Goal: Task Accomplishment & Management: Manage account settings

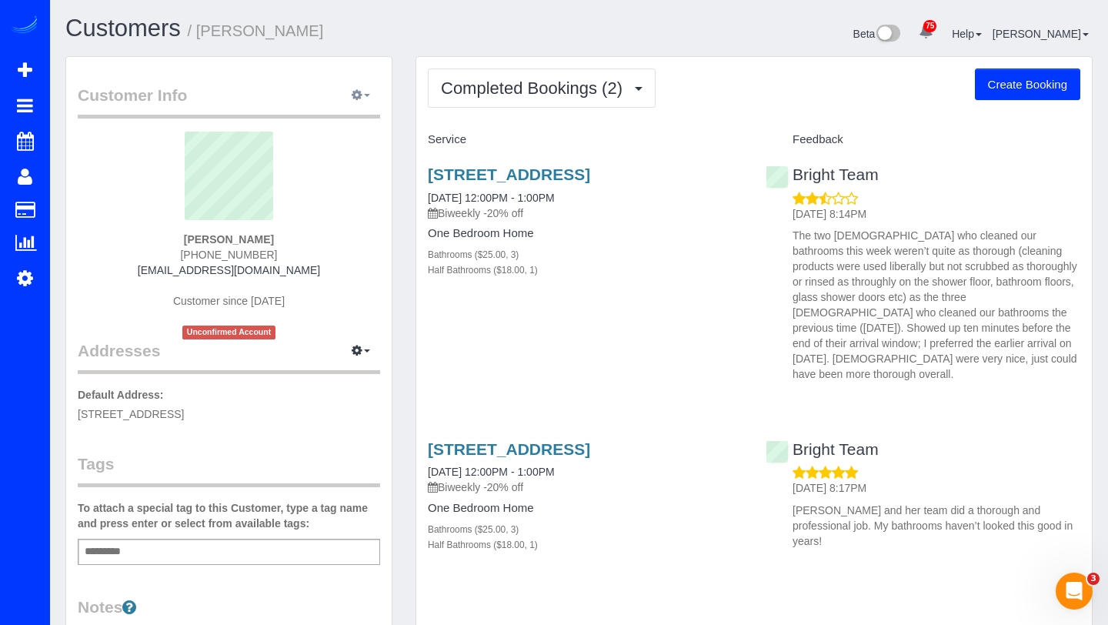
click at [356, 99] on icon "button" at bounding box center [357, 94] width 11 height 9
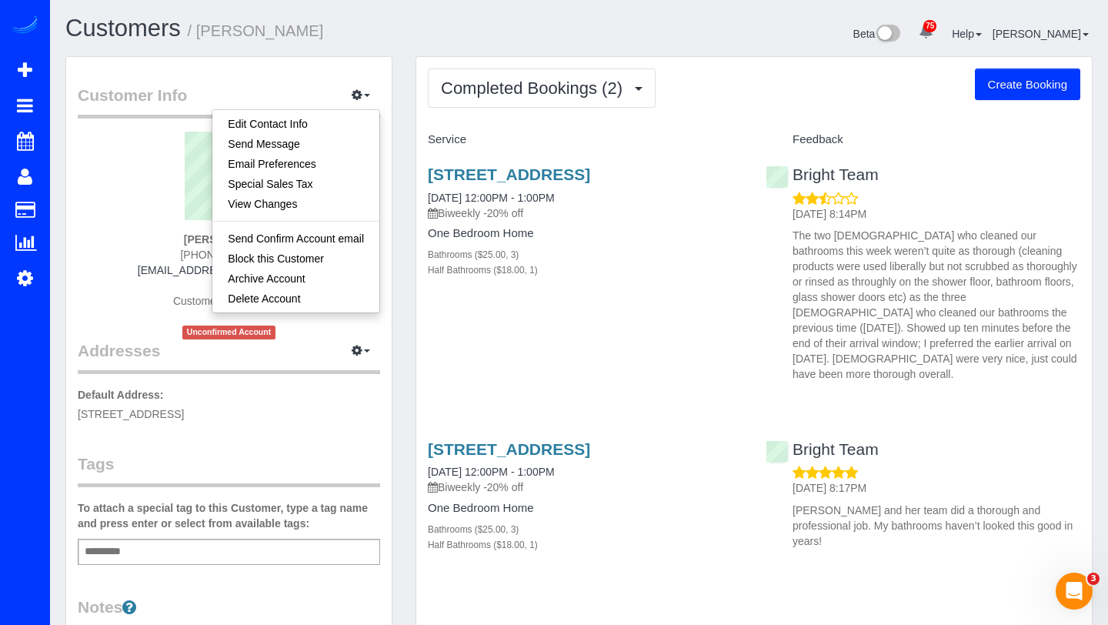
click at [518, 22] on h1 "Customers / Maria Van Istendal" at bounding box center [316, 28] width 502 height 26
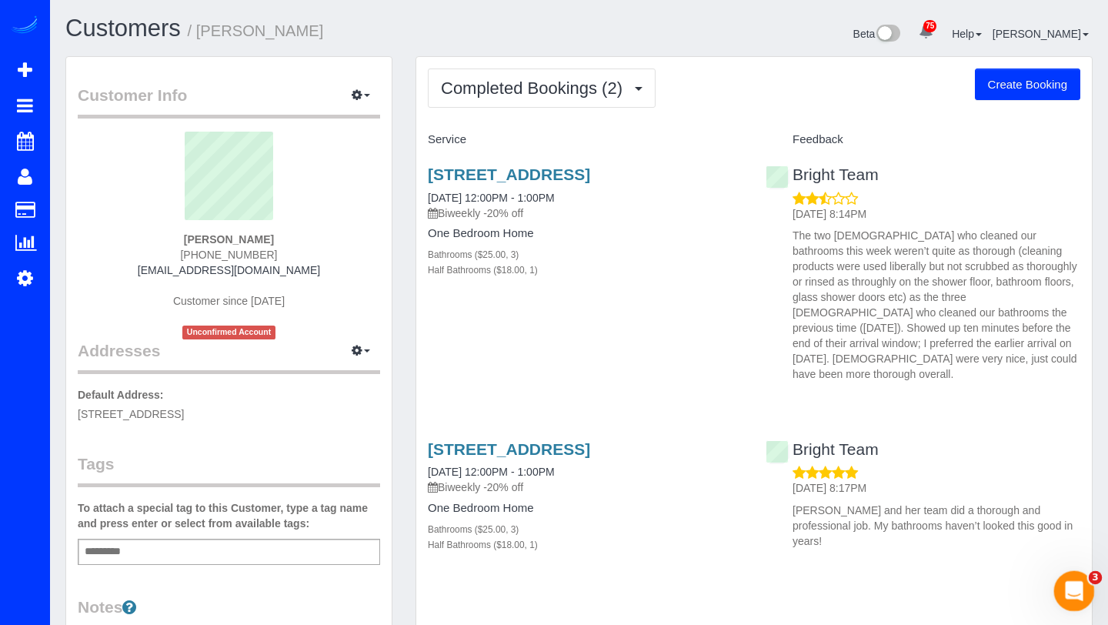
click at [1067, 583] on icon "Open Intercom Messenger" at bounding box center [1072, 588] width 25 height 25
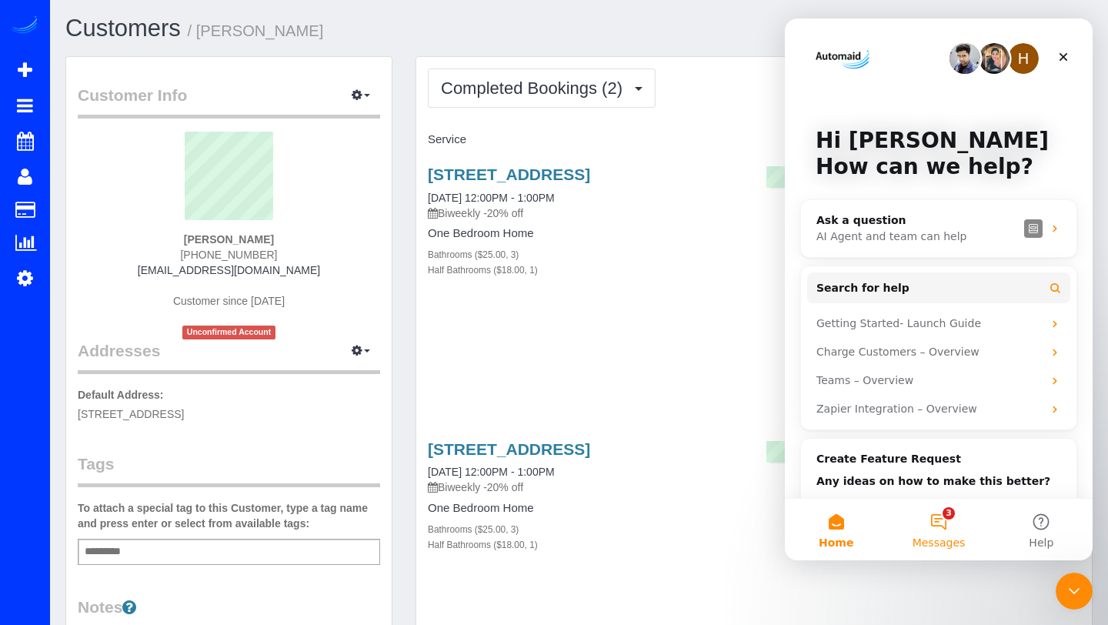
click at [940, 520] on button "3 Messages" at bounding box center [938, 530] width 102 height 62
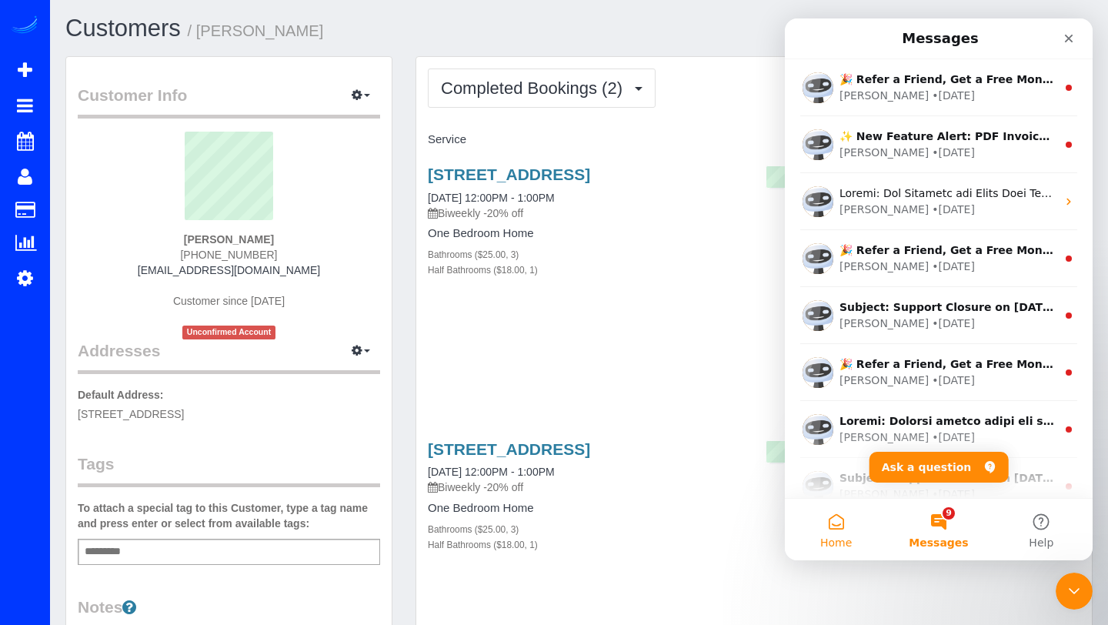
click at [840, 531] on button "Home" at bounding box center [836, 530] width 102 height 62
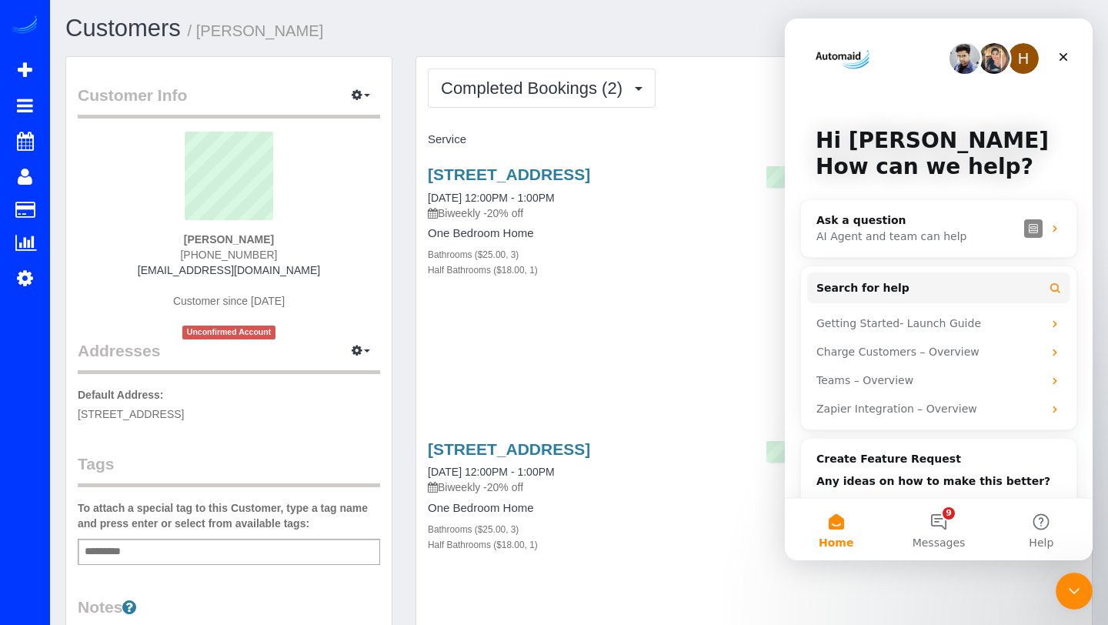
click at [963, 64] on img "Intercom messenger" at bounding box center [965, 58] width 31 height 31
click at [940, 519] on button "9 Messages" at bounding box center [938, 530] width 102 height 62
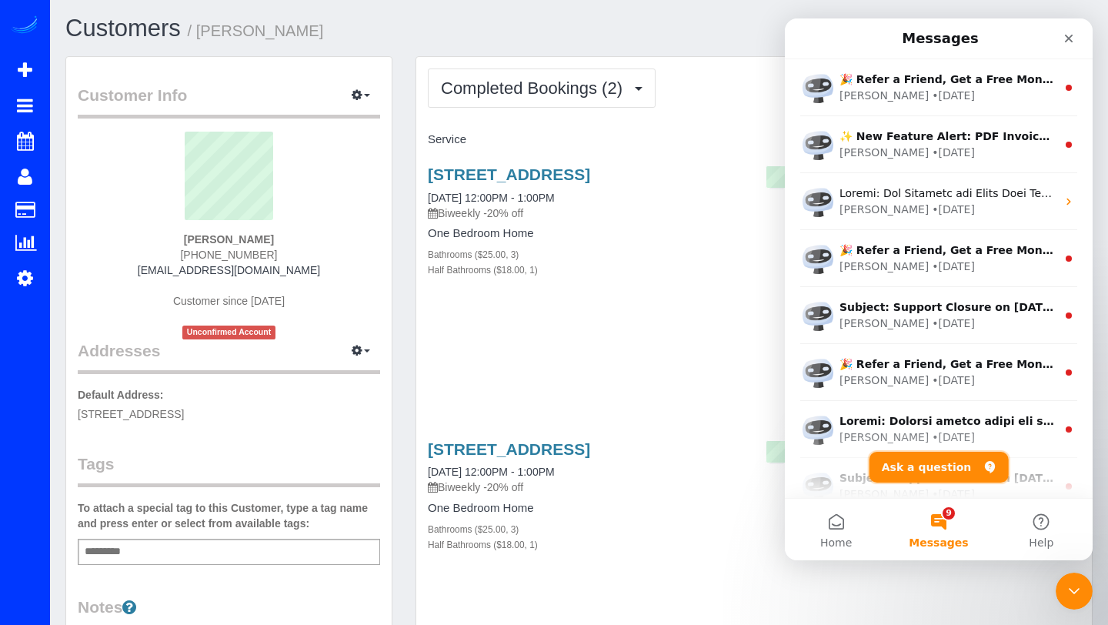
click at [915, 461] on button "Ask a question" at bounding box center [939, 467] width 139 height 31
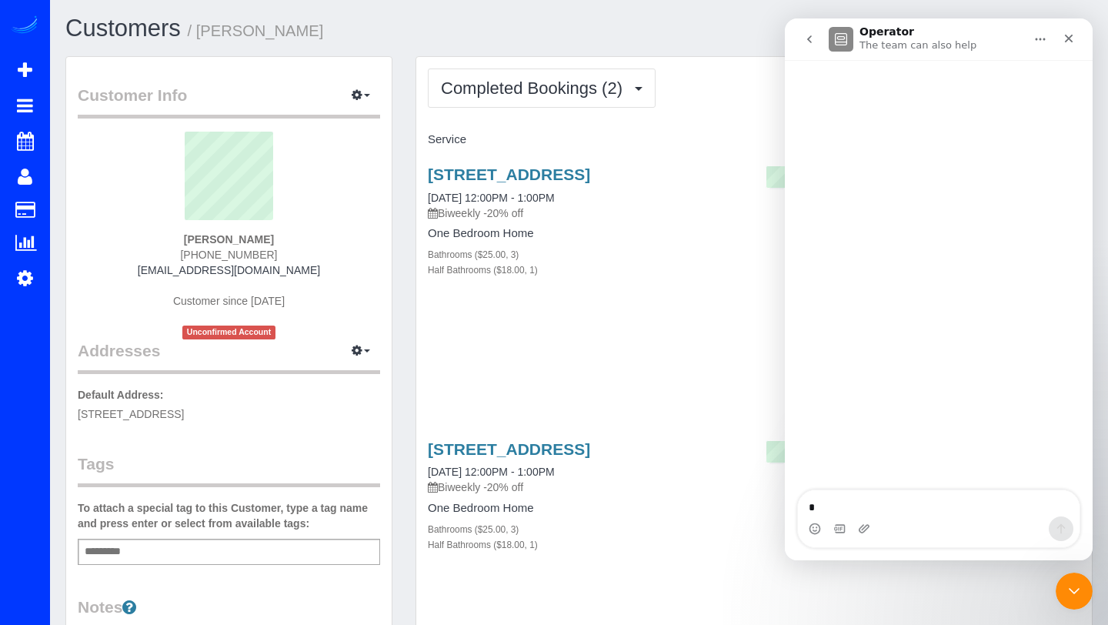
type textarea "**"
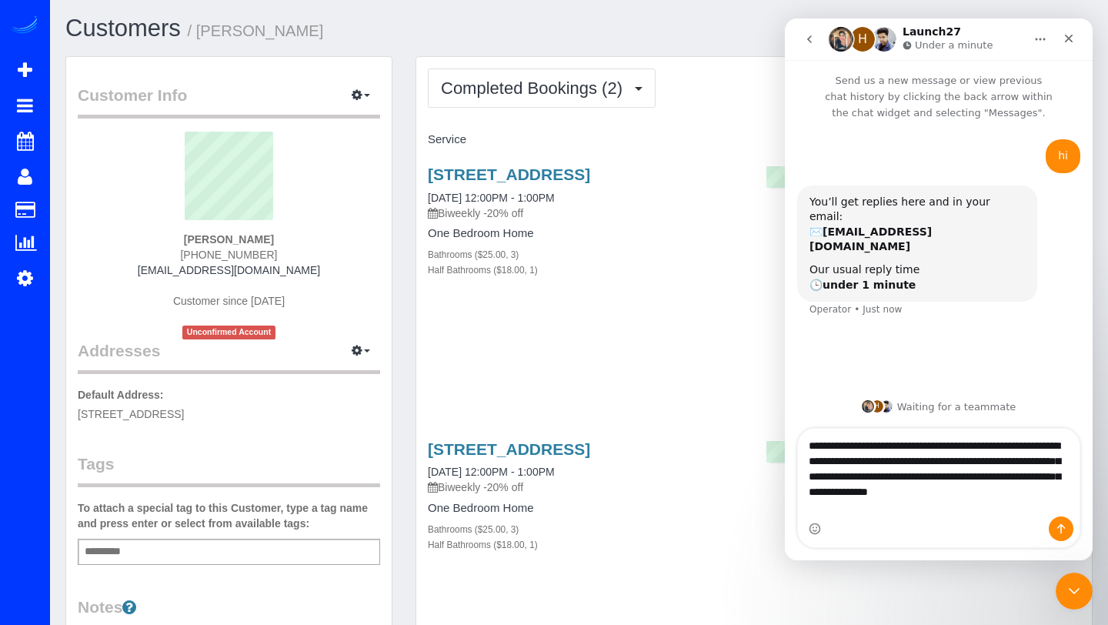
click at [971, 479] on textarea "**********" at bounding box center [939, 473] width 282 height 88
click at [975, 473] on textarea "**********" at bounding box center [939, 473] width 282 height 88
click at [919, 509] on textarea "**********" at bounding box center [939, 473] width 282 height 88
type textarea "**********"
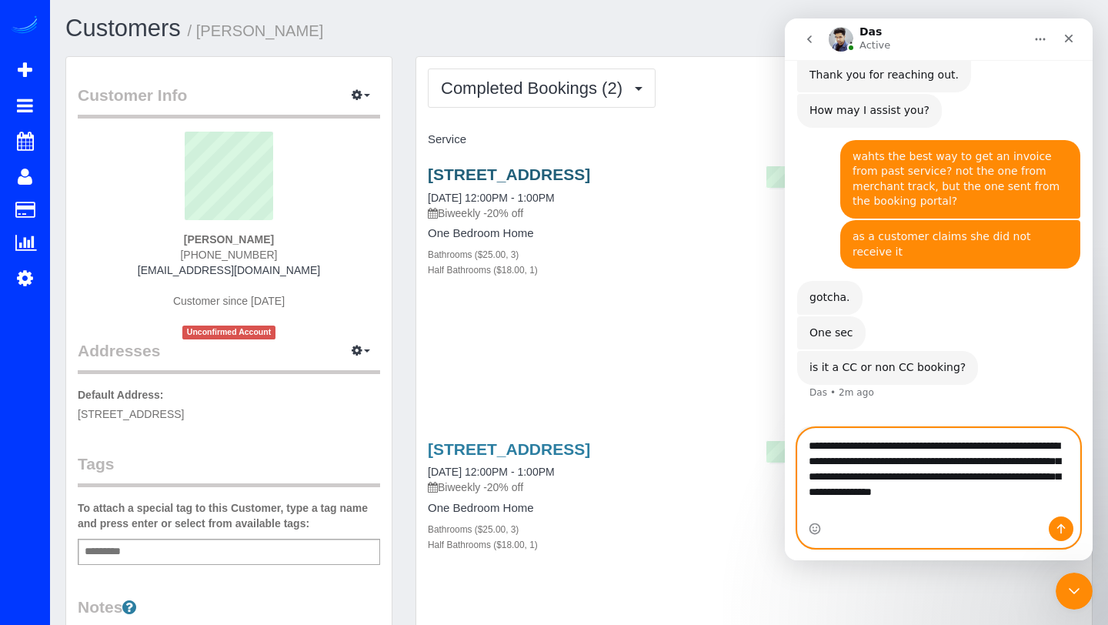
scroll to position [323, 0]
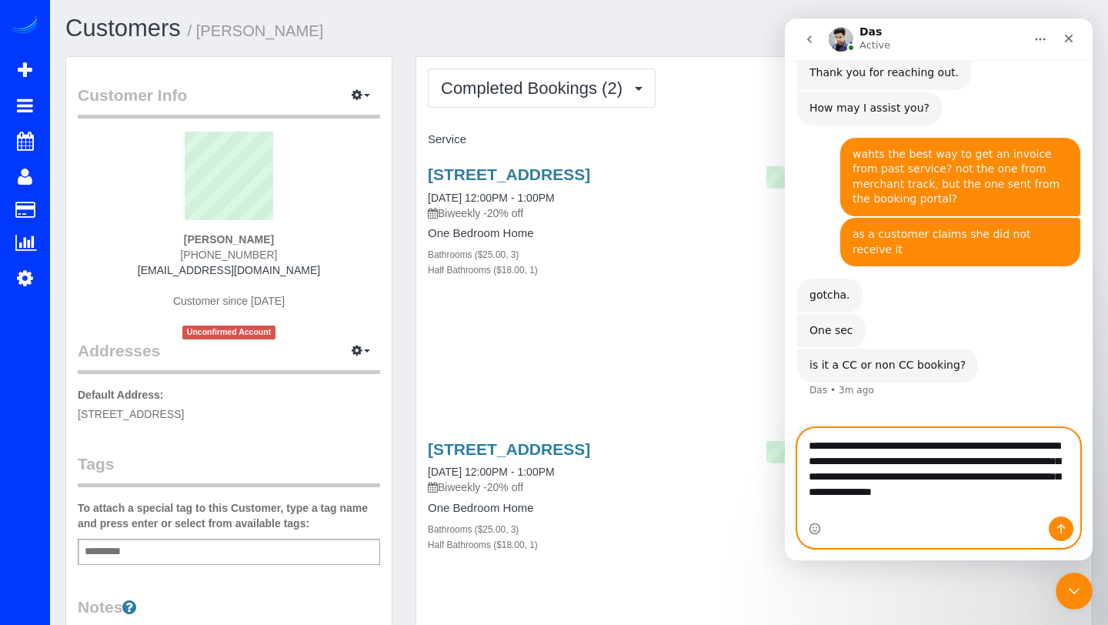
click at [840, 457] on textarea "**********" at bounding box center [939, 473] width 282 height 88
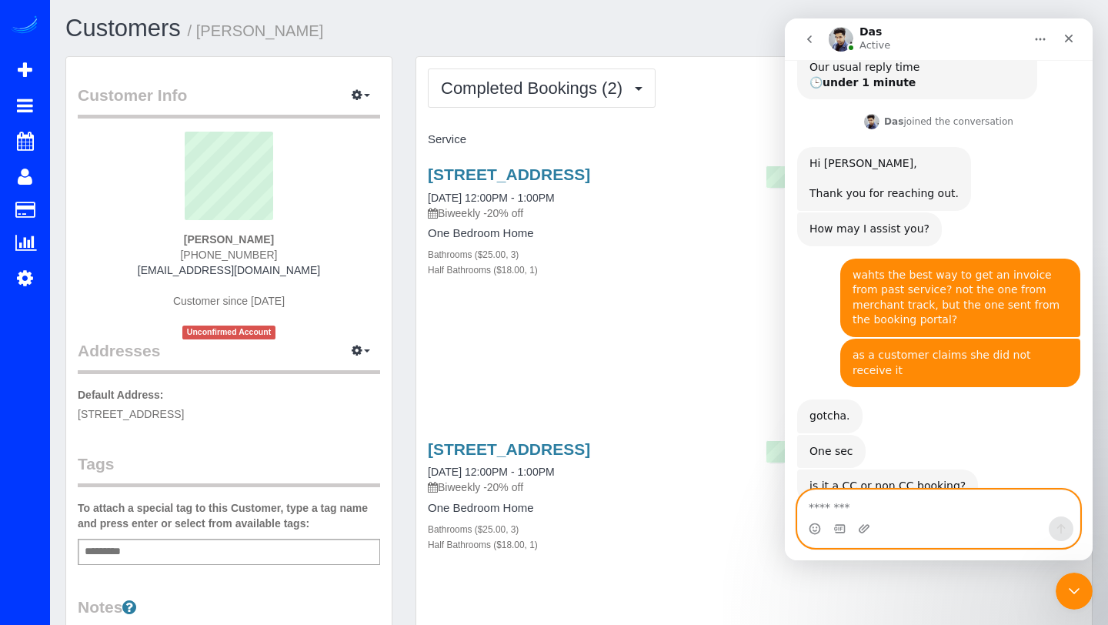
scroll to position [262, 0]
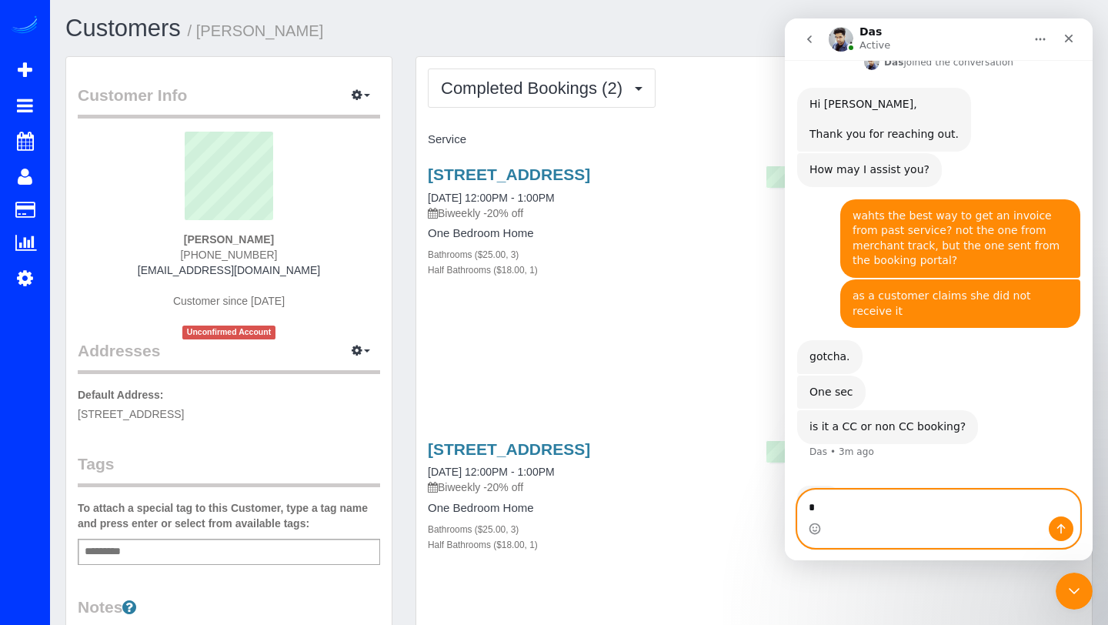
type textarea "**"
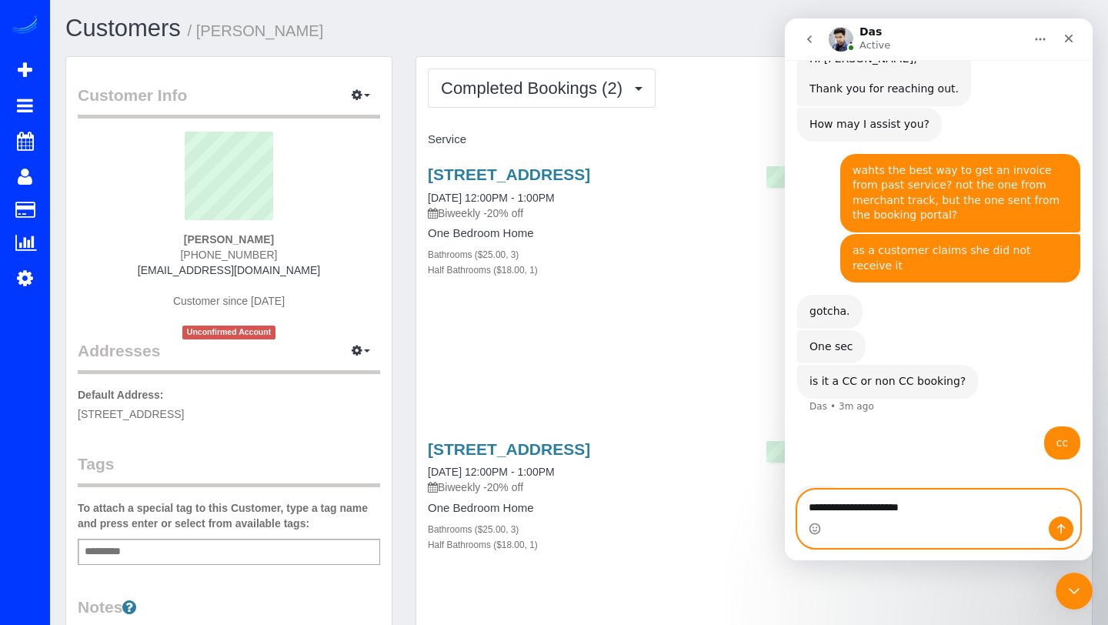
type textarea "**********"
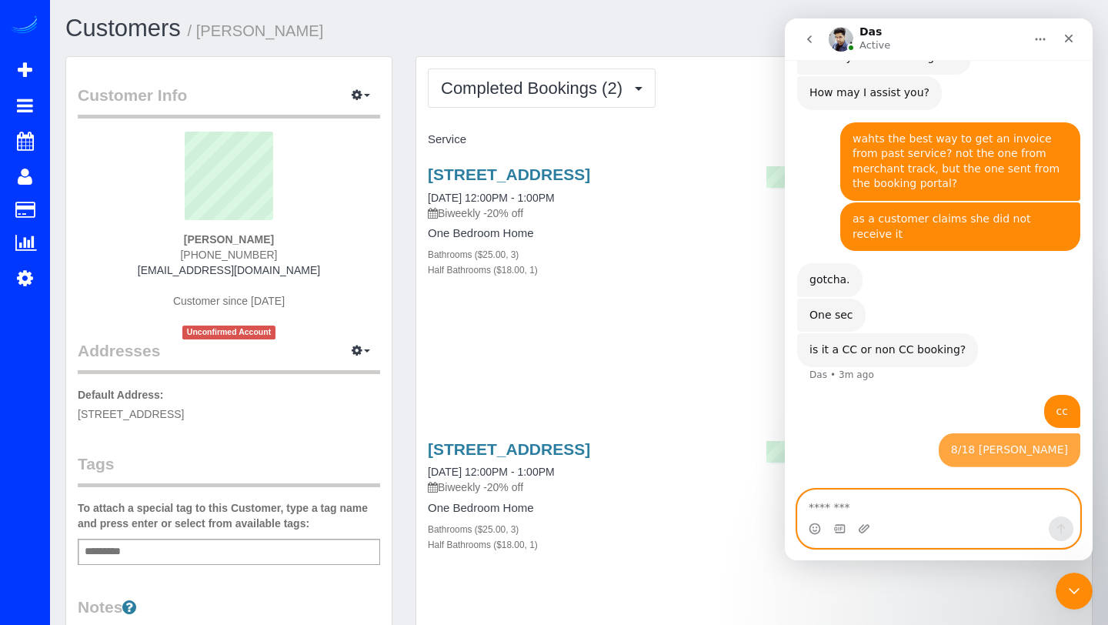
scroll to position [342, 0]
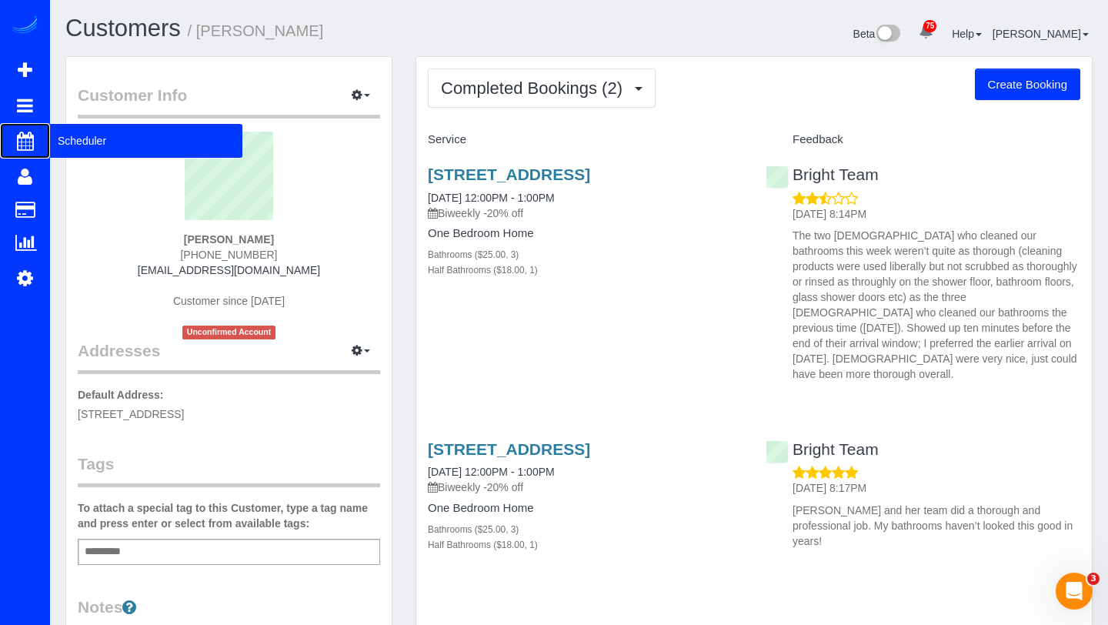
click at [79, 144] on span "Scheduler" at bounding box center [146, 140] width 192 height 35
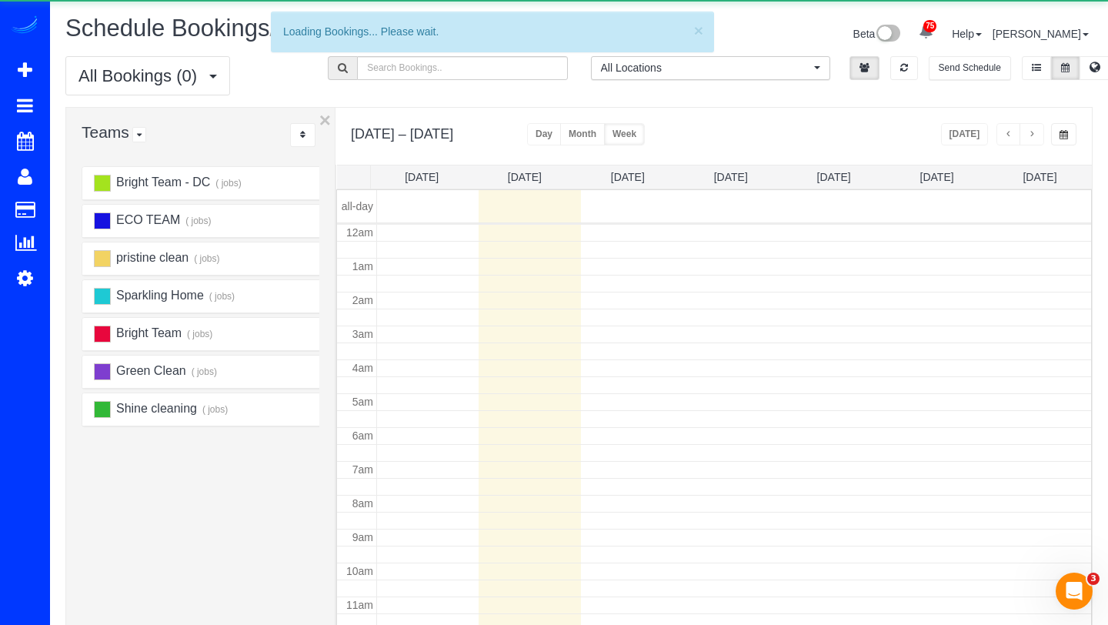
scroll to position [204, 0]
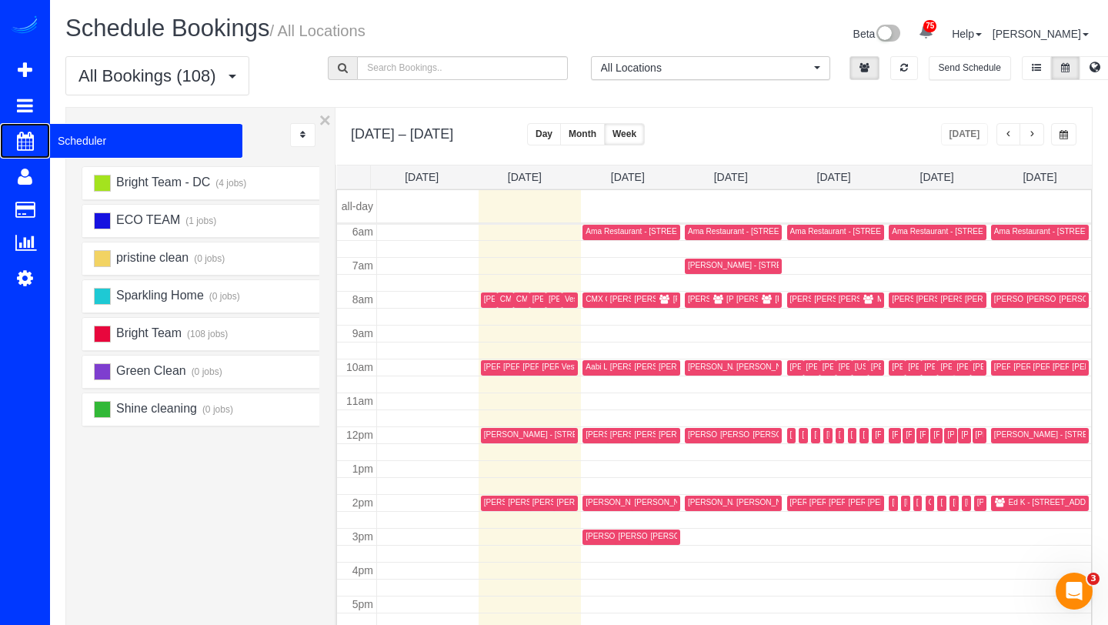
click at [112, 129] on span "Scheduler" at bounding box center [146, 140] width 192 height 35
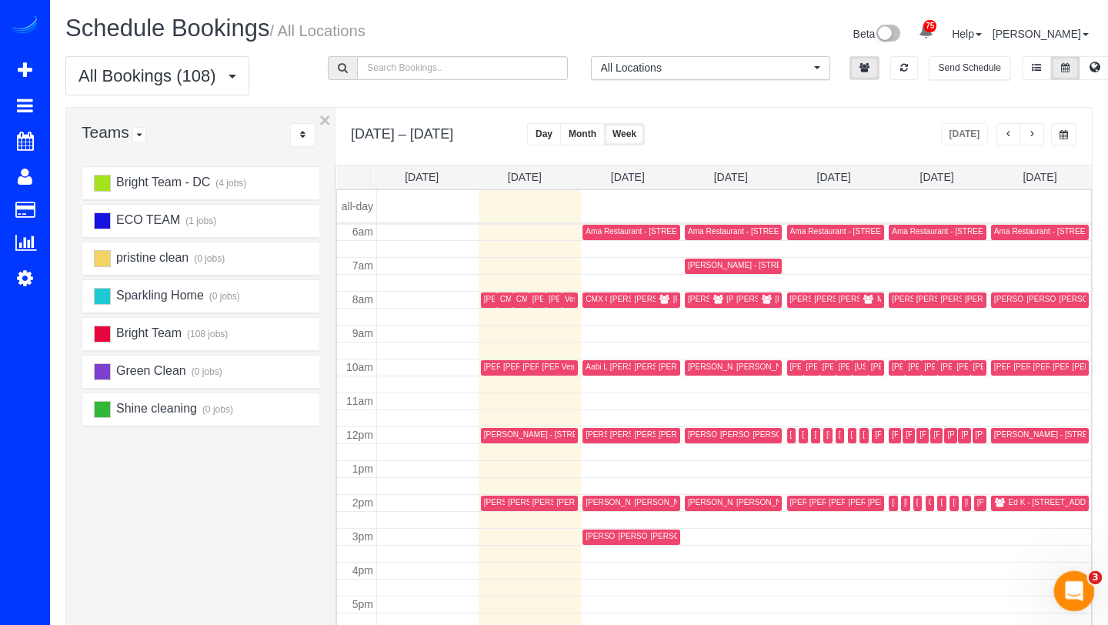
click at [1063, 584] on div "Open Intercom Messenger" at bounding box center [1071, 588] width 51 height 51
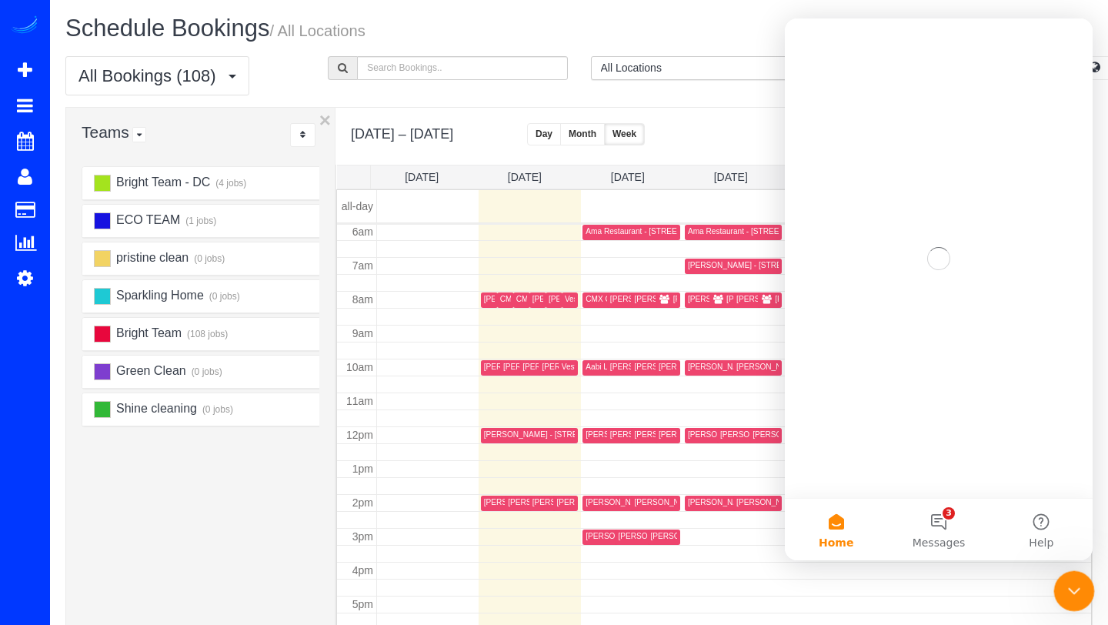
scroll to position [0, 0]
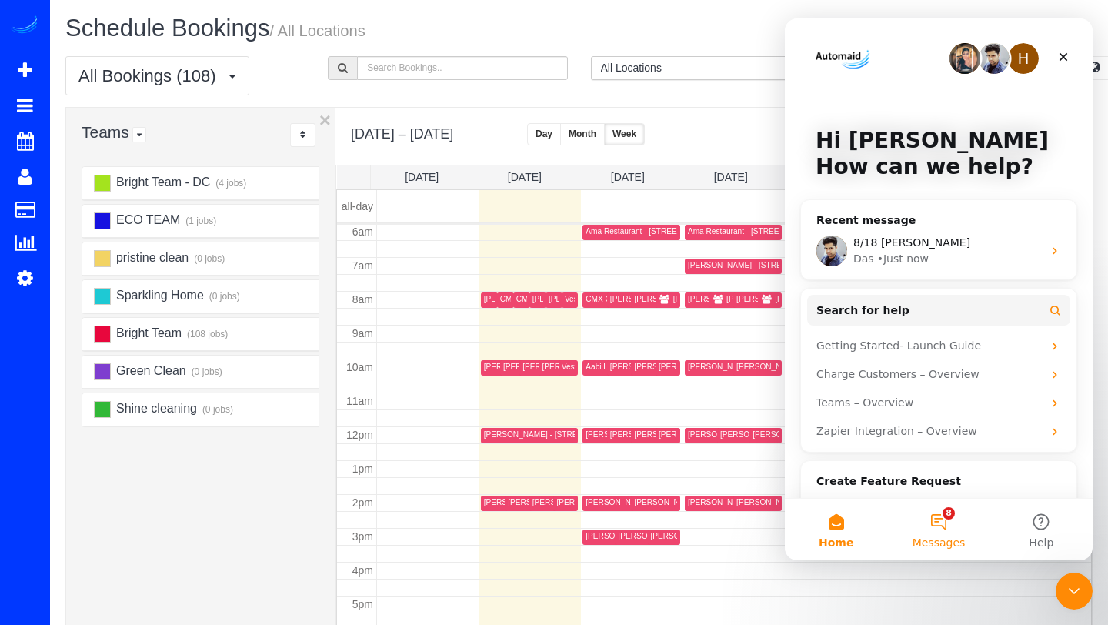
click at [935, 518] on button "8 Messages" at bounding box center [938, 530] width 102 height 62
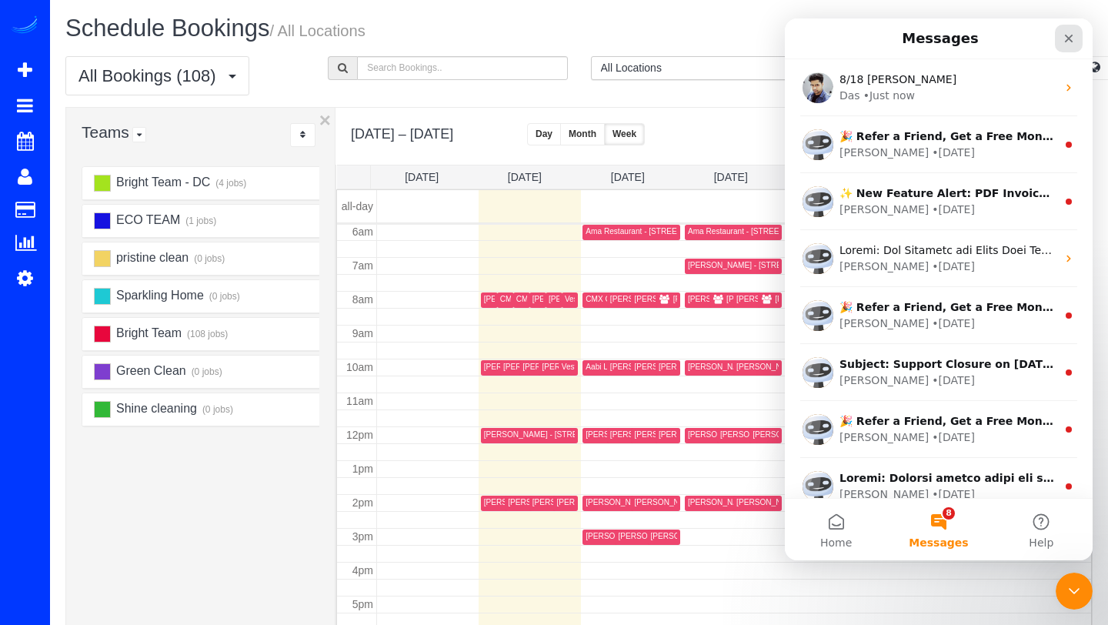
click at [1070, 36] on icon "Close" at bounding box center [1069, 39] width 8 height 8
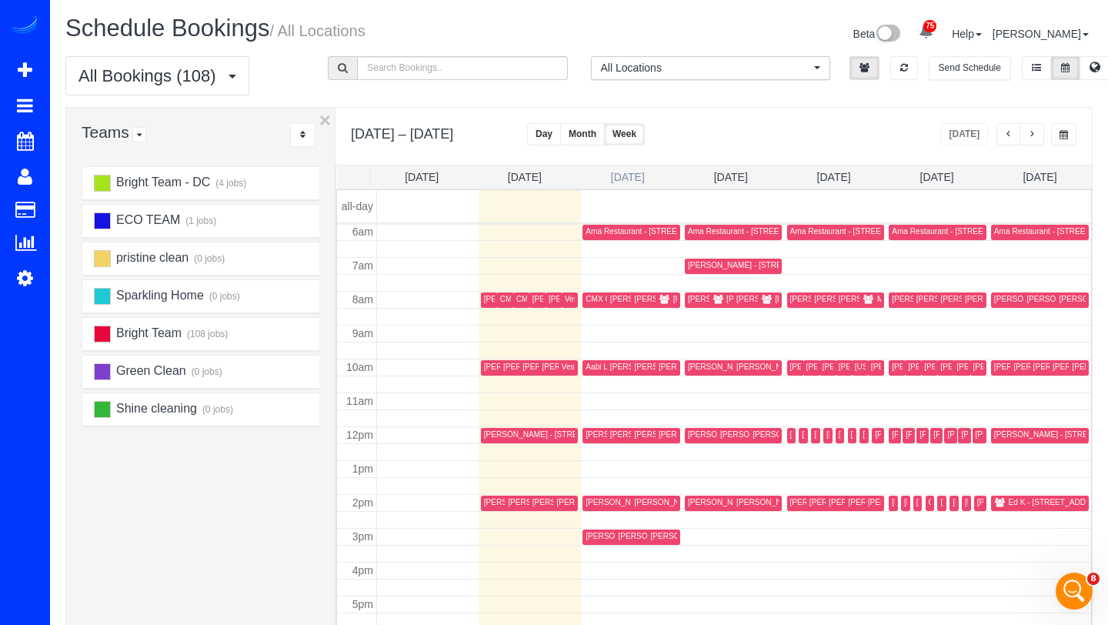
click at [634, 174] on link "[DATE]" at bounding box center [628, 177] width 34 height 12
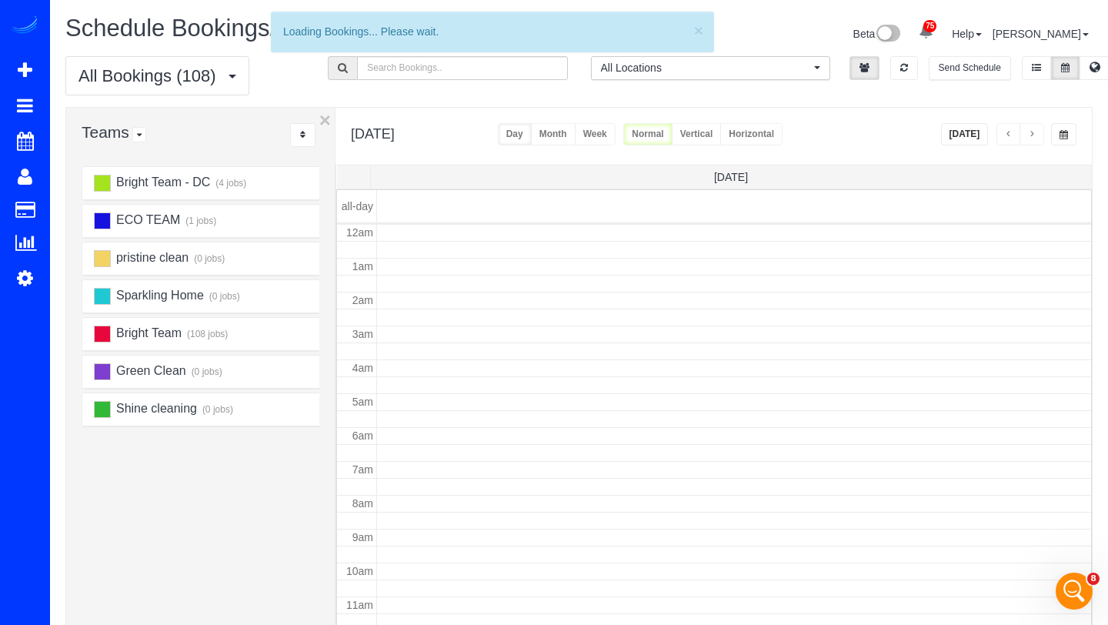
scroll to position [204, 0]
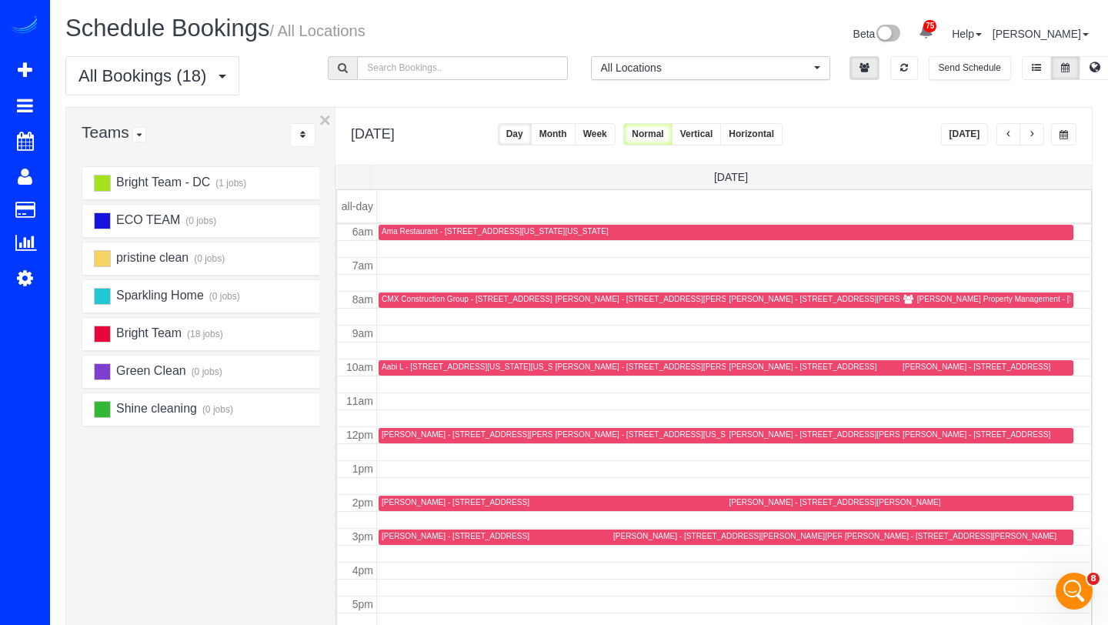
click at [1036, 134] on button "button" at bounding box center [1032, 134] width 25 height 22
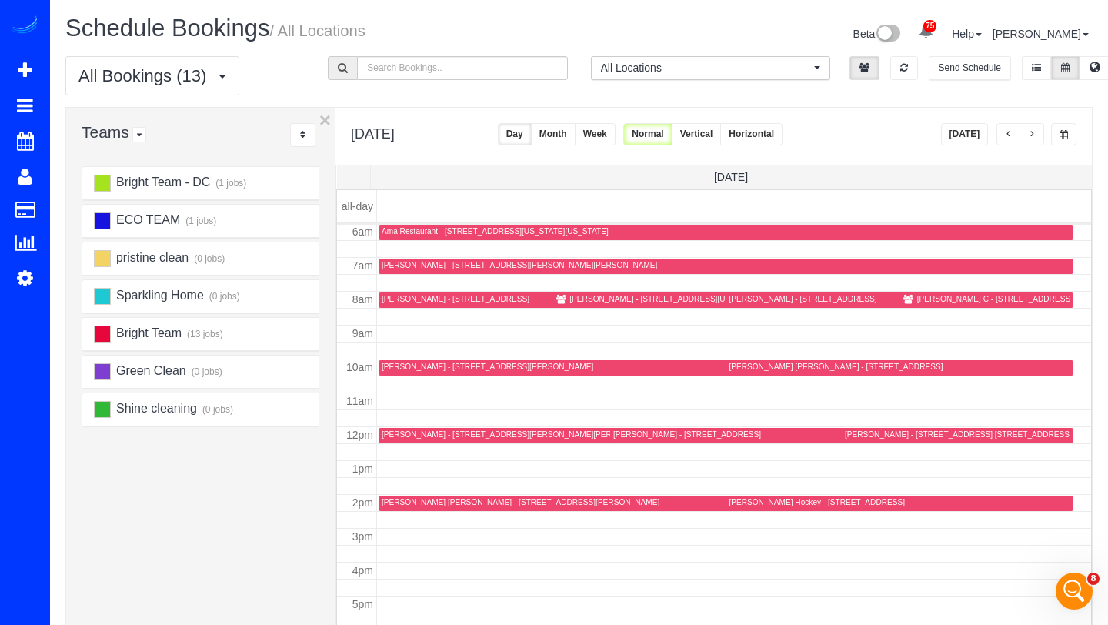
click at [1036, 134] on button "button" at bounding box center [1032, 134] width 25 height 22
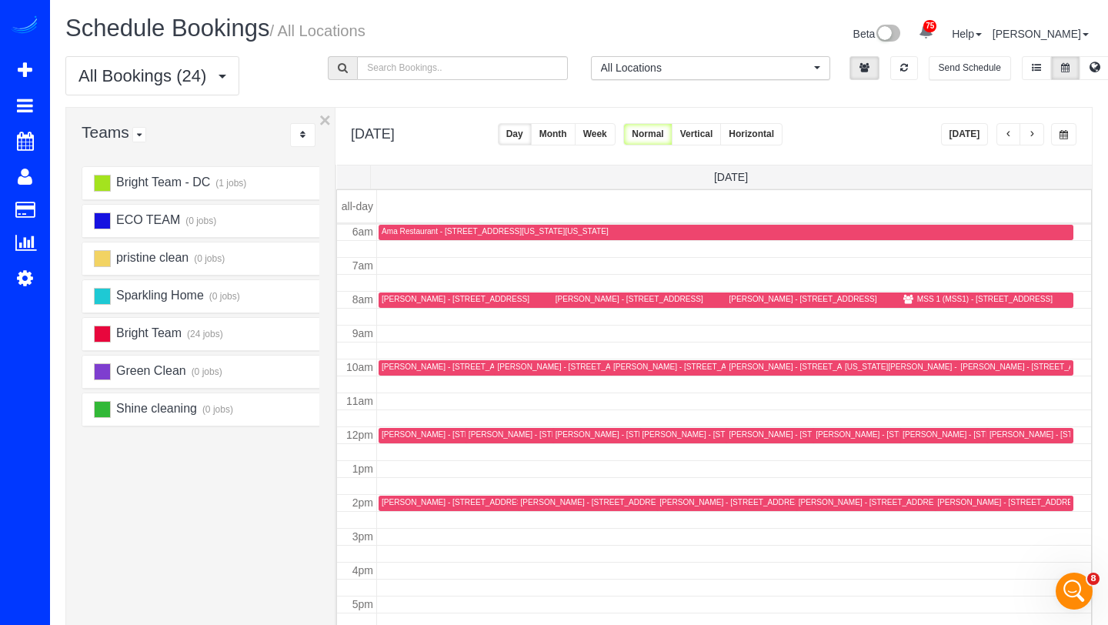
click at [1036, 134] on button "button" at bounding box center [1032, 134] width 25 height 22
click at [30, 275] on icon at bounding box center [25, 278] width 16 height 18
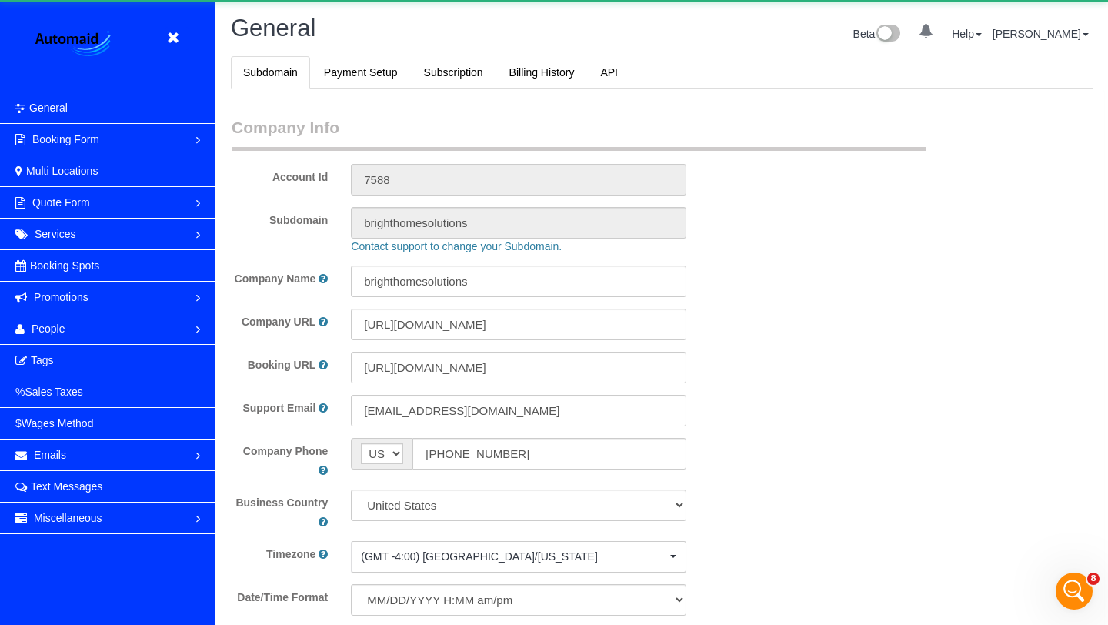
scroll to position [3179, 1108]
select select "1"
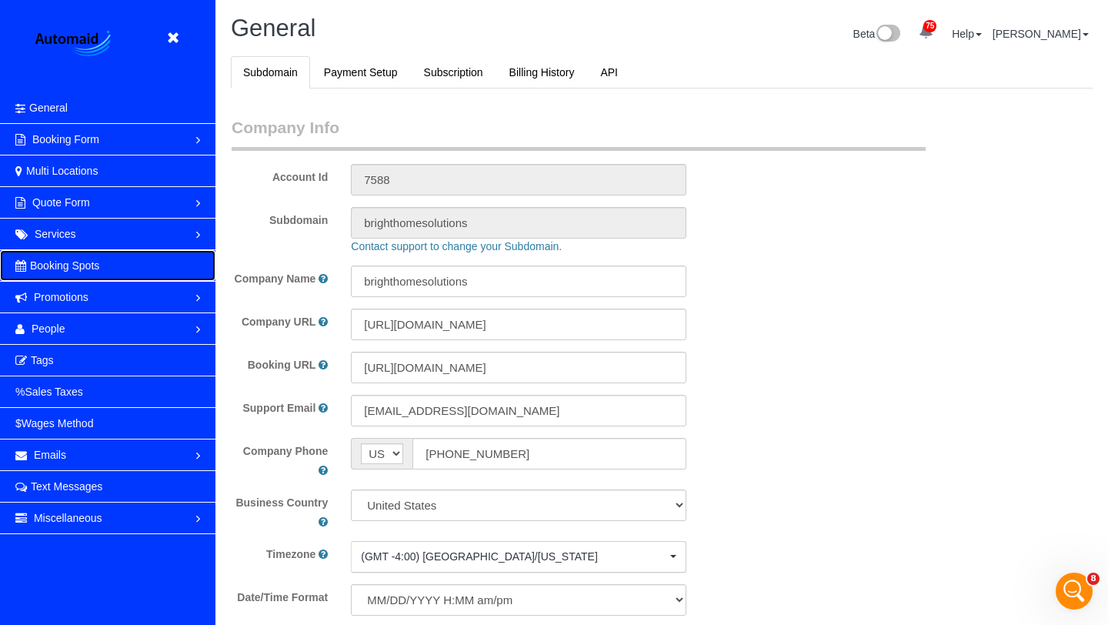
click at [66, 265] on span "Booking Spots" at bounding box center [64, 265] width 69 height 12
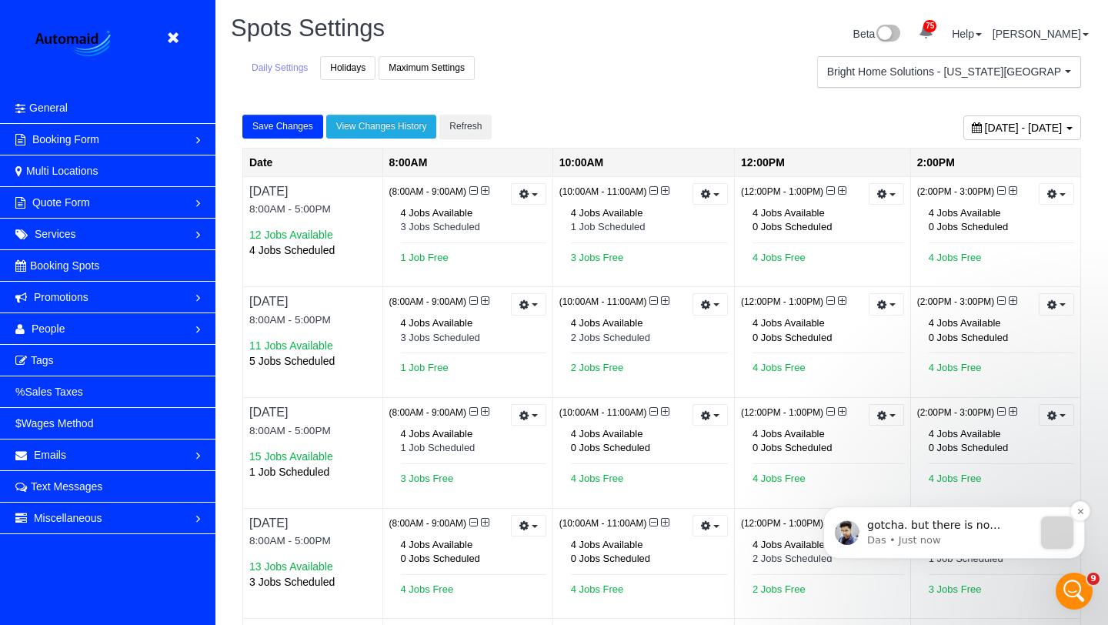
click at [954, 536] on p "Das • Just now" at bounding box center [950, 540] width 166 height 14
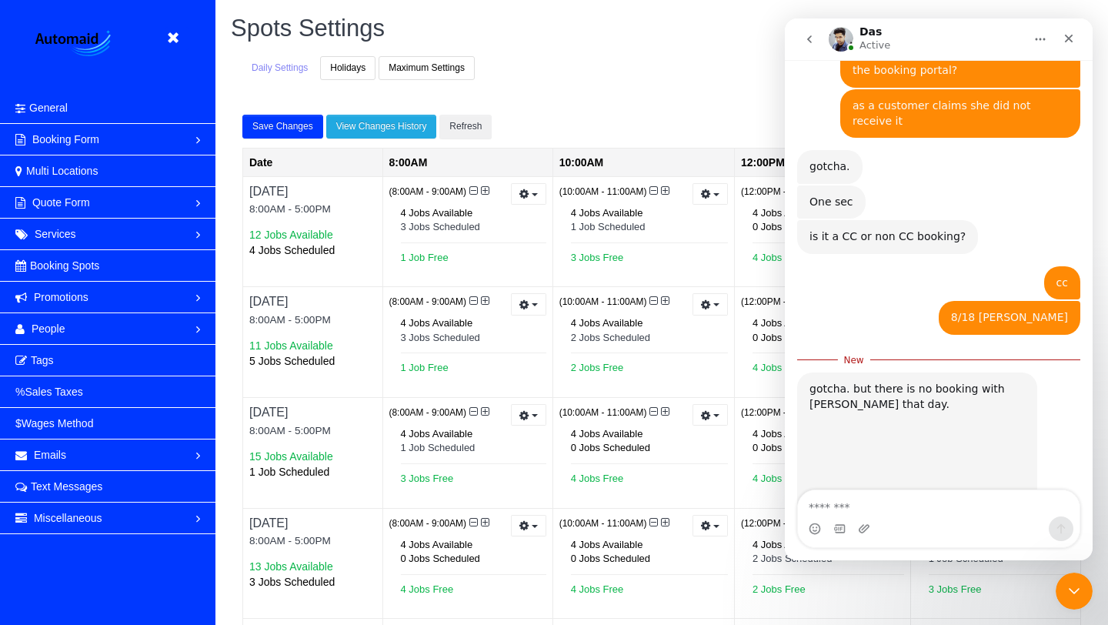
scroll to position [467, 0]
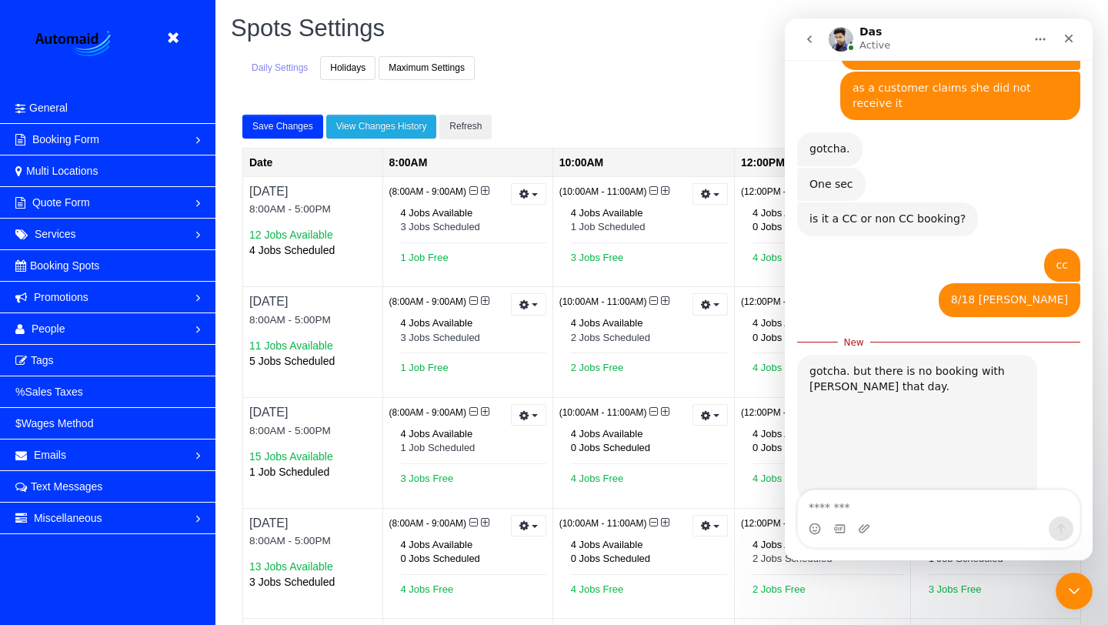
click at [935, 416] on img "Das says…" at bounding box center [912, 447] width 206 height 90
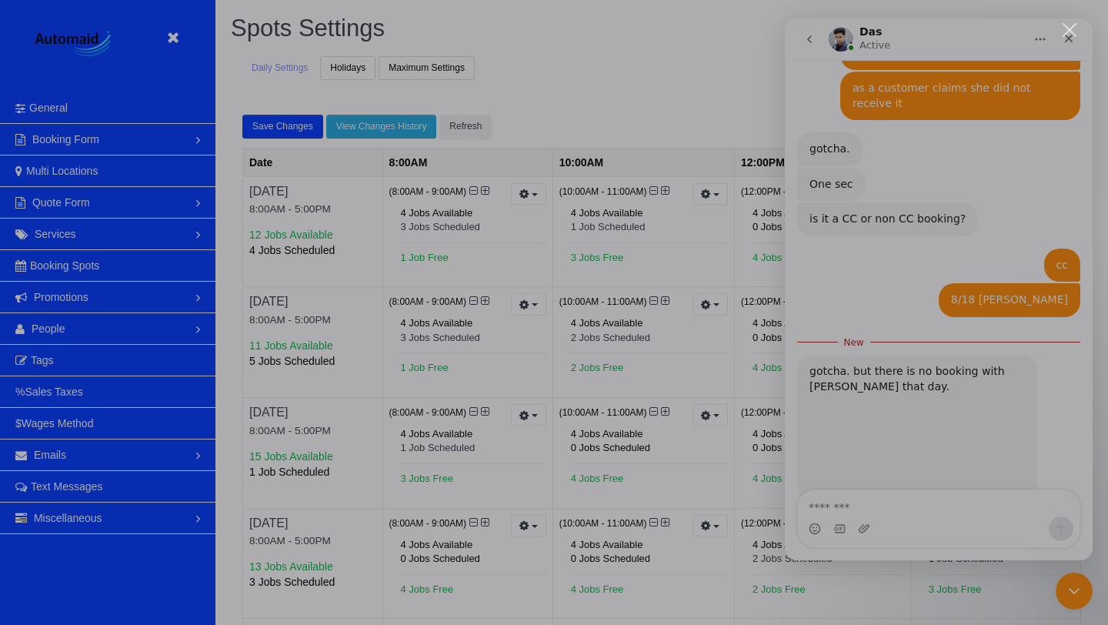
scroll to position [0, 0]
click at [1072, 28] on div "Close" at bounding box center [1070, 30] width 15 height 15
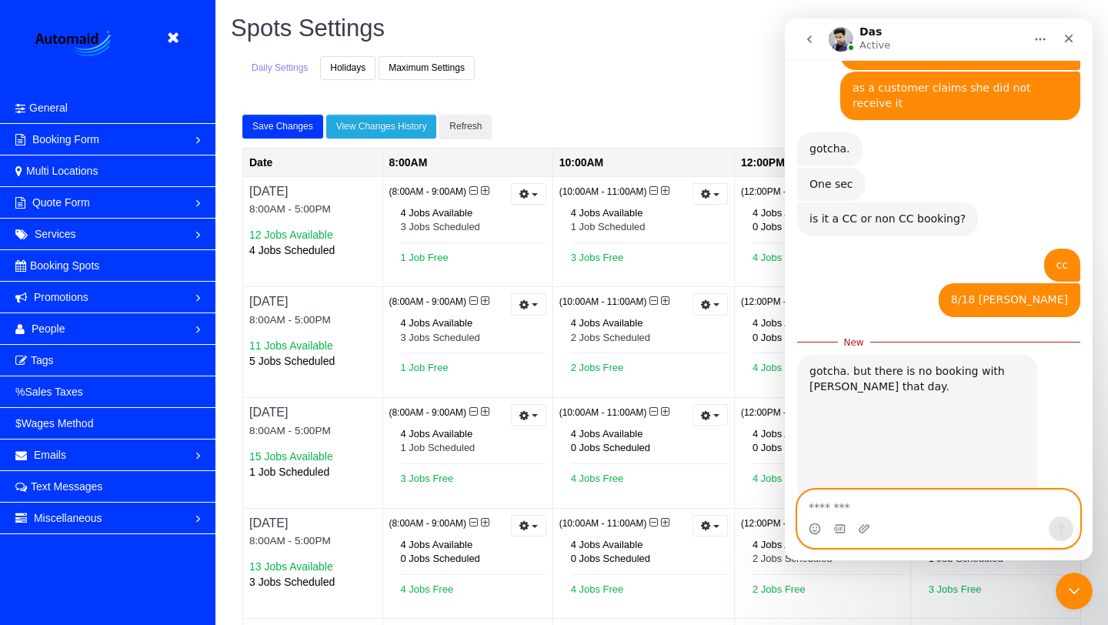
click at [883, 507] on textarea "Message…" at bounding box center [939, 503] width 282 height 26
type textarea "**********"
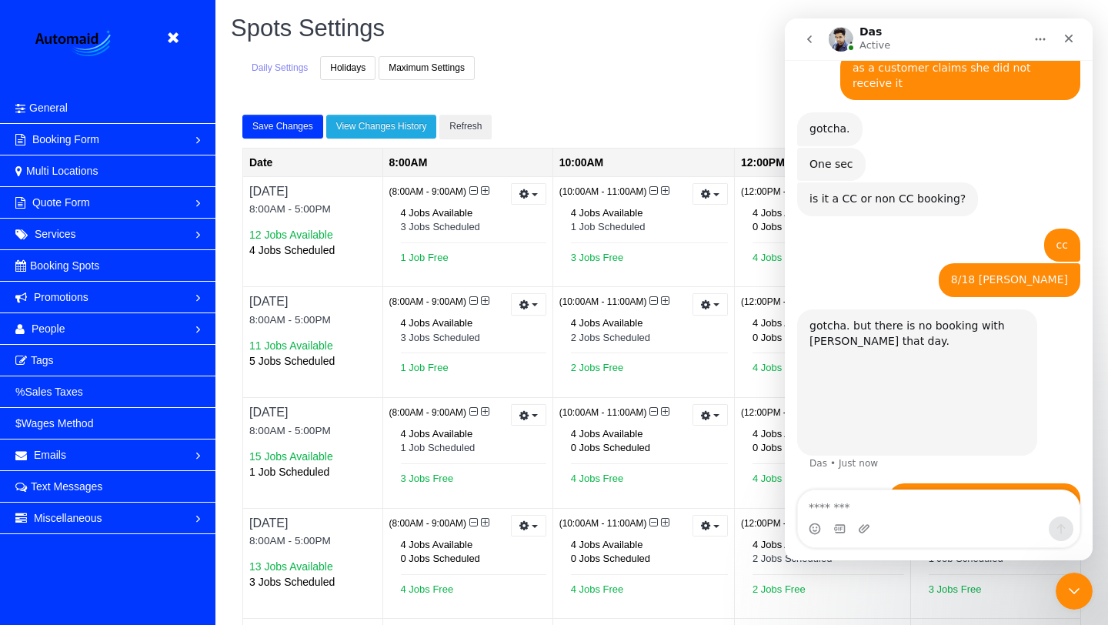
click at [616, 62] on div "Daily Settings Holidays Maximum Settings" at bounding box center [518, 68] width 575 height 24
click at [1062, 582] on div "Close Intercom Messenger" at bounding box center [1071, 588] width 37 height 37
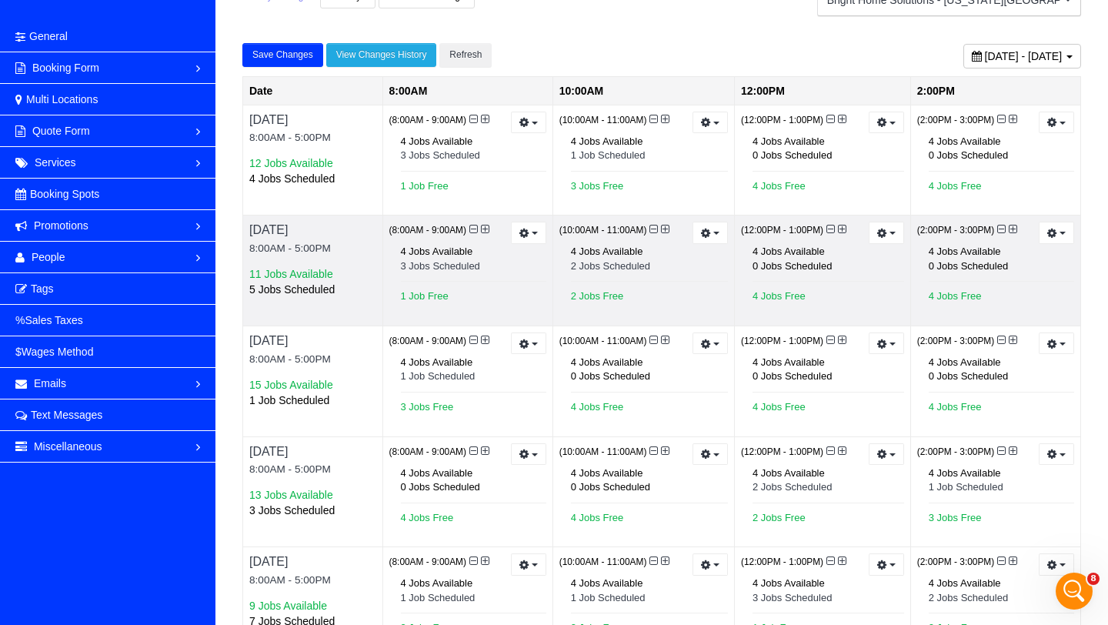
scroll to position [72, 0]
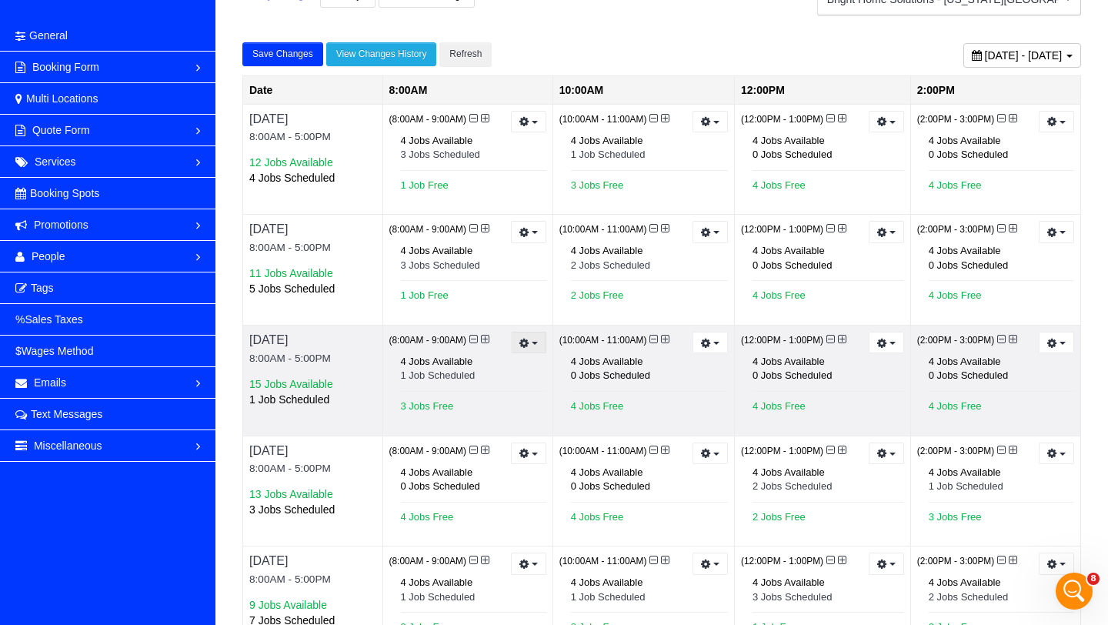
click at [528, 349] on button "button" at bounding box center [528, 343] width 35 height 22
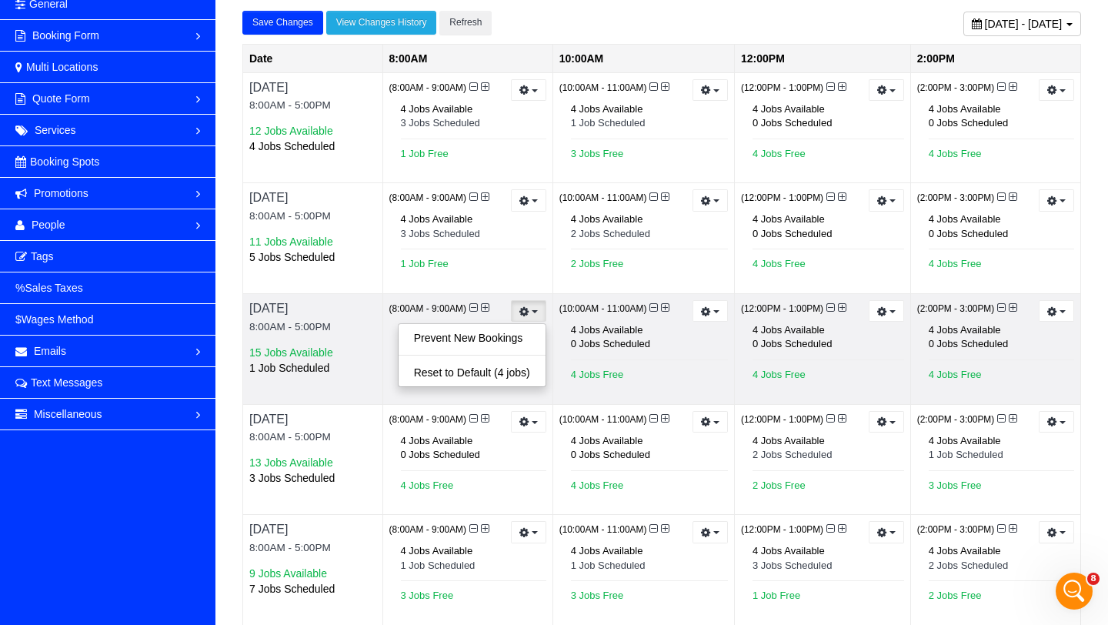
scroll to position [110, 0]
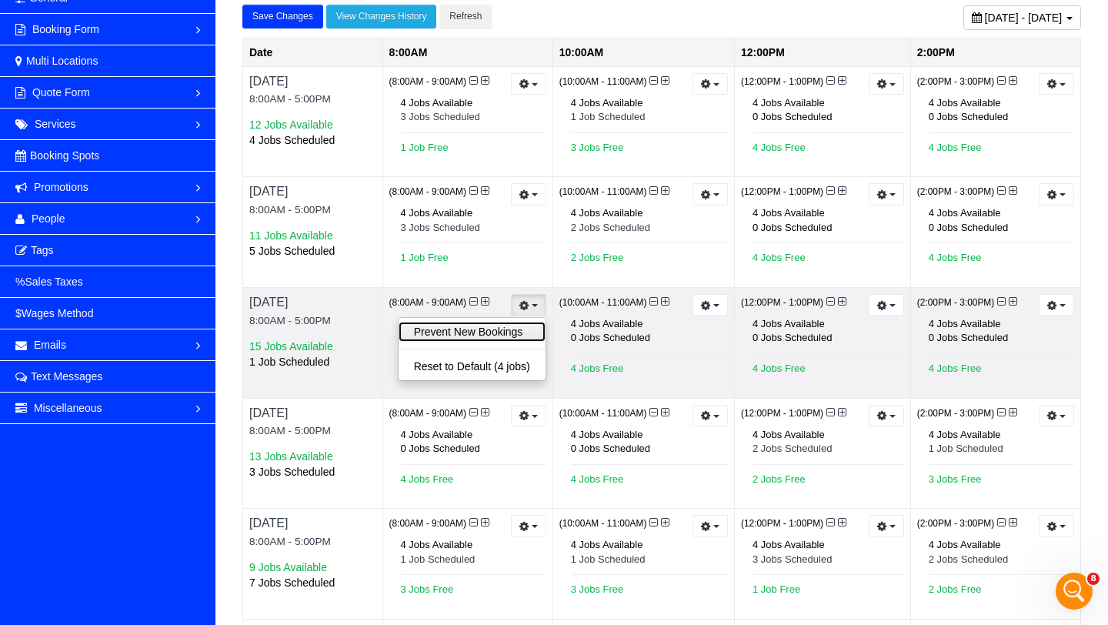
click at [492, 338] on link "Prevent New Bookings" at bounding box center [472, 332] width 147 height 20
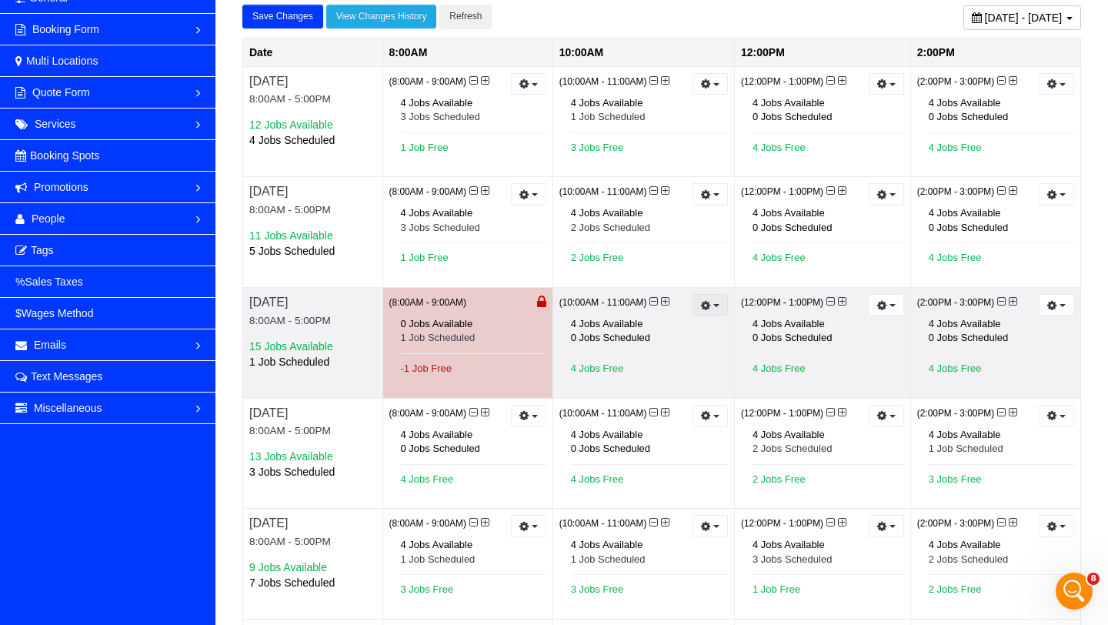
click at [710, 306] on icon "button" at bounding box center [706, 305] width 10 height 8
click at [683, 332] on link "Prevent New Bookings" at bounding box center [657, 332] width 140 height 20
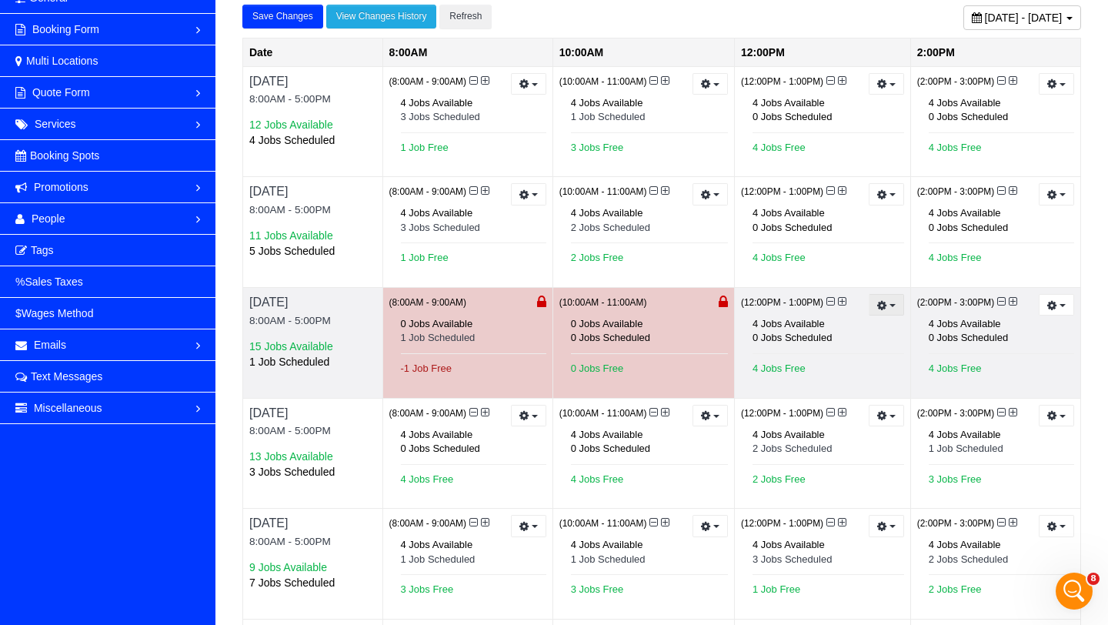
click at [873, 308] on button "button" at bounding box center [886, 305] width 35 height 22
click at [852, 330] on link "Prevent New Bookings" at bounding box center [833, 332] width 140 height 20
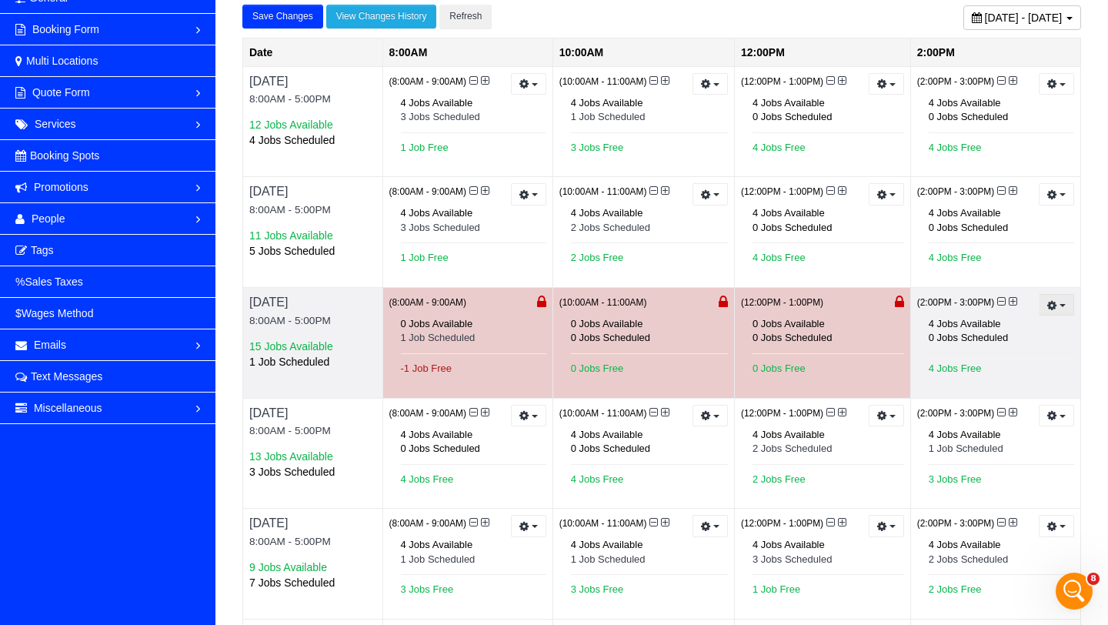
click at [1049, 309] on icon "button" at bounding box center [1052, 305] width 10 height 8
click at [1007, 334] on link "Prevent New Bookings" at bounding box center [1003, 332] width 140 height 20
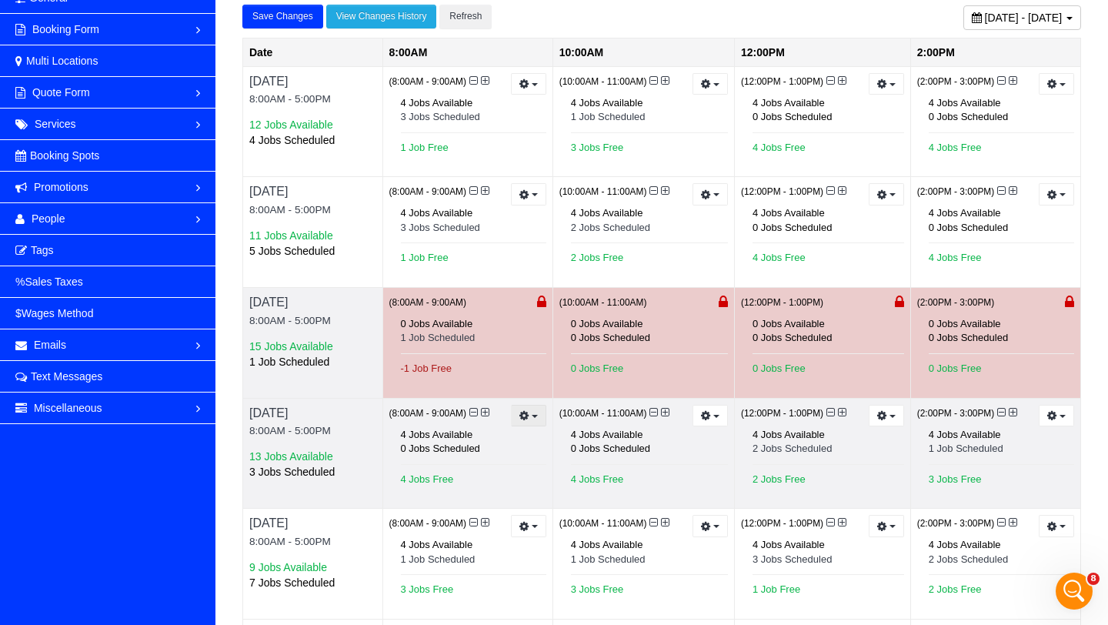
click at [534, 426] on button "button" at bounding box center [528, 416] width 35 height 22
click at [516, 451] on link "Prevent New Bookings" at bounding box center [476, 442] width 140 height 20
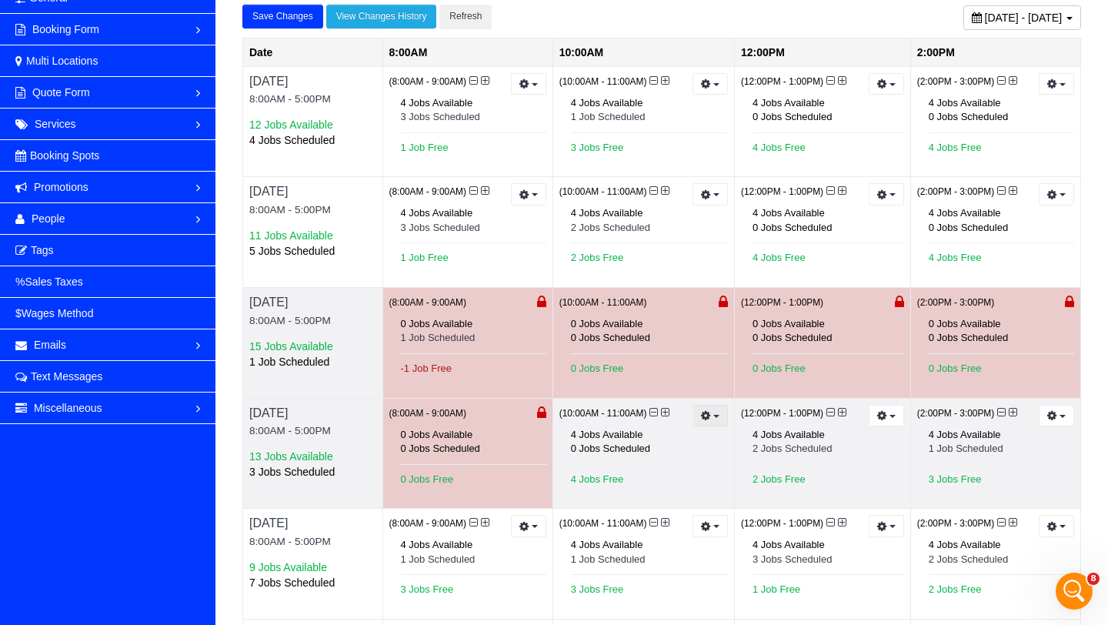
click at [719, 420] on button "button" at bounding box center [710, 416] width 35 height 22
click at [695, 445] on link "Prevent New Bookings" at bounding box center [657, 442] width 140 height 20
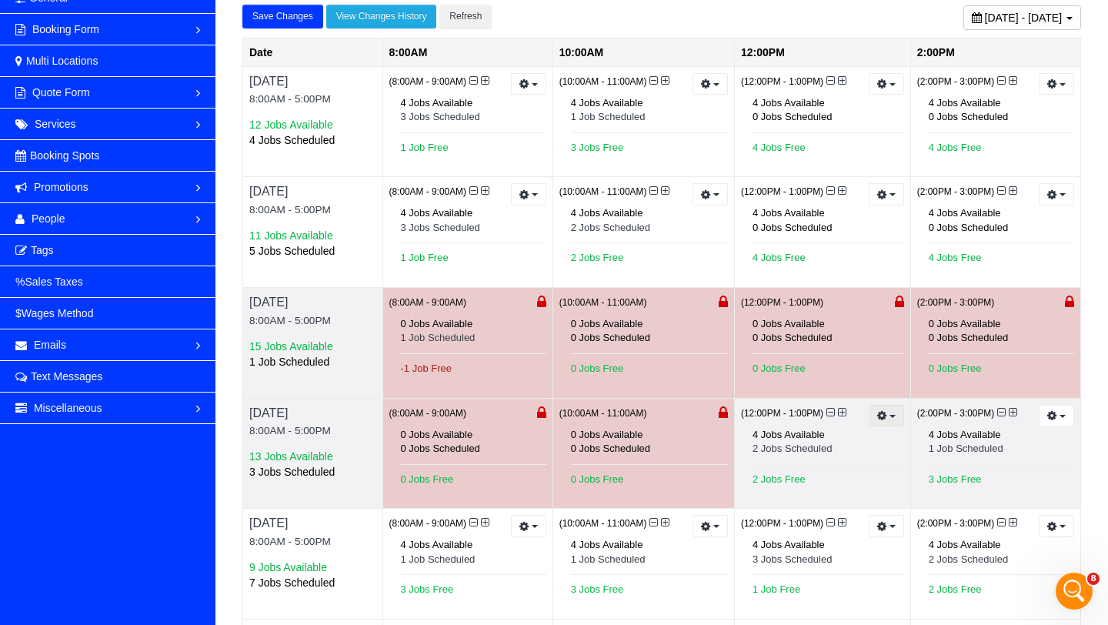
click at [875, 421] on button "button" at bounding box center [886, 416] width 35 height 22
click at [830, 459] on ul "Prevent New Bookings Reset to Default (4 jobs)" at bounding box center [830, 460] width 149 height 64
click at [880, 419] on icon "button" at bounding box center [882, 415] width 10 height 8
click at [845, 446] on link "Prevent New Bookings" at bounding box center [829, 442] width 147 height 20
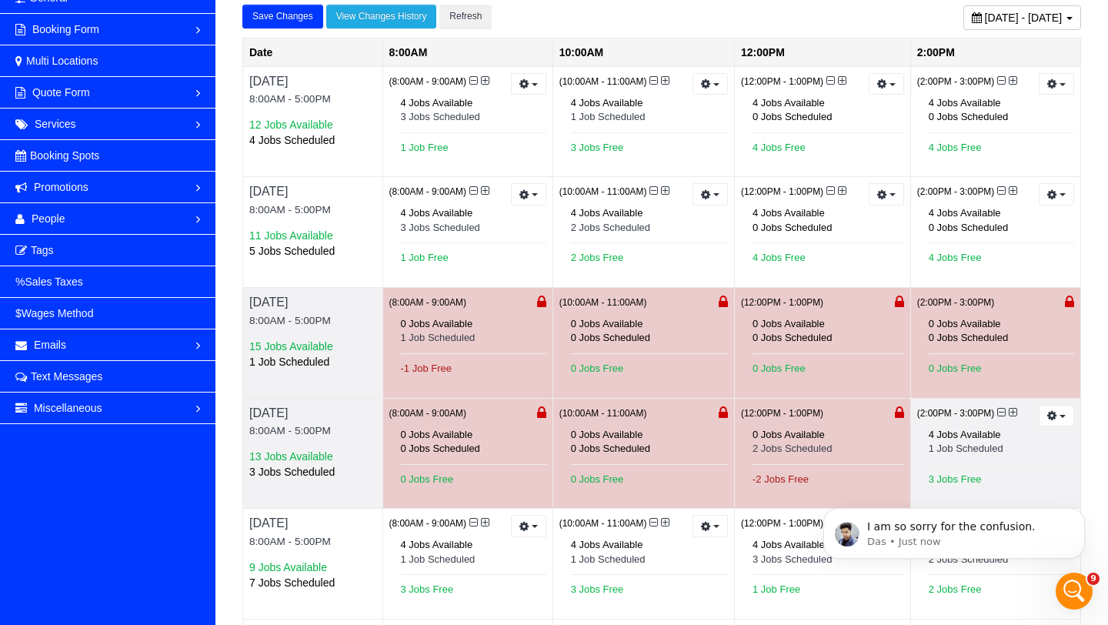
scroll to position [533, 0]
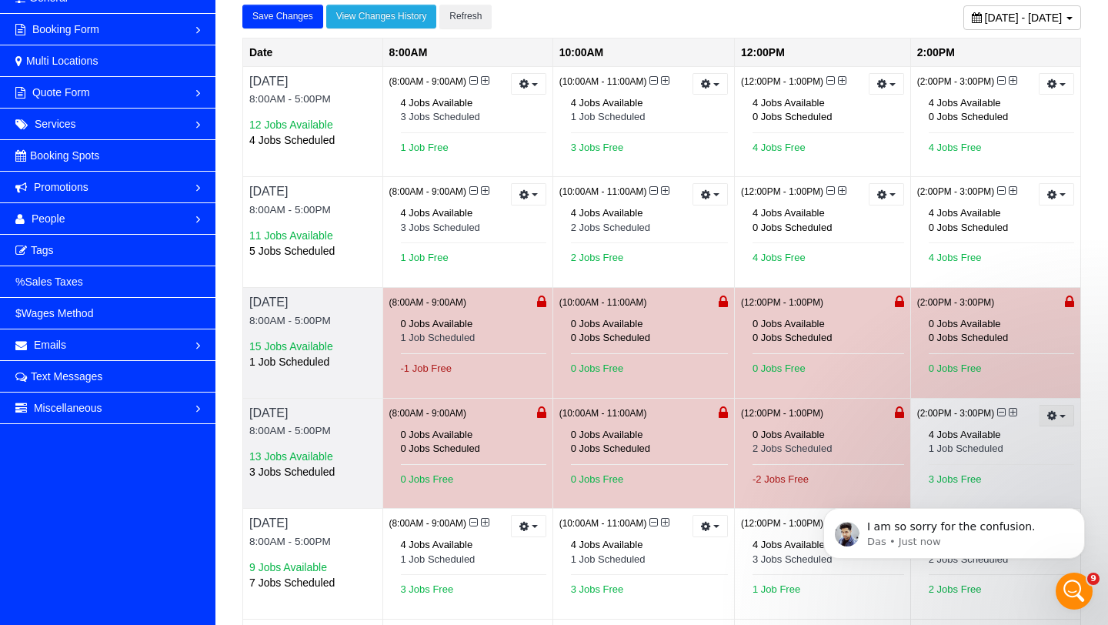
click at [1046, 414] on button "button" at bounding box center [1056, 416] width 35 height 22
click at [1005, 449] on link "Prevent New Bookings" at bounding box center [999, 442] width 147 height 20
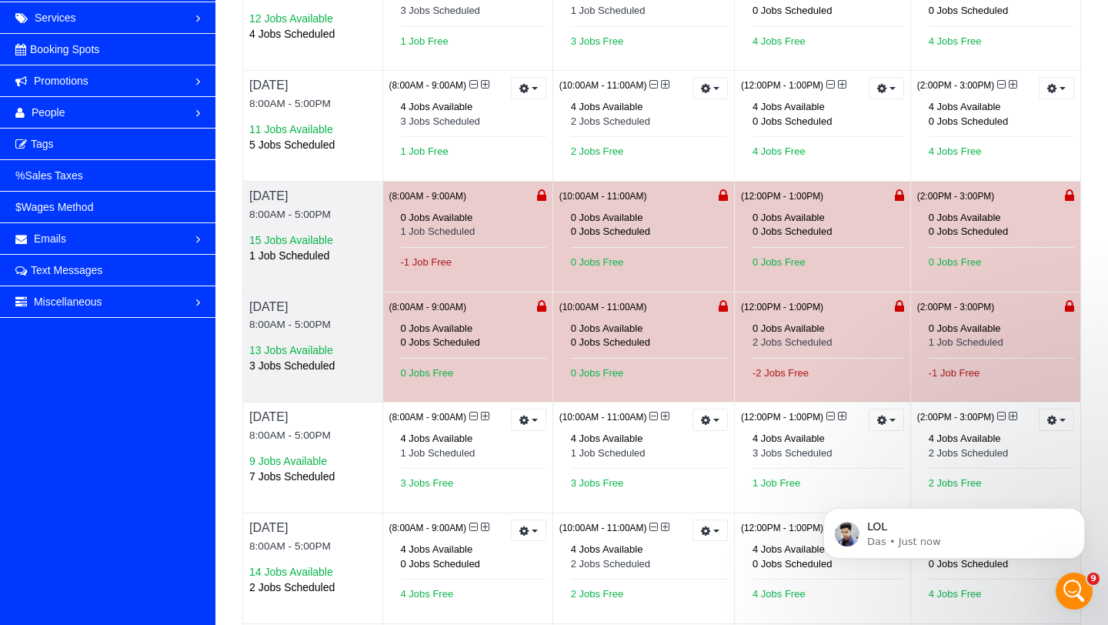
scroll to position [225, 0]
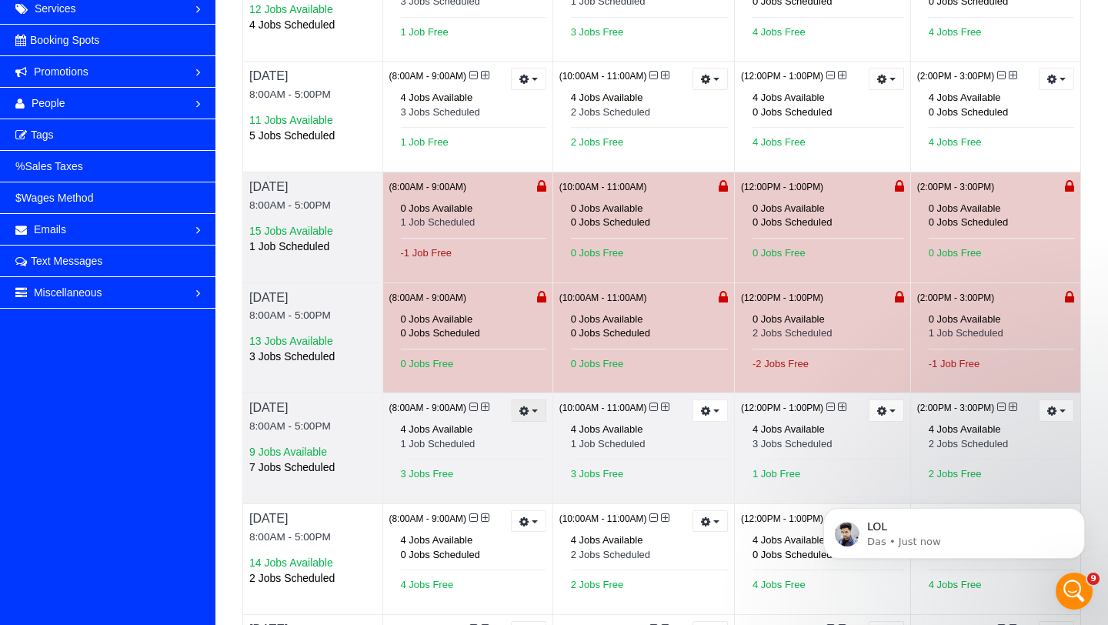
click at [532, 422] on button "button" at bounding box center [528, 410] width 35 height 22
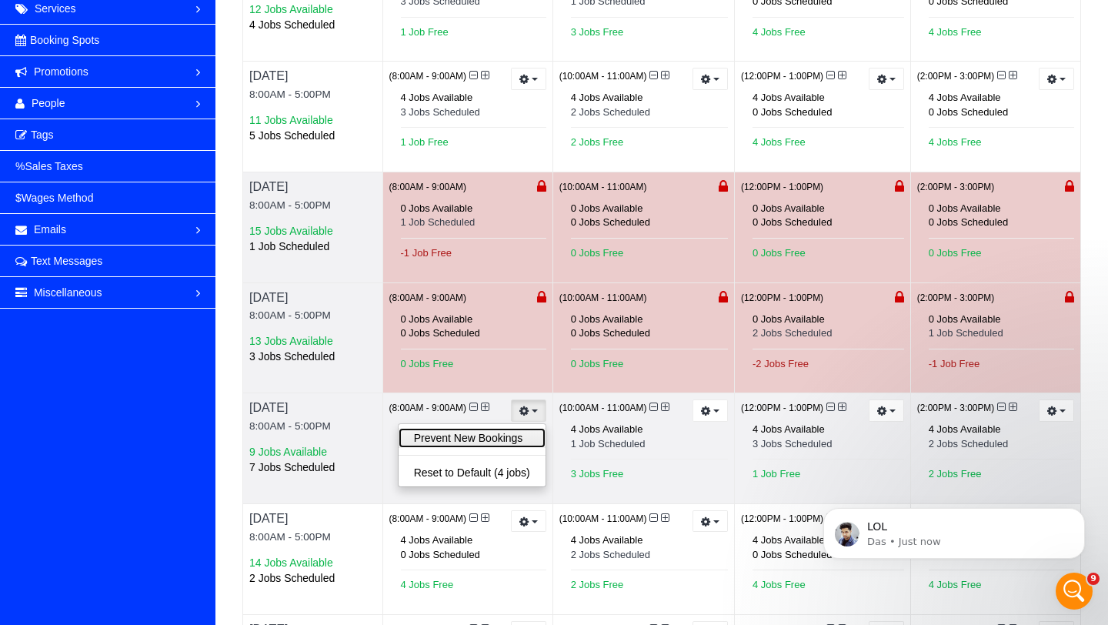
click at [525, 438] on link "Prevent New Bookings" at bounding box center [472, 438] width 147 height 20
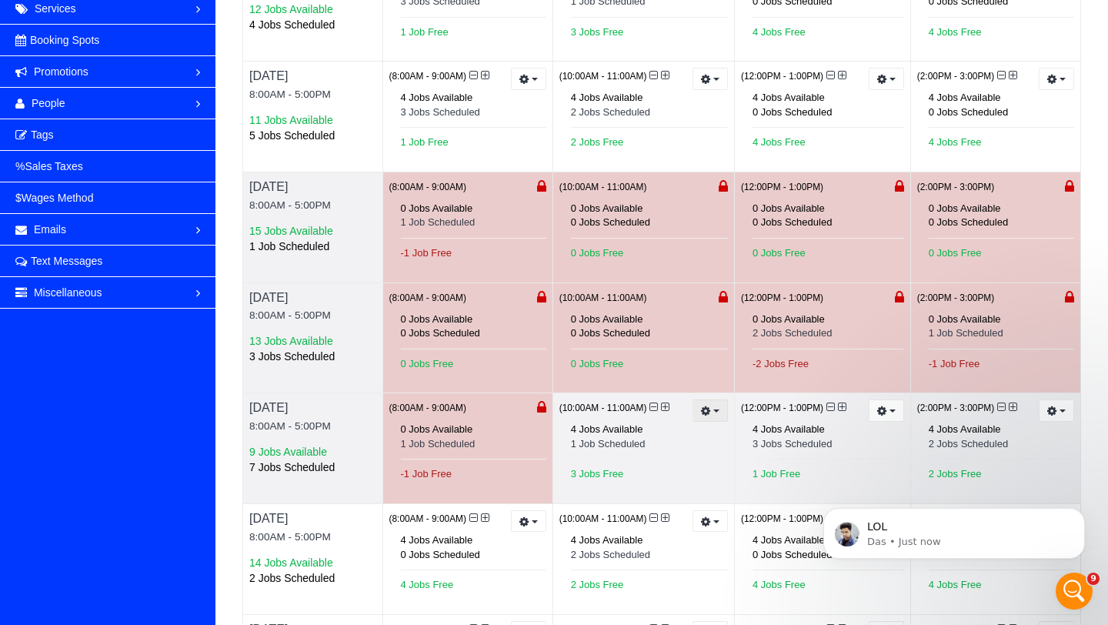
click at [707, 415] on icon "button" at bounding box center [706, 410] width 10 height 8
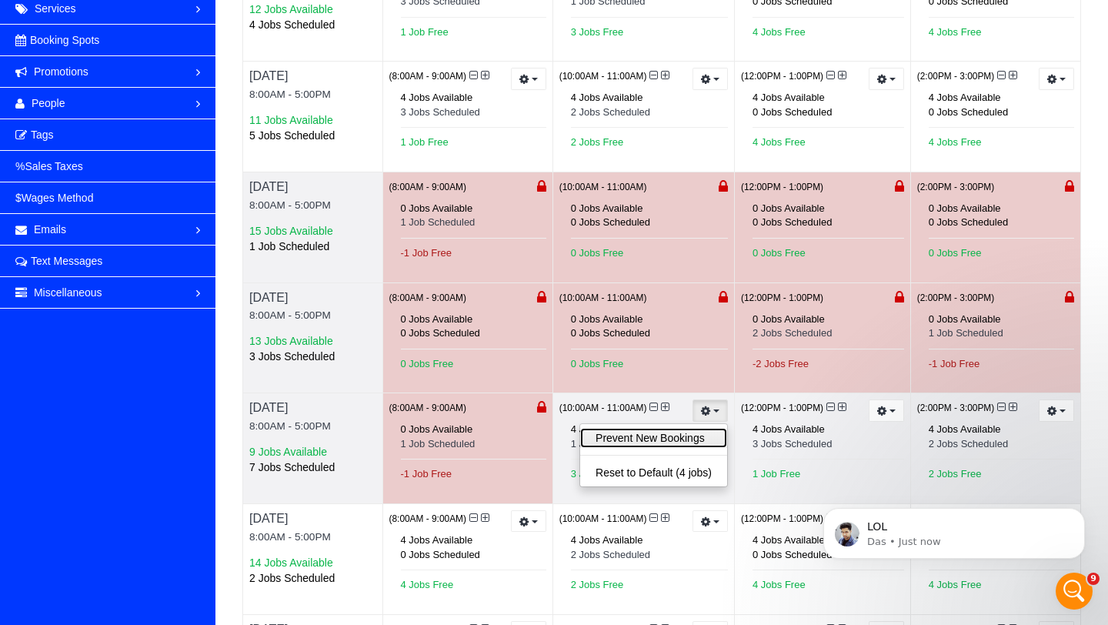
click at [678, 442] on link "Prevent New Bookings" at bounding box center [653, 438] width 147 height 20
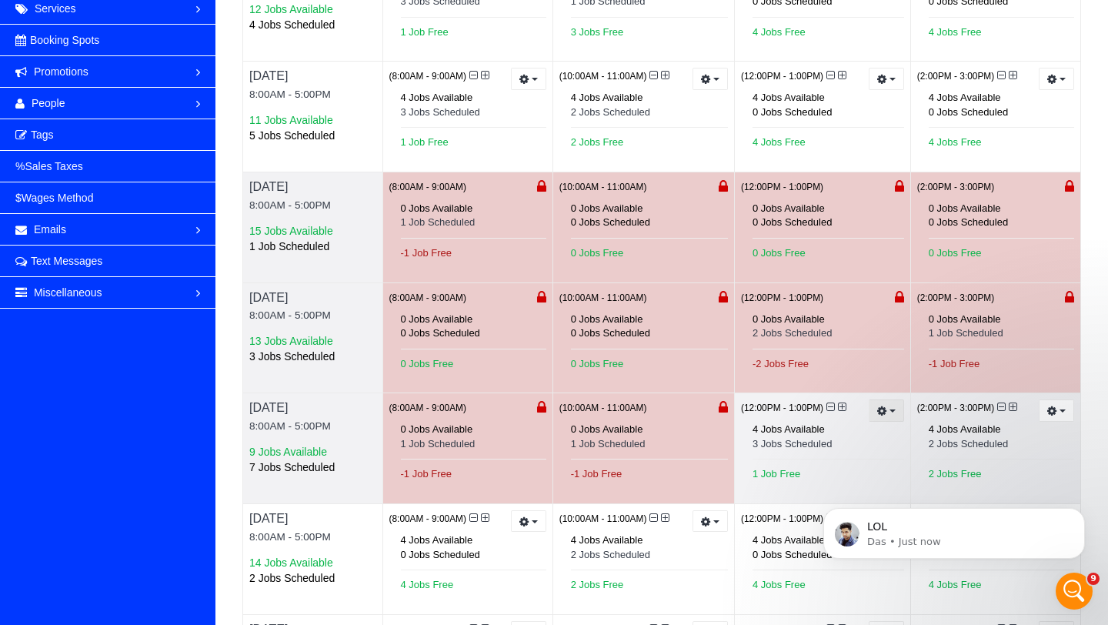
click at [886, 415] on icon "button" at bounding box center [882, 410] width 10 height 8
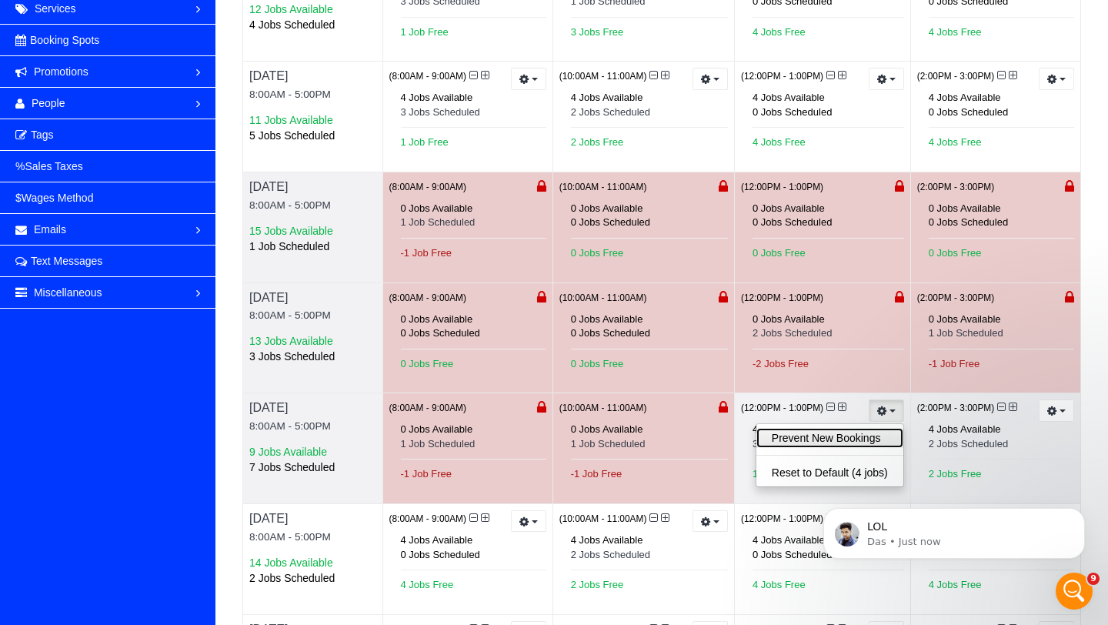
click at [852, 441] on link "Prevent New Bookings" at bounding box center [829, 438] width 147 height 20
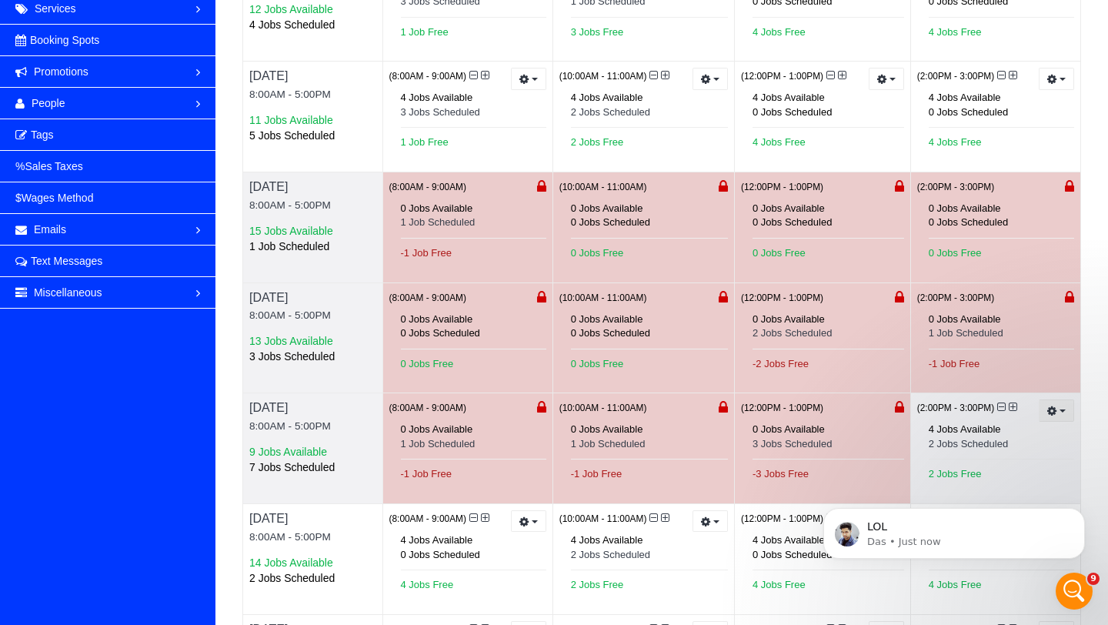
click at [1060, 419] on button "button" at bounding box center [1056, 410] width 35 height 22
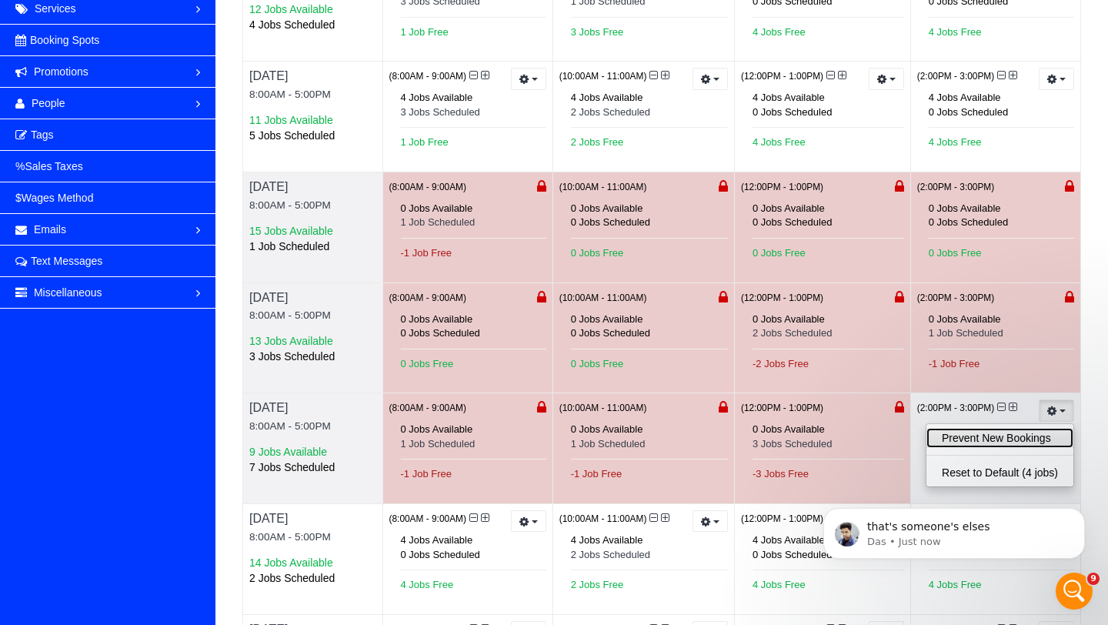
click at [1024, 440] on link "Prevent New Bookings" at bounding box center [999, 438] width 147 height 20
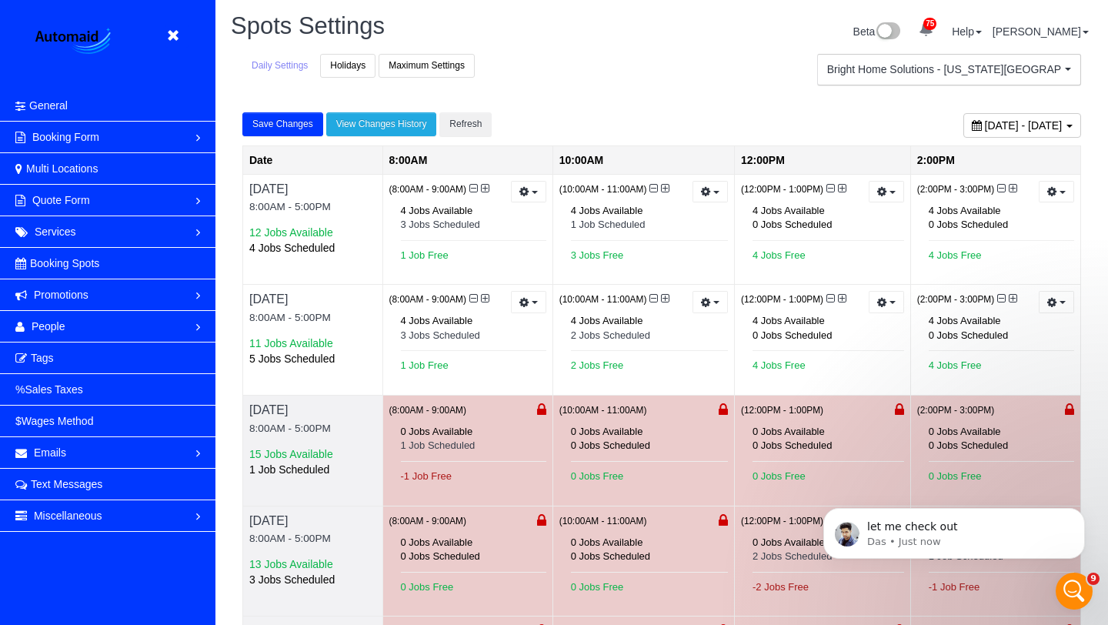
scroll to position [0, 0]
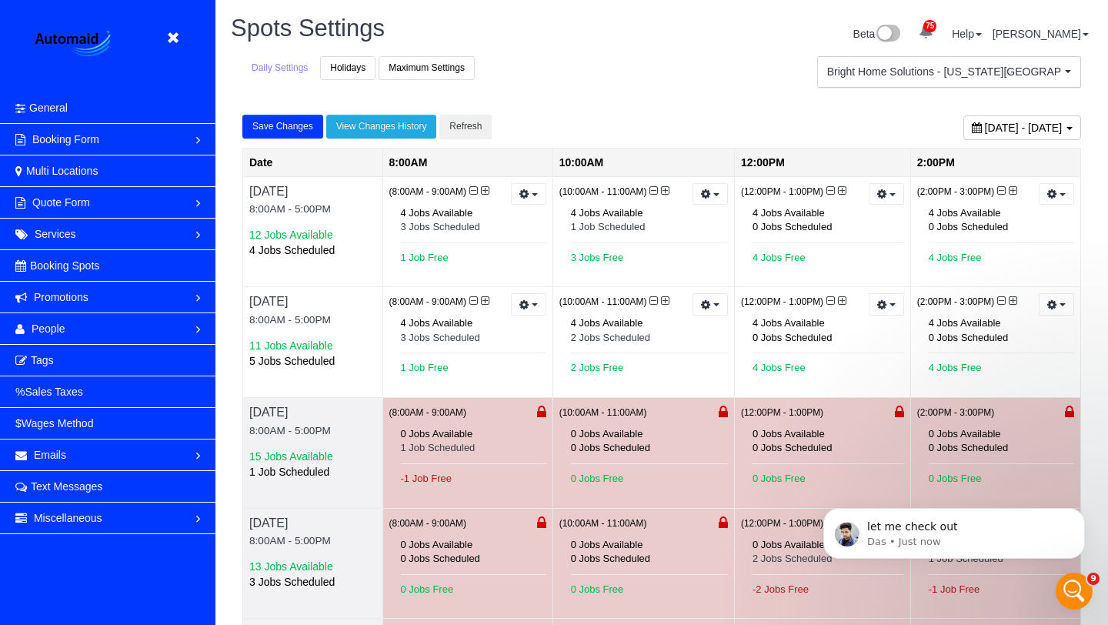
click at [294, 129] on button "Save Changes" at bounding box center [282, 127] width 81 height 24
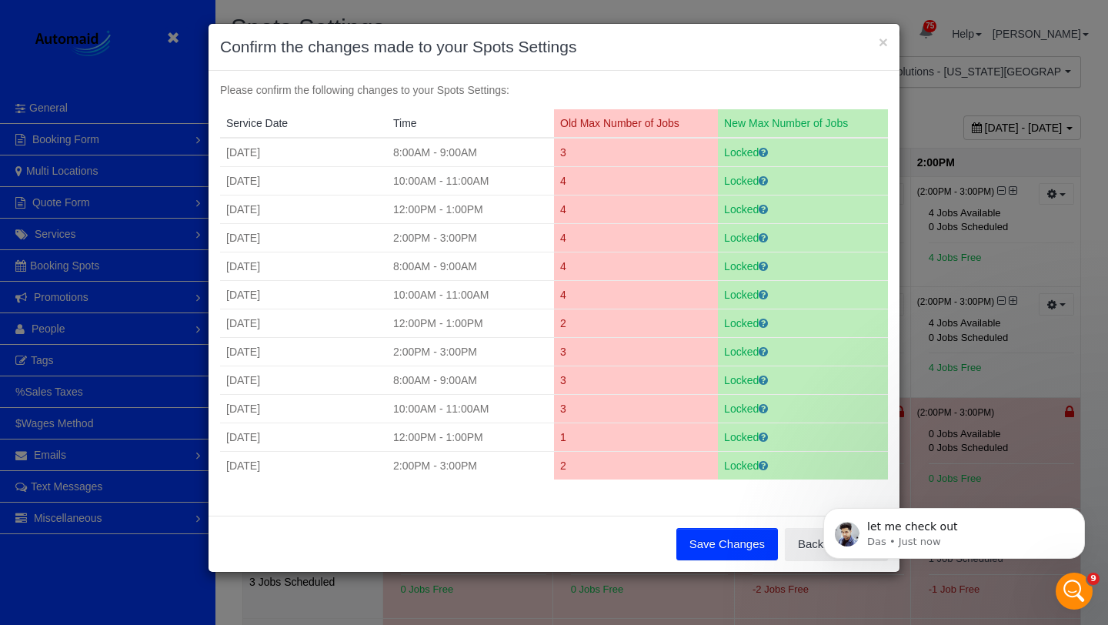
click at [729, 551] on button "Save Changes" at bounding box center [727, 544] width 102 height 32
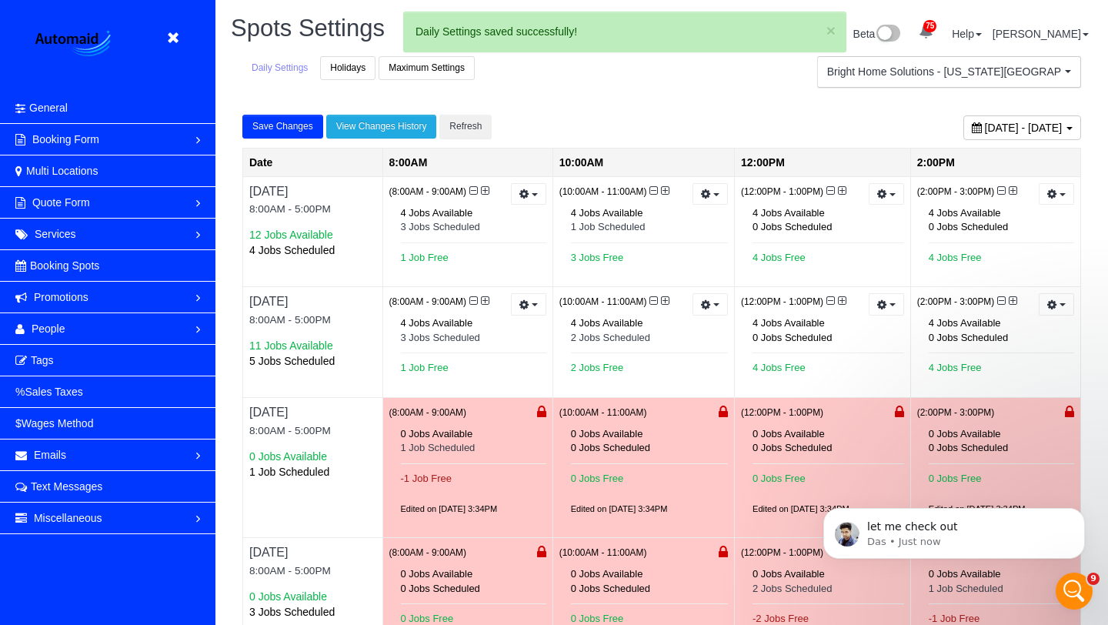
scroll to position [1139, 1108]
click at [894, 85] on button "Bright Home Solutions - [US_STATE][GEOGRAPHIC_DATA] Bright Home Solutions - [US…" at bounding box center [949, 72] width 264 height 32
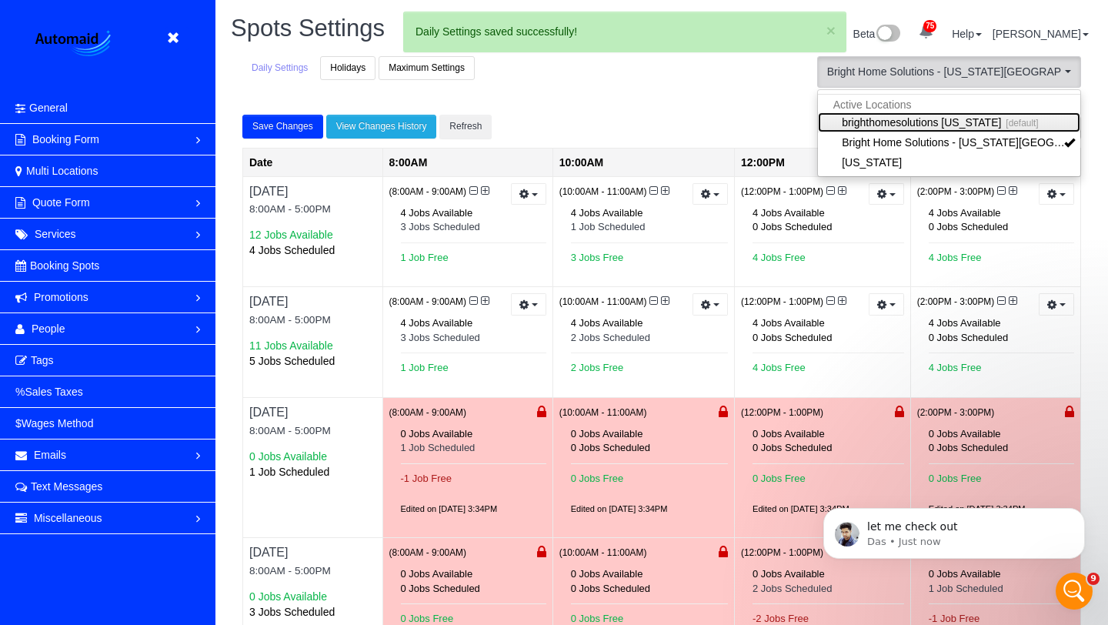
click at [870, 117] on link "brighthomesolutions [US_STATE] [default]" at bounding box center [949, 122] width 262 height 20
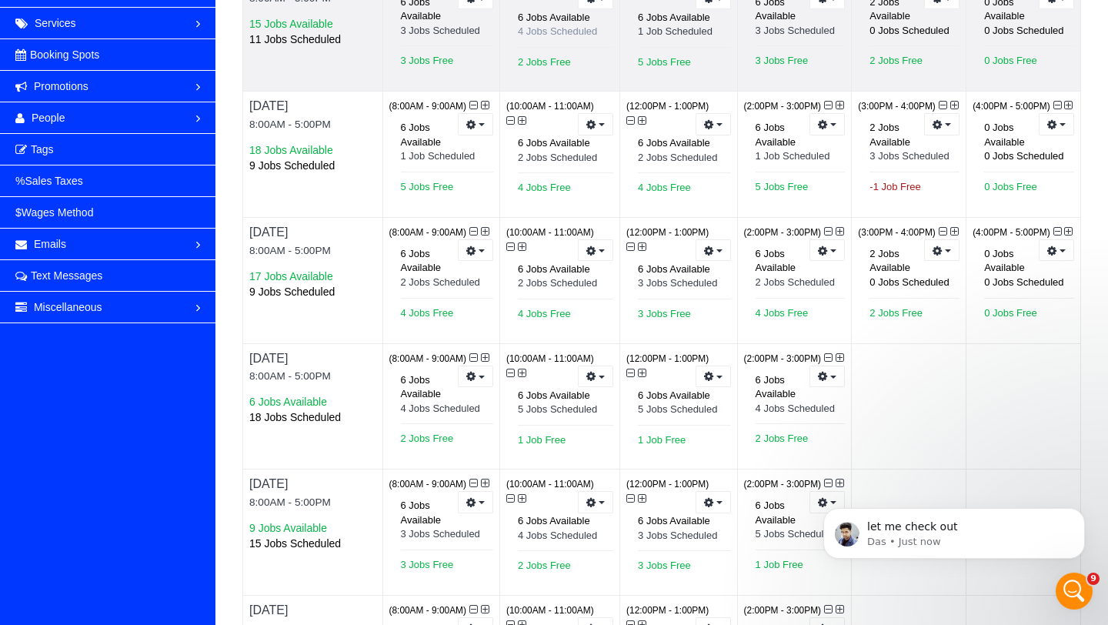
scroll to position [220, 0]
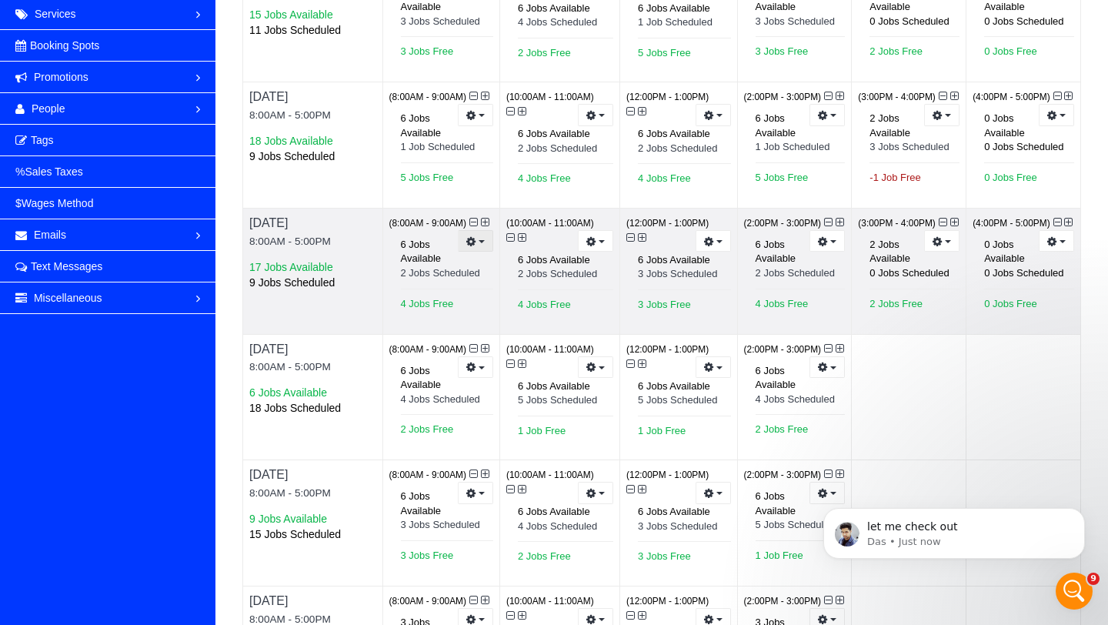
click at [479, 239] on button "button" at bounding box center [475, 241] width 35 height 22
click at [465, 265] on link "Prevent New Bookings" at bounding box center [422, 268] width 140 height 20
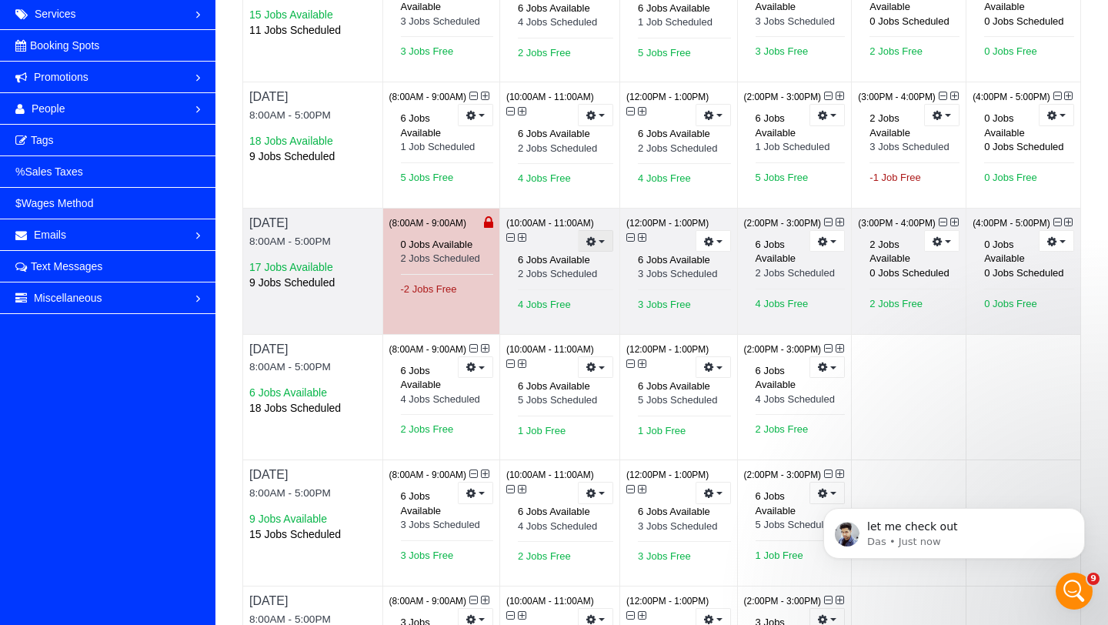
click at [596, 243] on button "button" at bounding box center [595, 241] width 35 height 22
click at [586, 265] on link "Prevent New Bookings" at bounding box center [542, 268] width 140 height 20
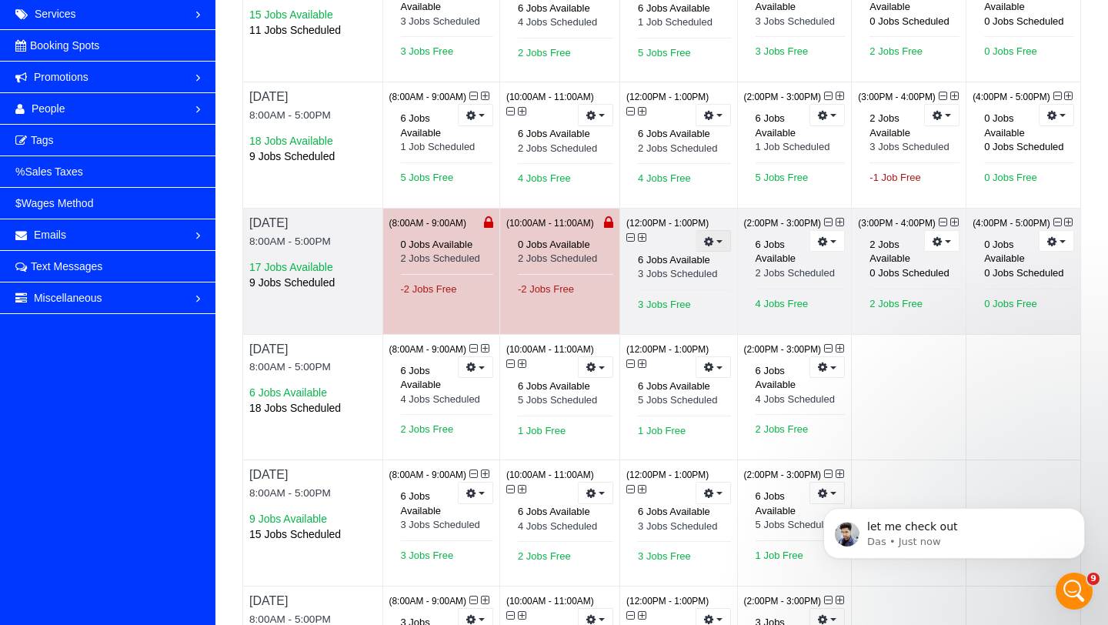
click at [720, 245] on button "button" at bounding box center [713, 241] width 35 height 22
click at [699, 260] on link "Prevent New Bookings" at bounding box center [656, 268] width 147 height 20
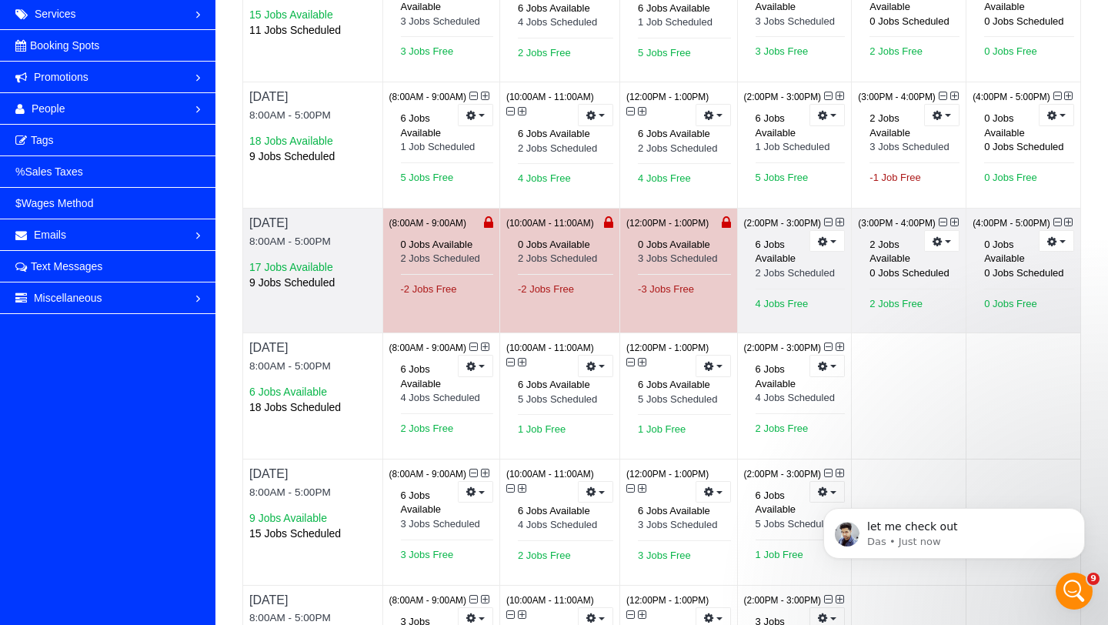
scroll to position [75792, 75840]
click at [830, 232] on button "button" at bounding box center [826, 241] width 35 height 22
click at [780, 268] on link "Prevent New Bookings" at bounding box center [775, 268] width 140 height 20
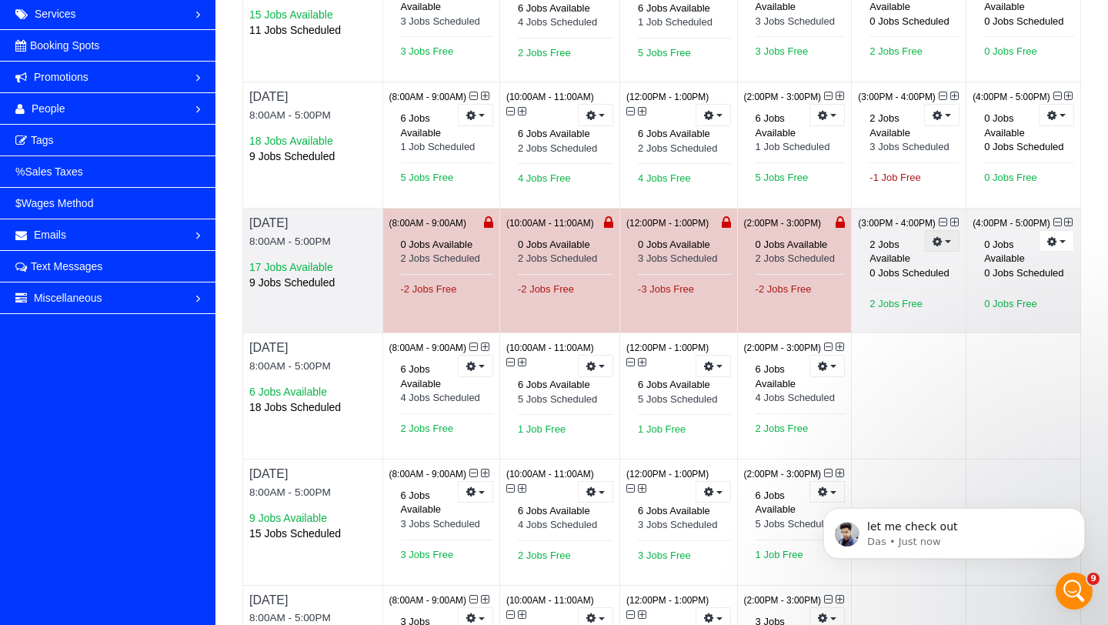
click at [936, 242] on icon "button" at bounding box center [938, 241] width 10 height 8
click at [905, 272] on link "Prevent New Bookings" at bounding box center [890, 268] width 140 height 20
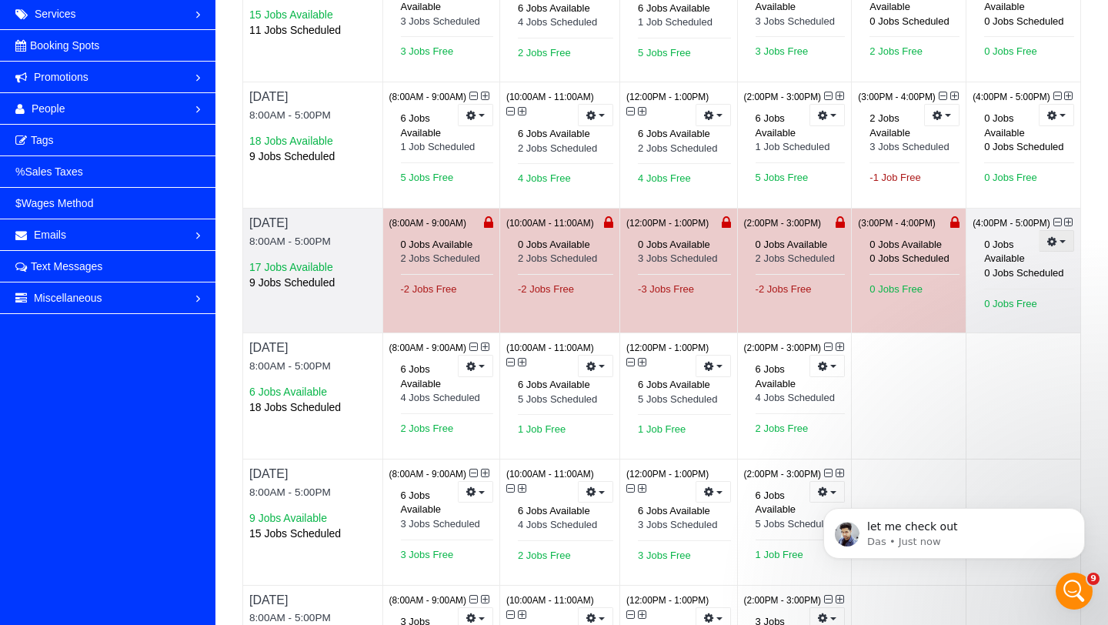
click at [1053, 241] on icon "button" at bounding box center [1052, 241] width 10 height 8
click at [1021, 265] on link "Prevent New Bookings" at bounding box center [1003, 268] width 140 height 20
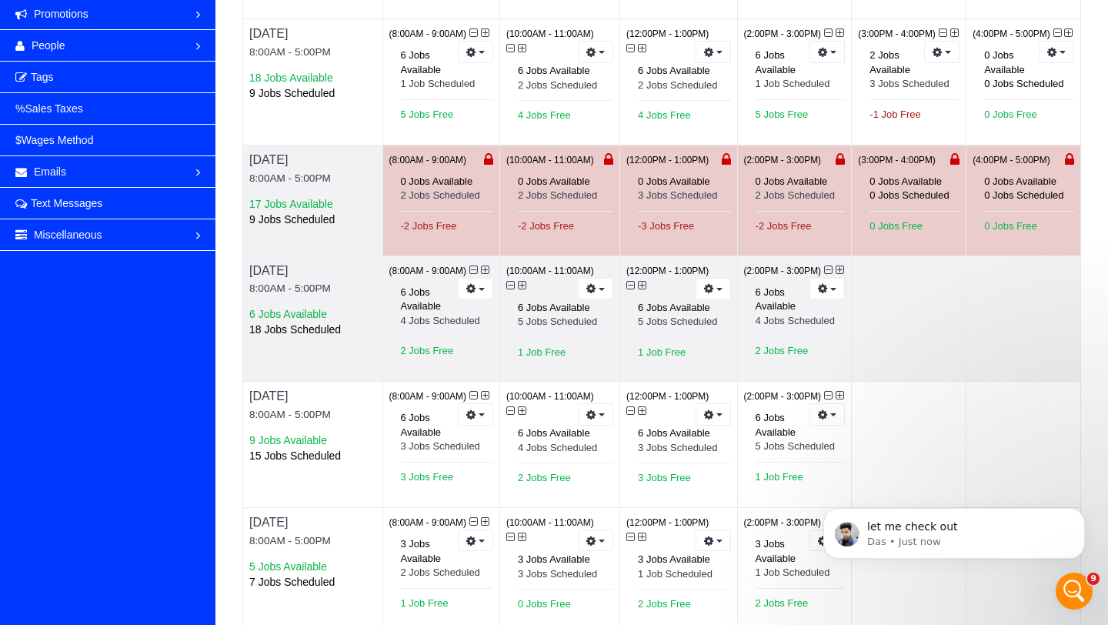
scroll to position [292, 0]
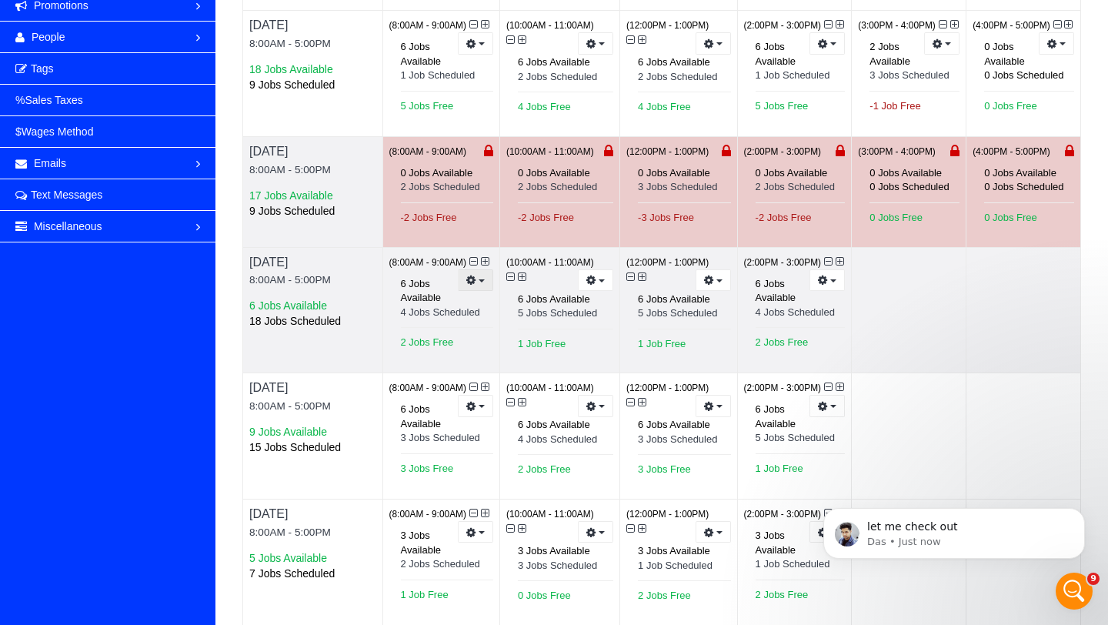
click at [471, 292] on button "button" at bounding box center [475, 280] width 35 height 22
click at [466, 317] on link "Prevent New Bookings" at bounding box center [418, 307] width 147 height 20
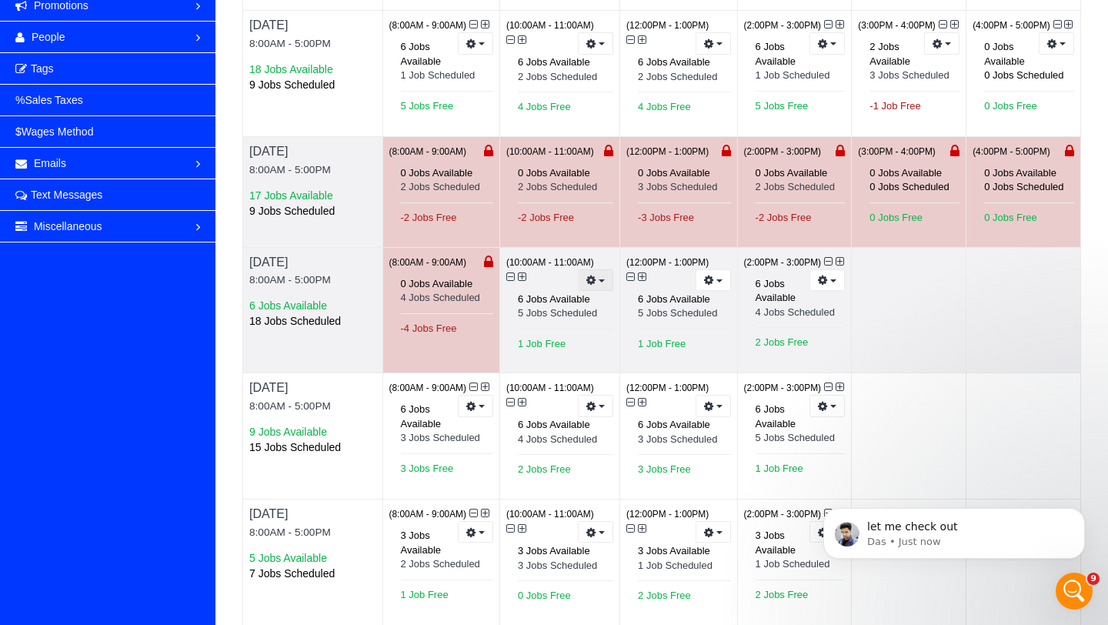
click at [611, 289] on button "button" at bounding box center [595, 280] width 35 height 22
click at [579, 308] on link "Prevent New Bookings" at bounding box center [539, 307] width 147 height 20
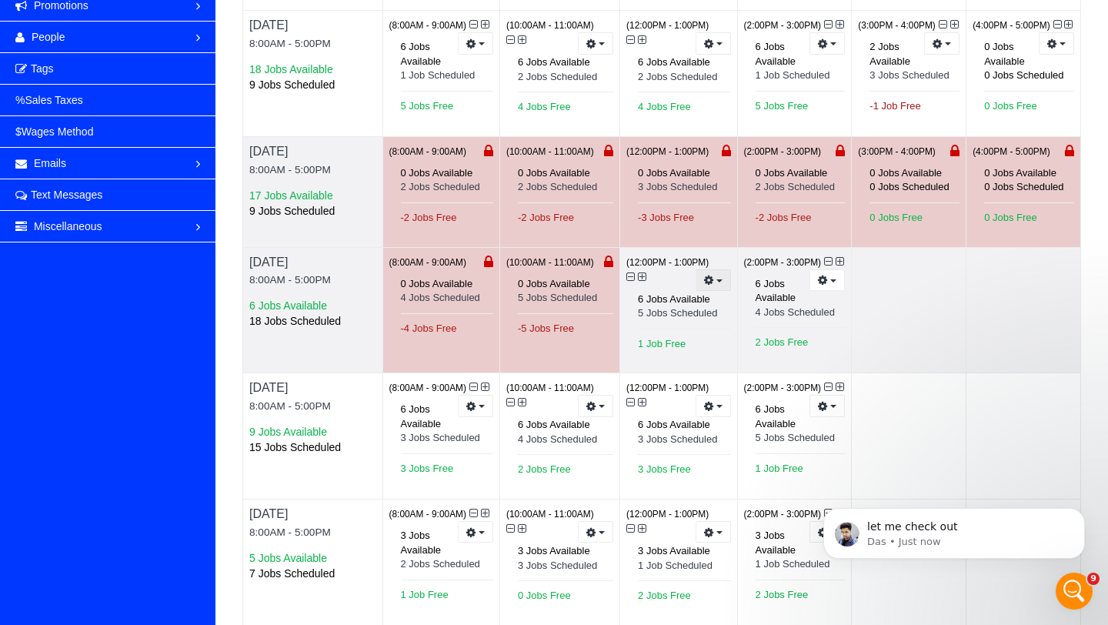
click at [705, 280] on button "button" at bounding box center [713, 280] width 35 height 22
click at [679, 312] on link "Prevent New Bookings" at bounding box center [656, 307] width 147 height 20
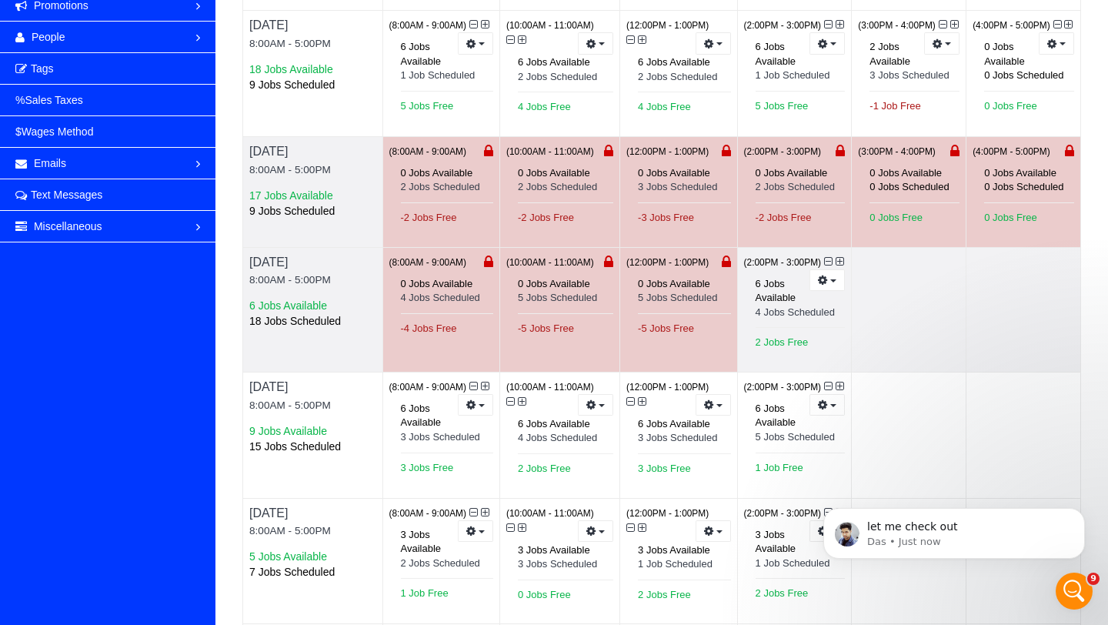
scroll to position [75800, 75840]
click at [832, 282] on span "button" at bounding box center [833, 280] width 6 height 3
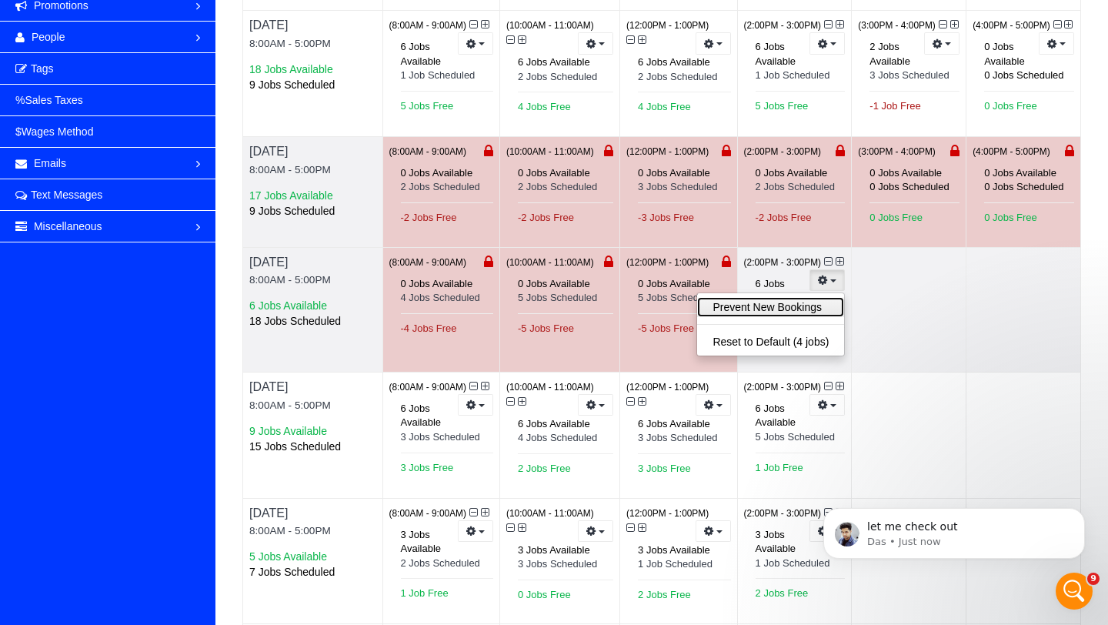
click at [796, 314] on link "Prevent New Bookings" at bounding box center [770, 307] width 147 height 20
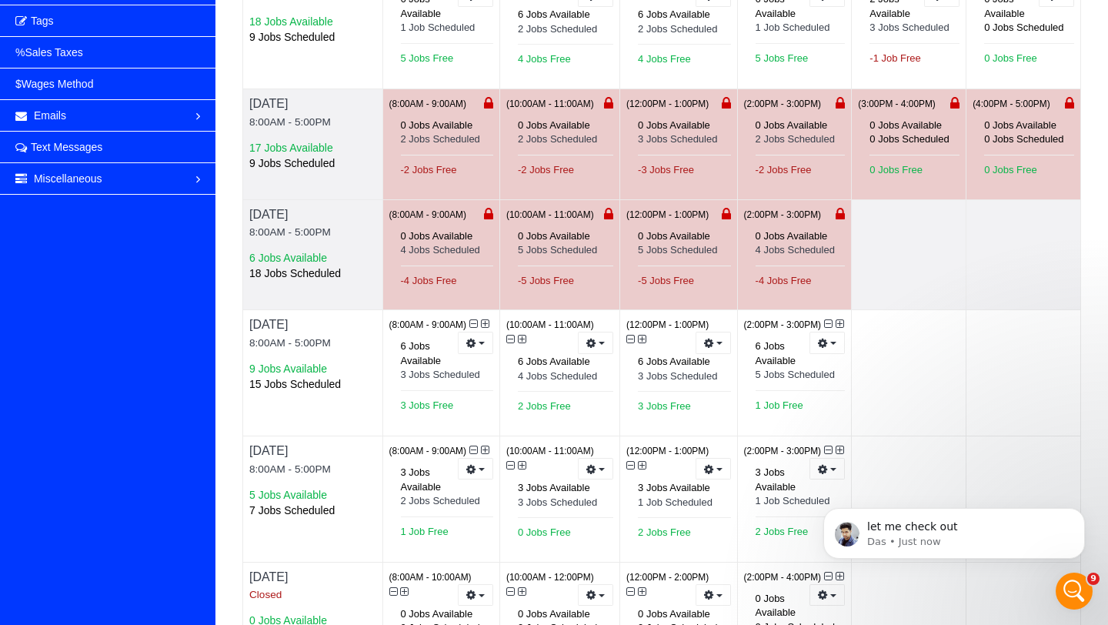
scroll to position [341, 0]
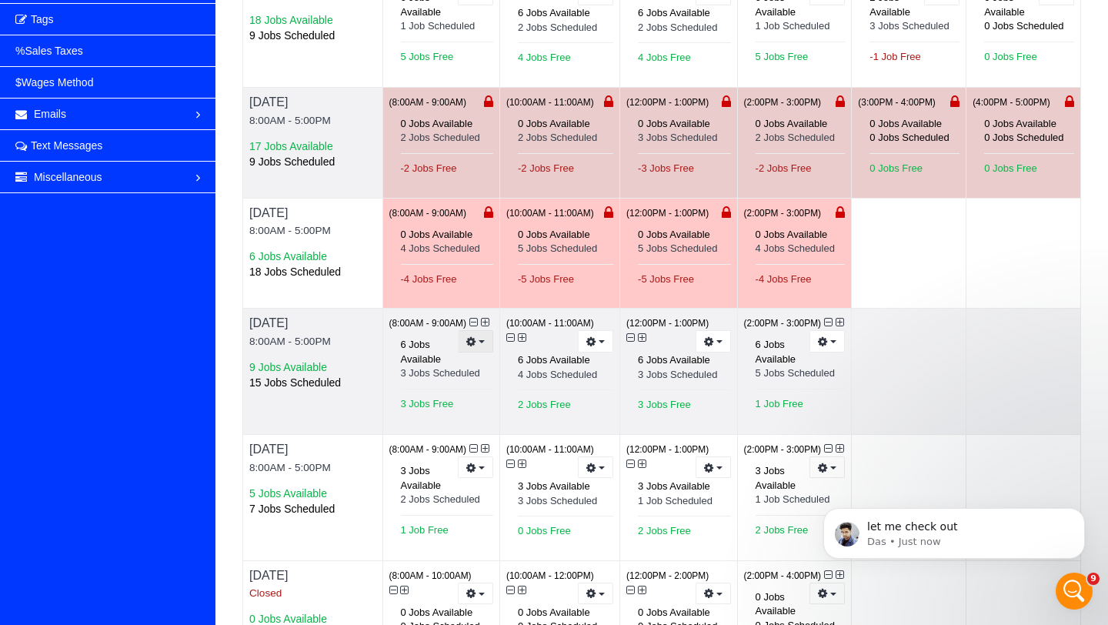
click at [482, 343] on span "button" at bounding box center [482, 341] width 6 height 3
click at [450, 369] on link "Prevent New Bookings" at bounding box center [418, 369] width 147 height 20
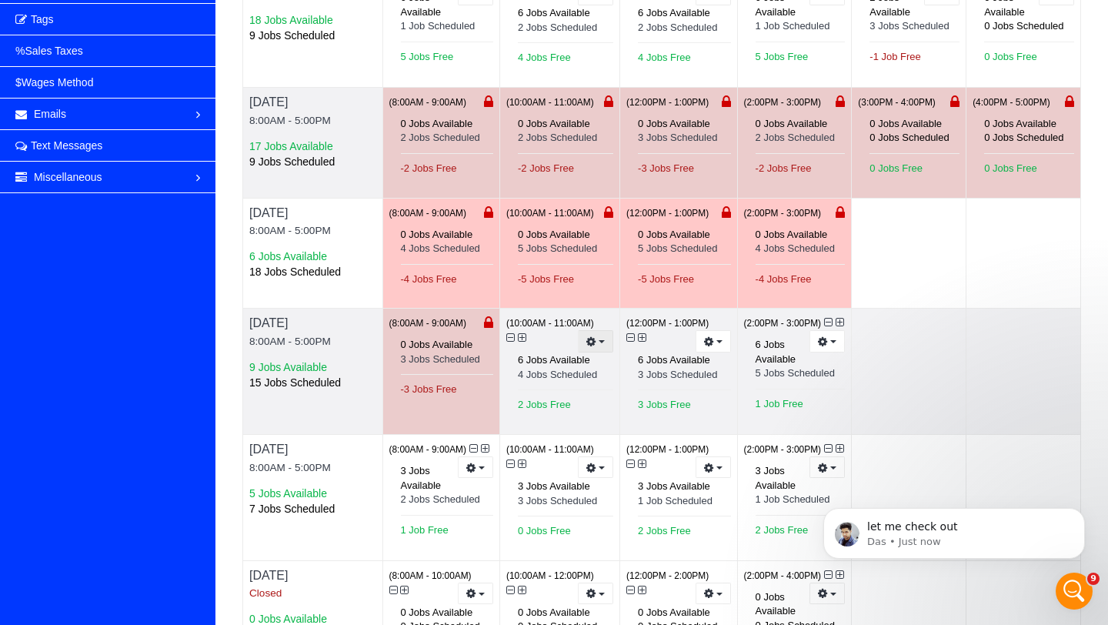
click at [593, 345] on icon "button" at bounding box center [591, 341] width 10 height 8
click at [554, 368] on link "Prevent New Bookings" at bounding box center [539, 369] width 147 height 20
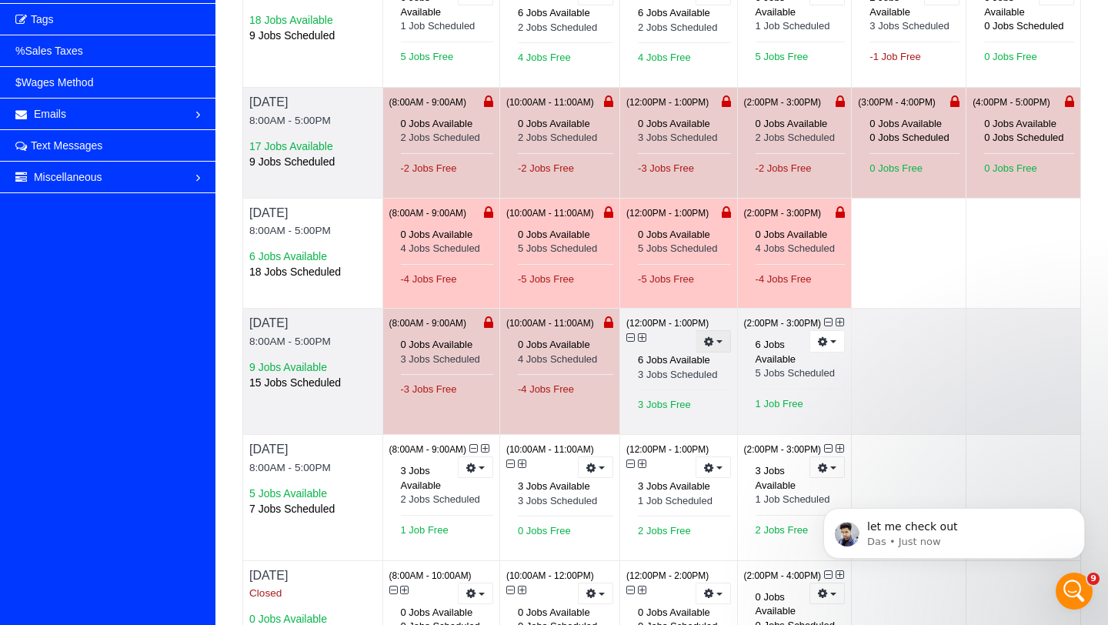
click at [714, 352] on button "button" at bounding box center [713, 341] width 35 height 22
click at [693, 375] on link "Prevent New Bookings" at bounding box center [656, 369] width 147 height 20
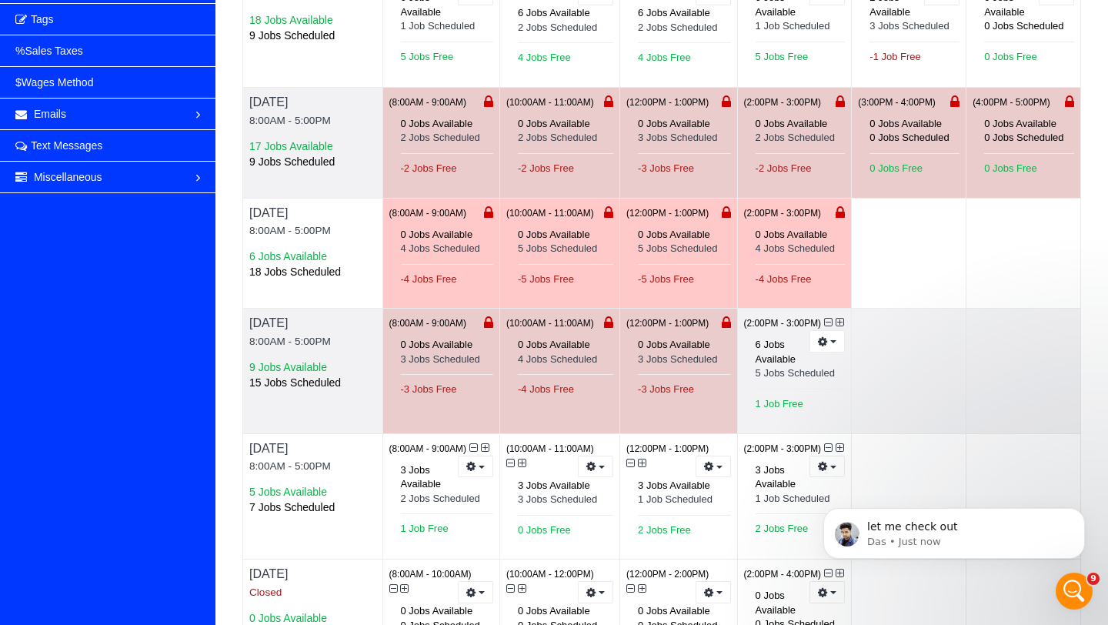
scroll to position [75816, 75840]
click at [831, 352] on button "button" at bounding box center [826, 341] width 35 height 22
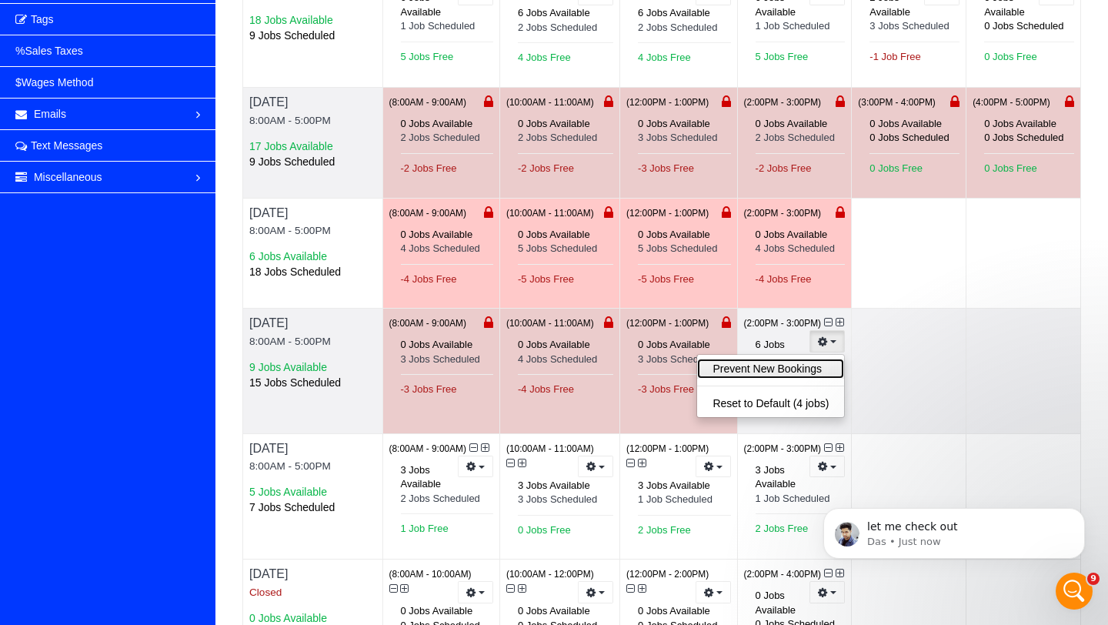
click at [799, 372] on link "Prevent New Bookings" at bounding box center [770, 369] width 147 height 20
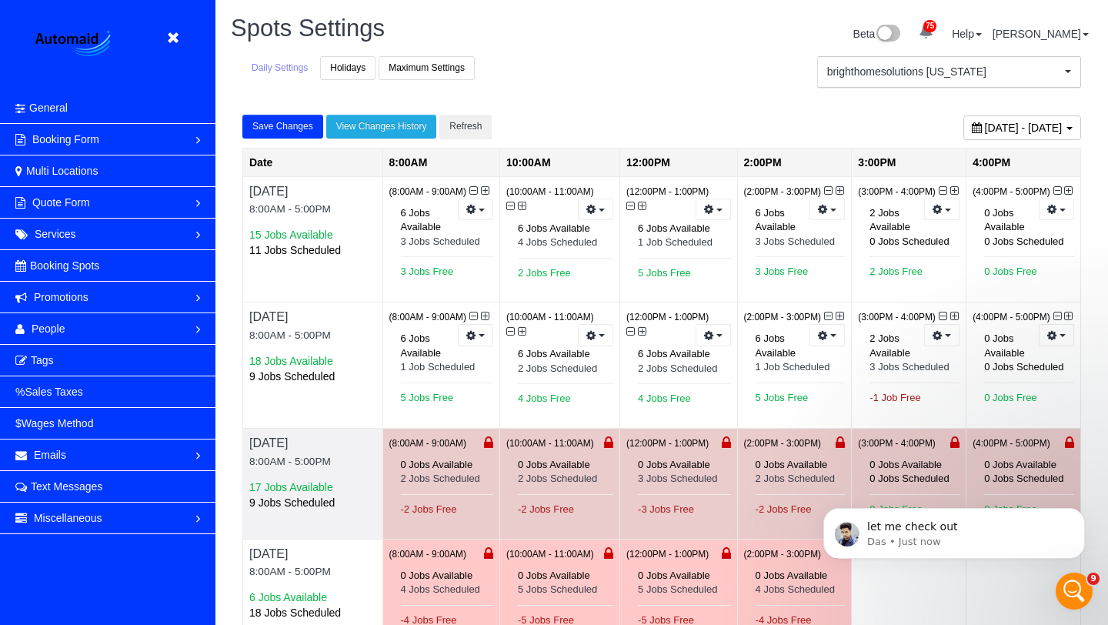
click at [299, 129] on button "Save Changes" at bounding box center [282, 127] width 81 height 24
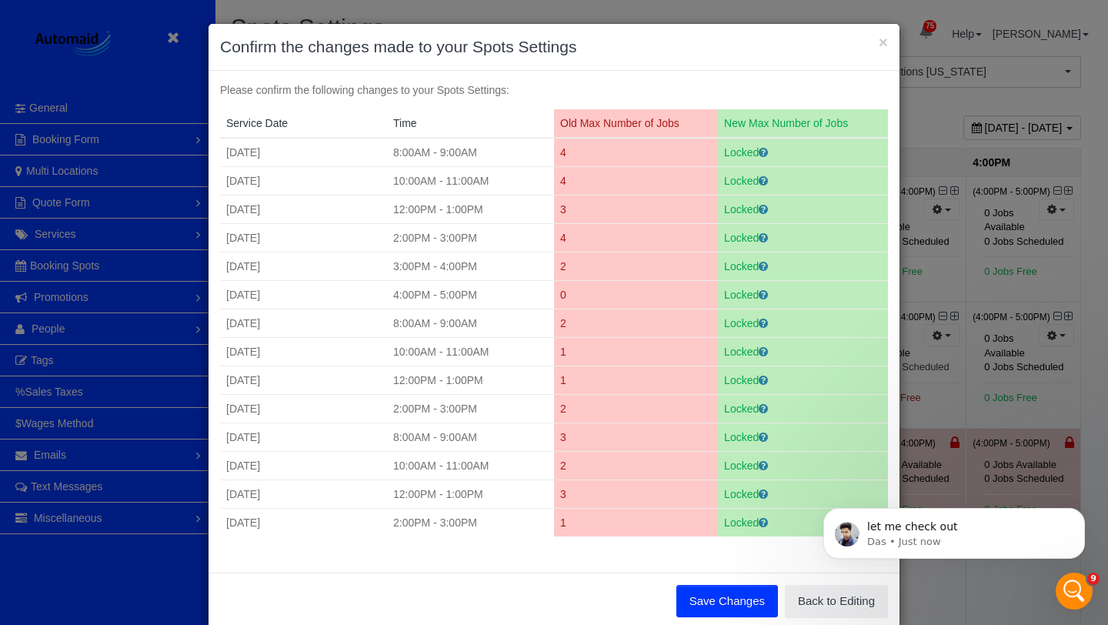
click at [703, 603] on button "Save Changes" at bounding box center [727, 601] width 102 height 32
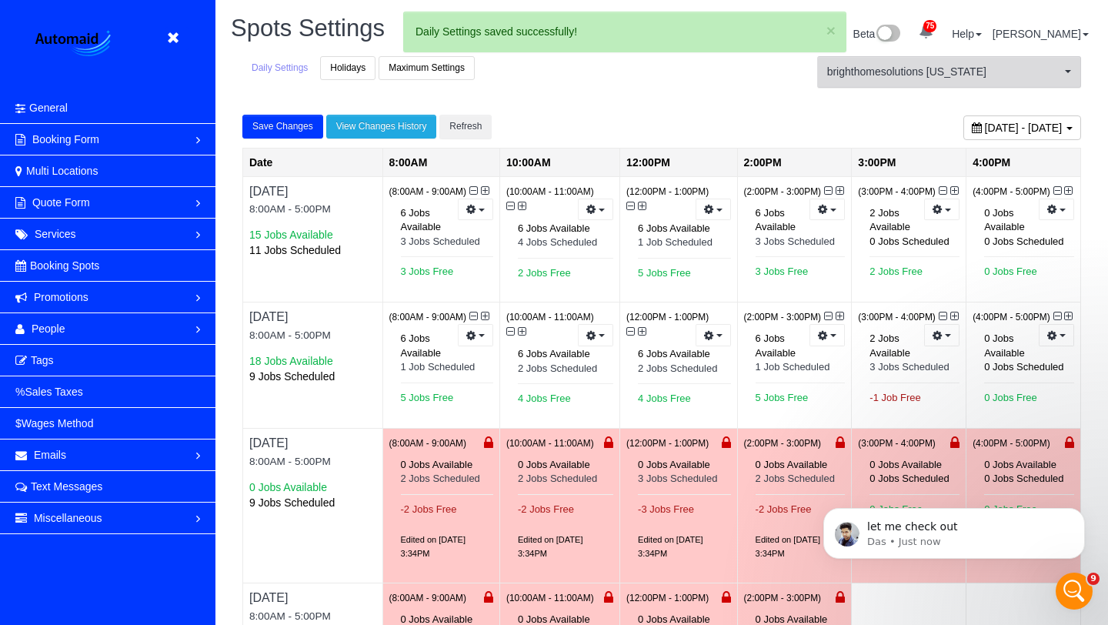
click at [933, 71] on span "brighthomesolutions [US_STATE]" at bounding box center [944, 71] width 234 height 15
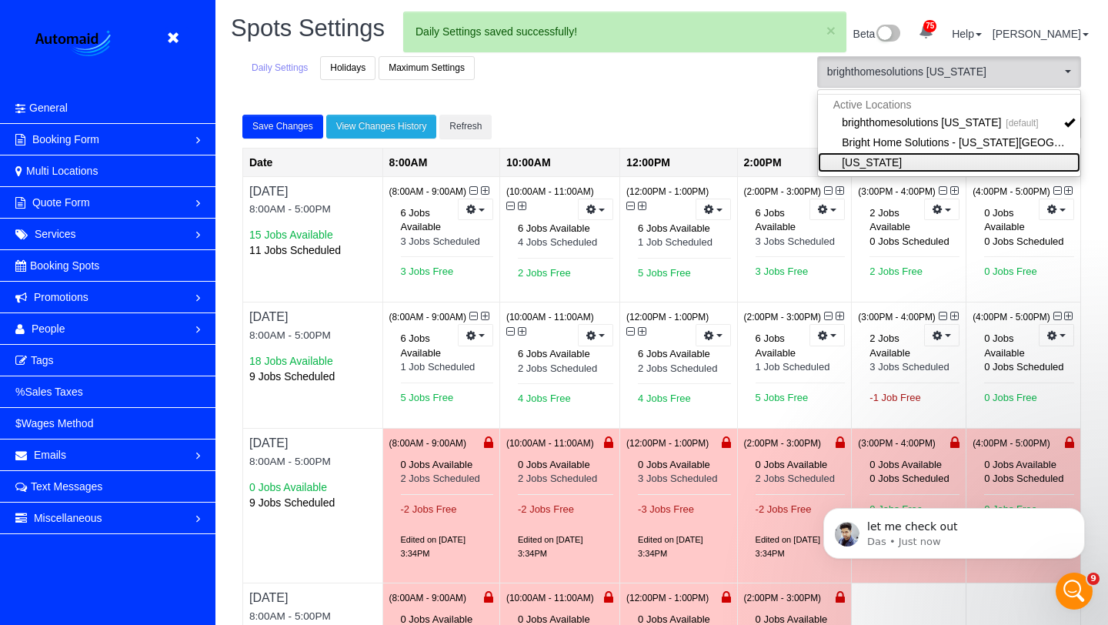
click at [868, 156] on link "[US_STATE]" at bounding box center [949, 162] width 262 height 20
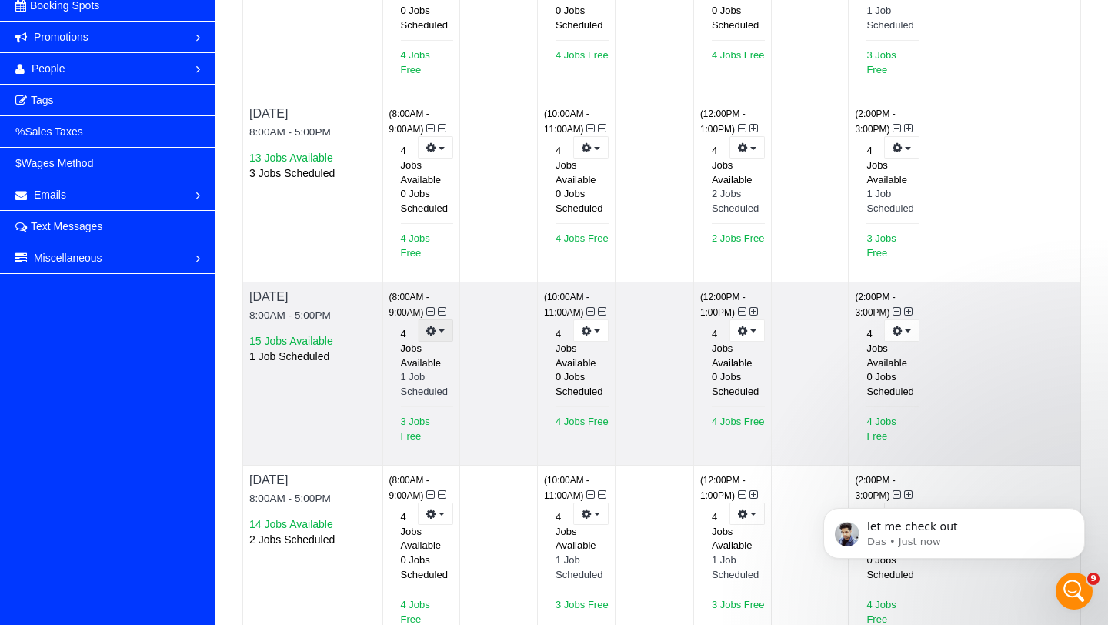
click at [432, 326] on icon "button" at bounding box center [431, 330] width 10 height 8
click at [423, 348] on link "Prevent New Bookings" at bounding box center [378, 358] width 147 height 20
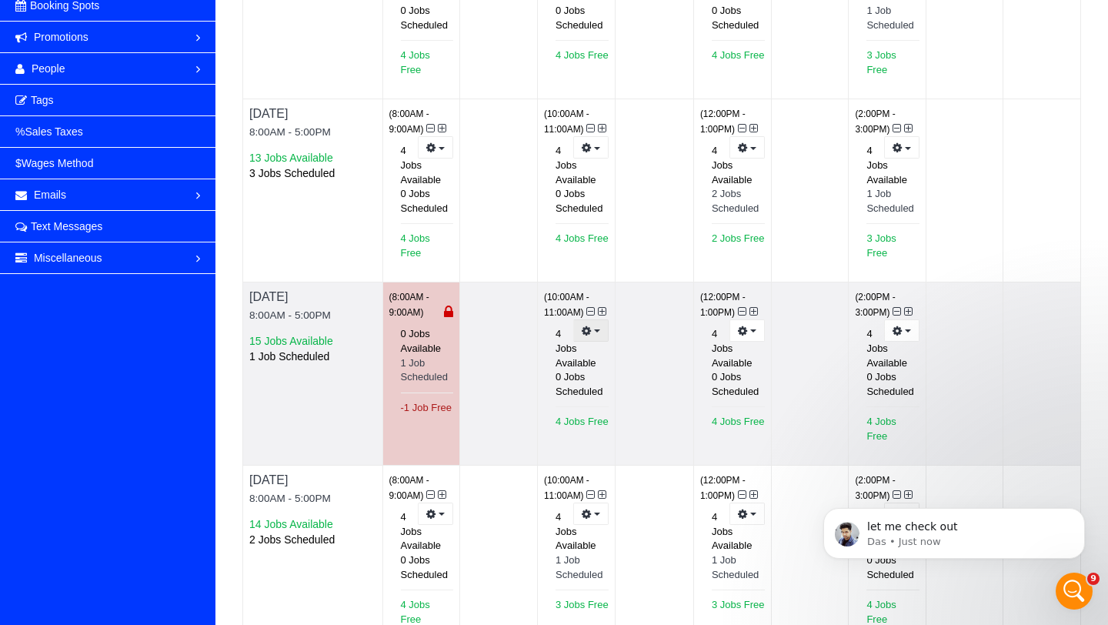
click at [589, 326] on icon "button" at bounding box center [587, 330] width 10 height 8
click at [579, 348] on link "Prevent New Bookings" at bounding box center [534, 358] width 147 height 20
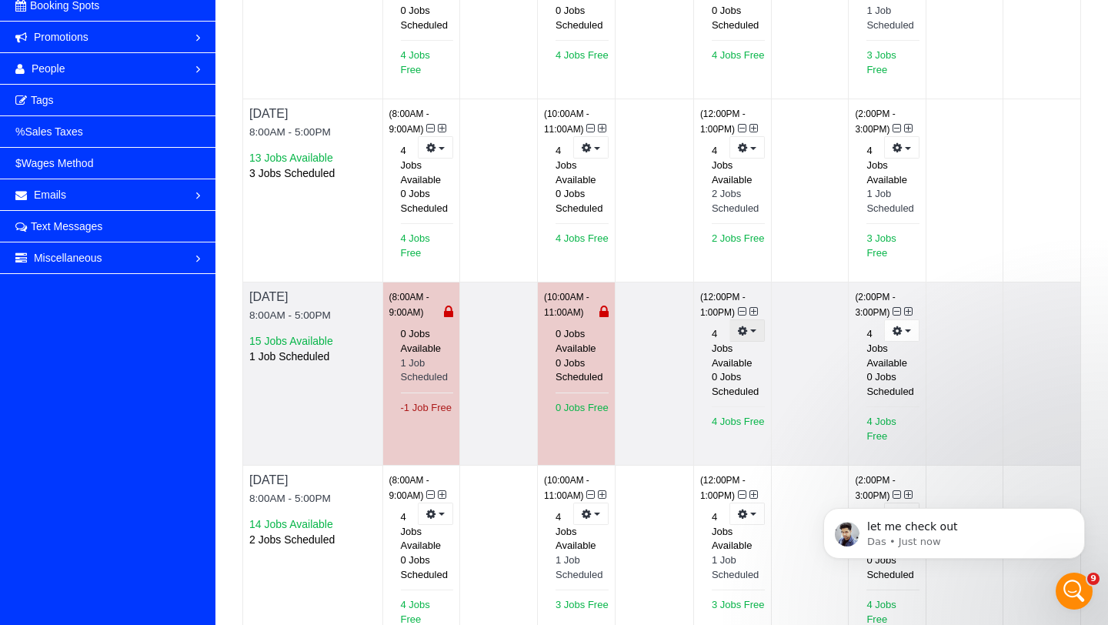
click at [748, 319] on button "button" at bounding box center [746, 330] width 35 height 22
click at [737, 348] on link "Prevent New Bookings" at bounding box center [690, 358] width 147 height 20
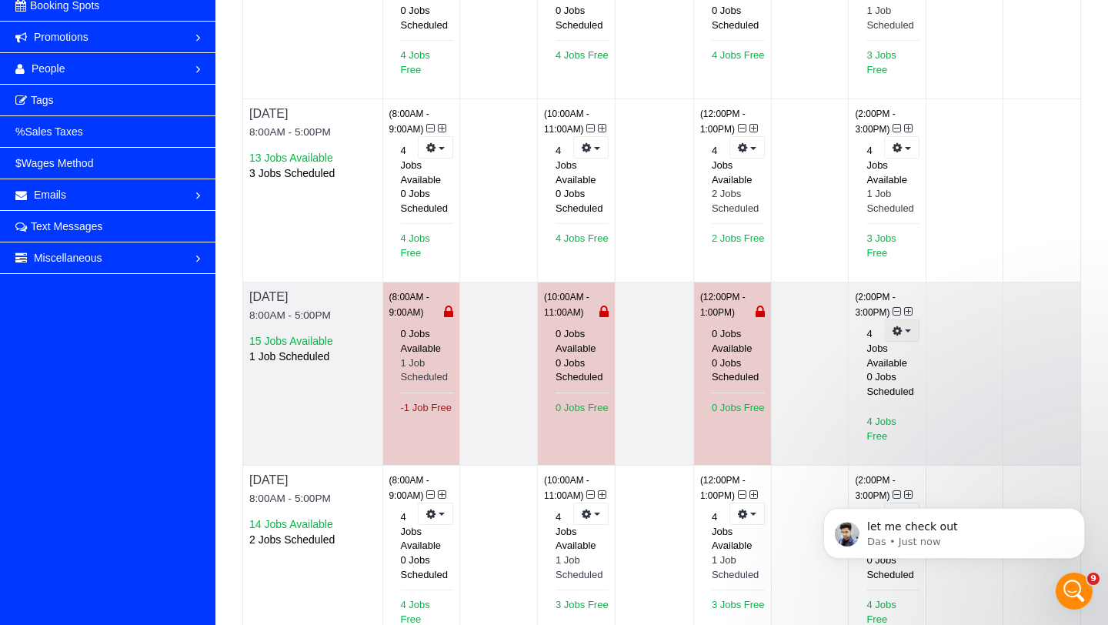
click at [895, 319] on button "button" at bounding box center [901, 330] width 35 height 22
click at [871, 348] on link "Prevent New Bookings" at bounding box center [845, 358] width 147 height 20
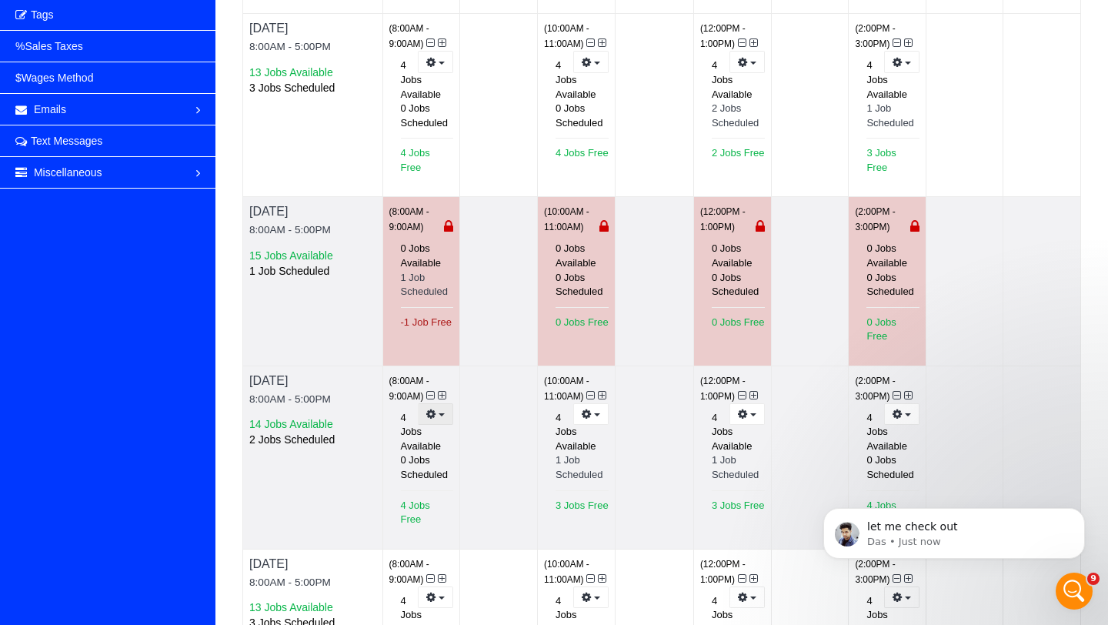
click at [431, 403] on button "button" at bounding box center [435, 414] width 35 height 22
click at [422, 431] on link "Prevent New Bookings" at bounding box center [378, 441] width 147 height 20
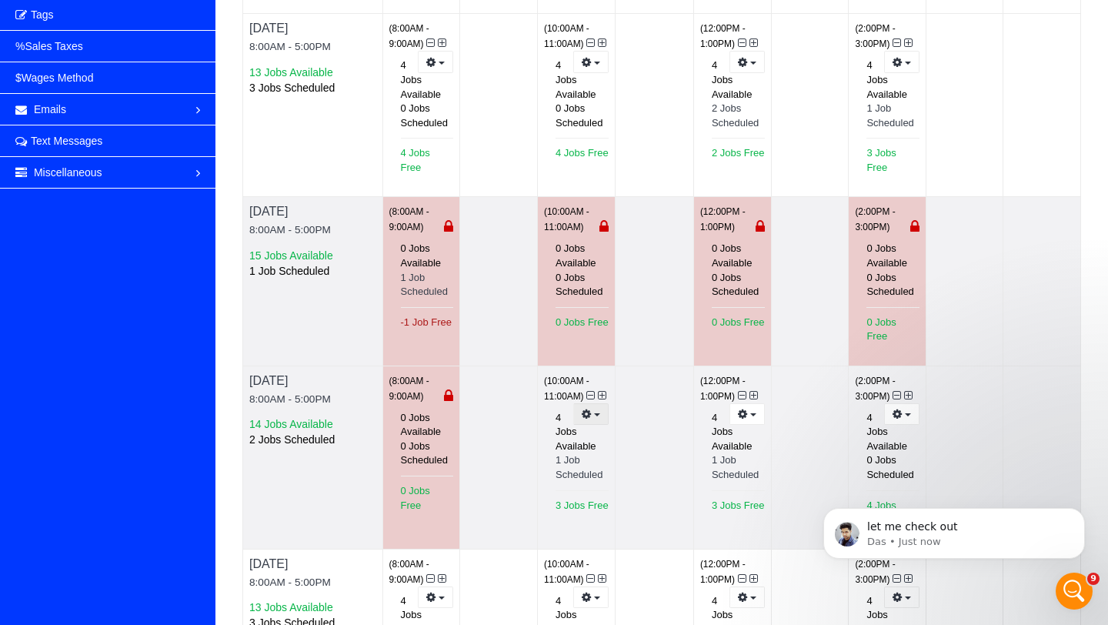
click at [584, 409] on icon "button" at bounding box center [587, 413] width 10 height 8
click at [566, 431] on link "Prevent New Bookings" at bounding box center [534, 441] width 147 height 20
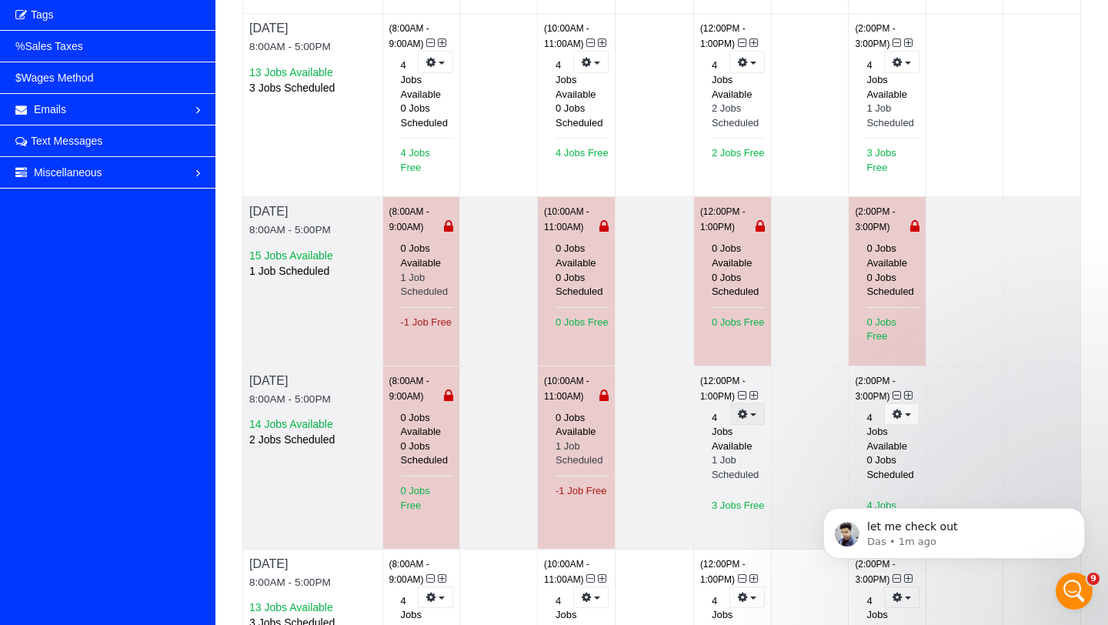
click at [743, 403] on button "button" at bounding box center [746, 414] width 35 height 22
click at [733, 431] on link "Prevent New Bookings" at bounding box center [690, 441] width 147 height 20
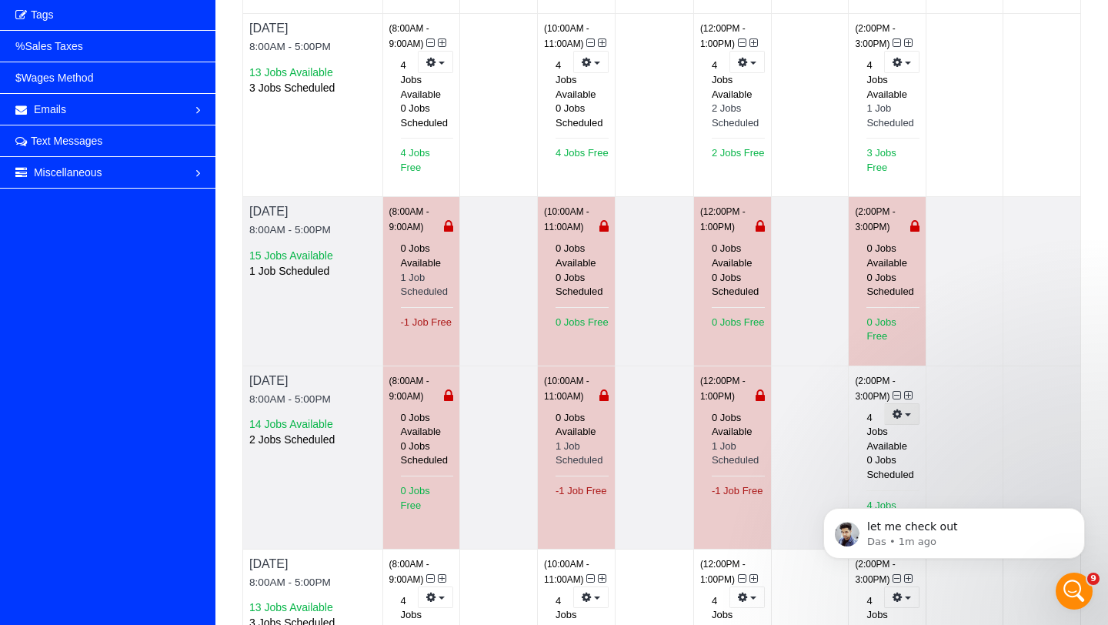
click at [898, 403] on button "button" at bounding box center [901, 414] width 35 height 22
click at [886, 431] on link "Prevent New Bookings" at bounding box center [845, 441] width 147 height 20
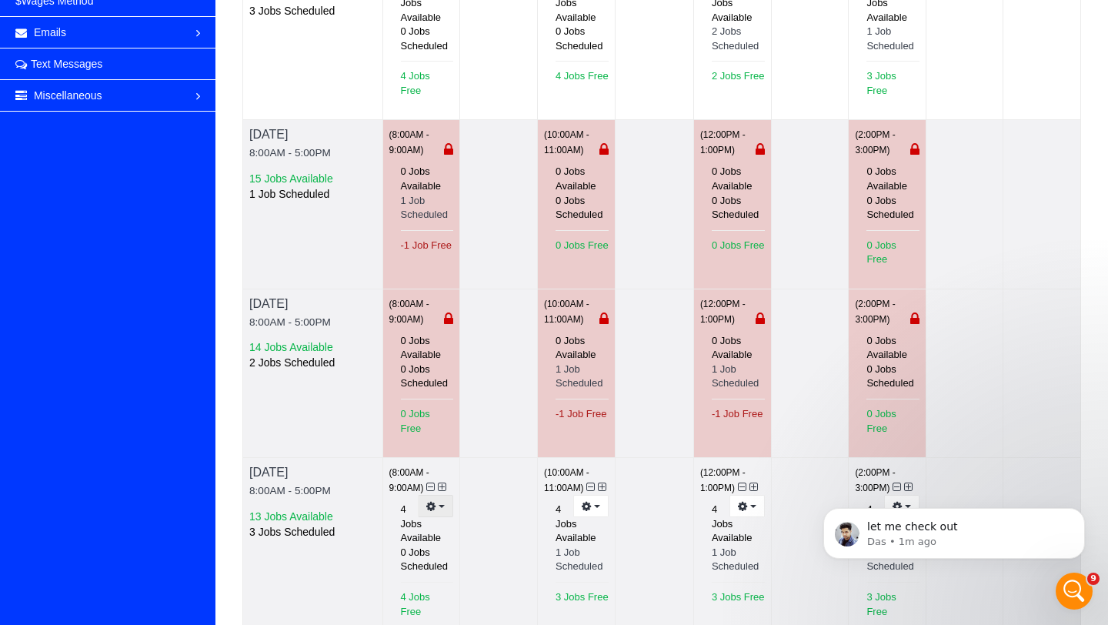
click at [434, 502] on icon "button" at bounding box center [431, 506] width 10 height 8
click at [432, 523] on link "Prevent New Bookings" at bounding box center [378, 533] width 147 height 20
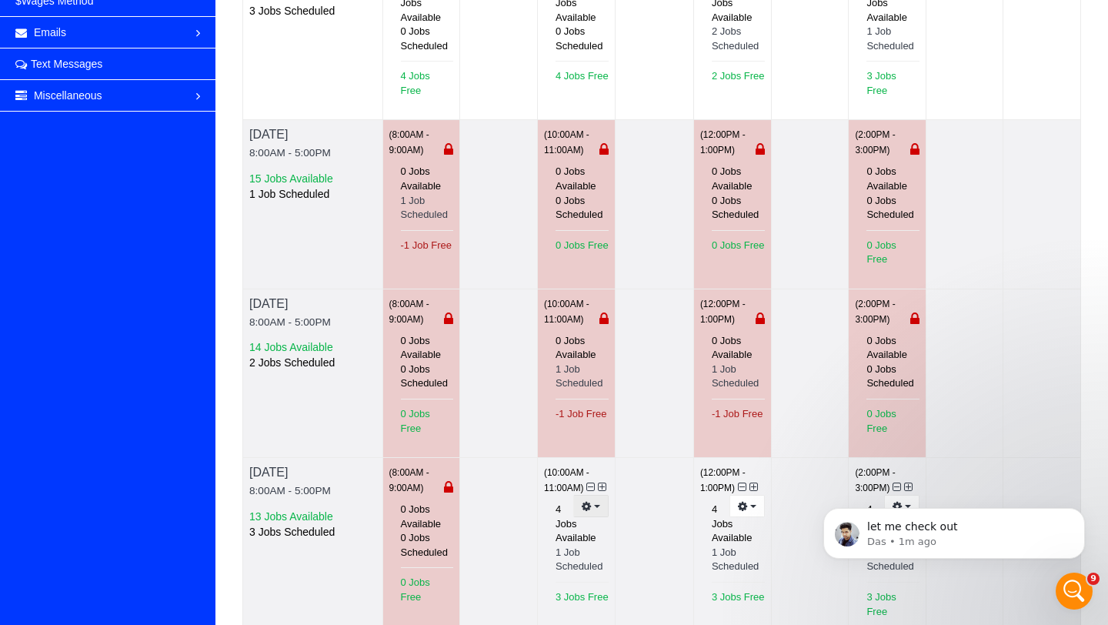
click at [601, 495] on button "button" at bounding box center [590, 506] width 35 height 22
click at [580, 523] on link "Prevent New Bookings" at bounding box center [534, 533] width 147 height 20
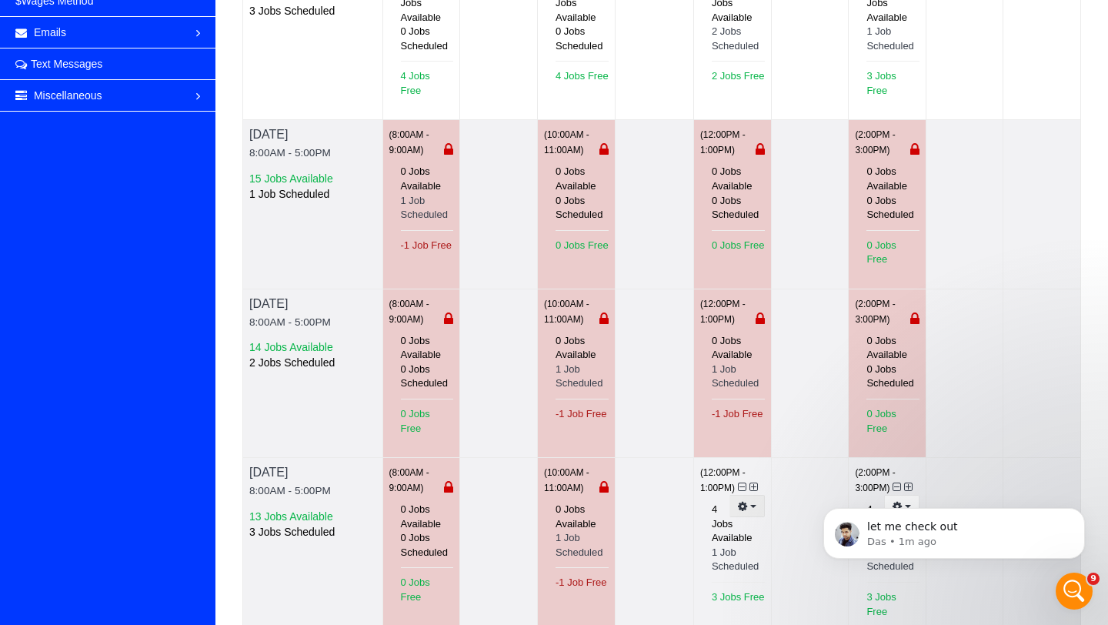
click at [744, 502] on icon "button" at bounding box center [743, 506] width 10 height 8
click at [728, 523] on link "Prevent New Bookings" at bounding box center [690, 533] width 147 height 20
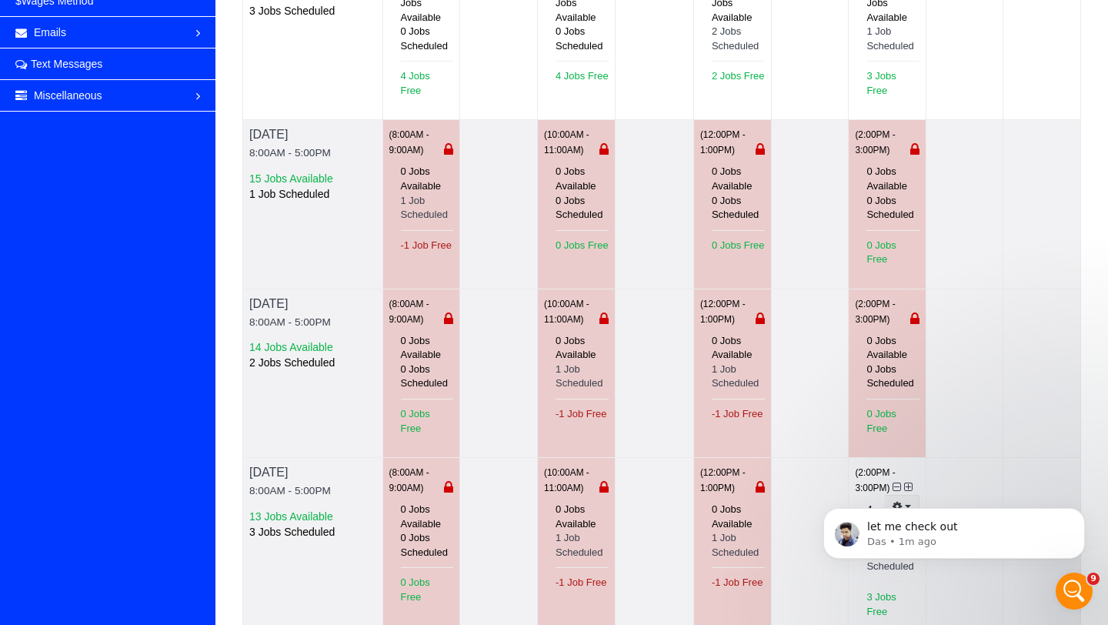
click at [905, 505] on span "button" at bounding box center [908, 506] width 6 height 3
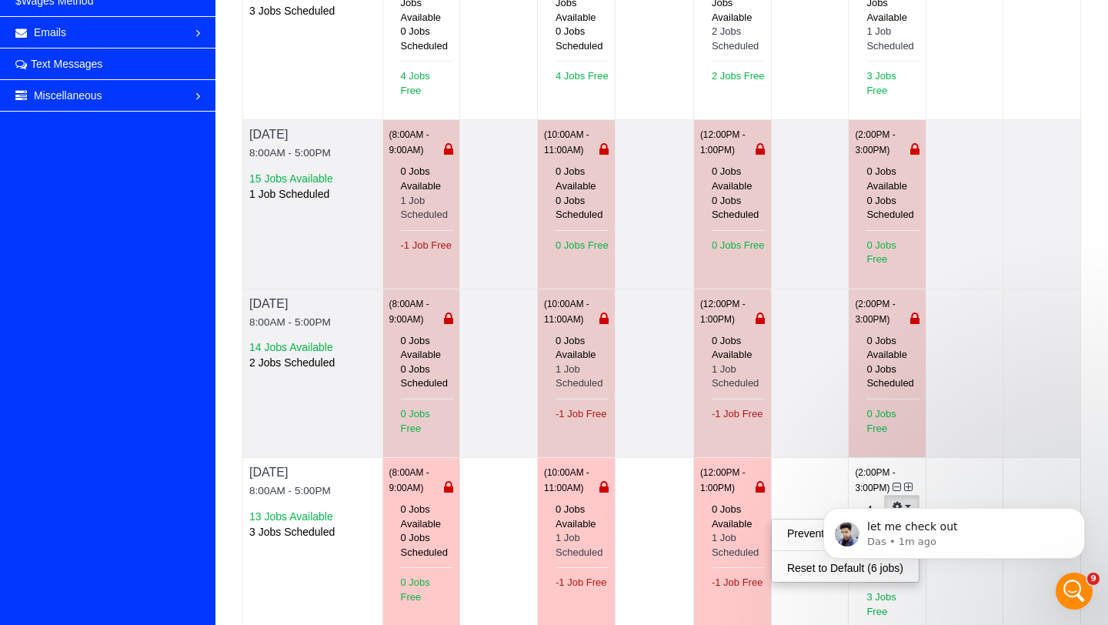
click html "let me check out Das • 1m ago"
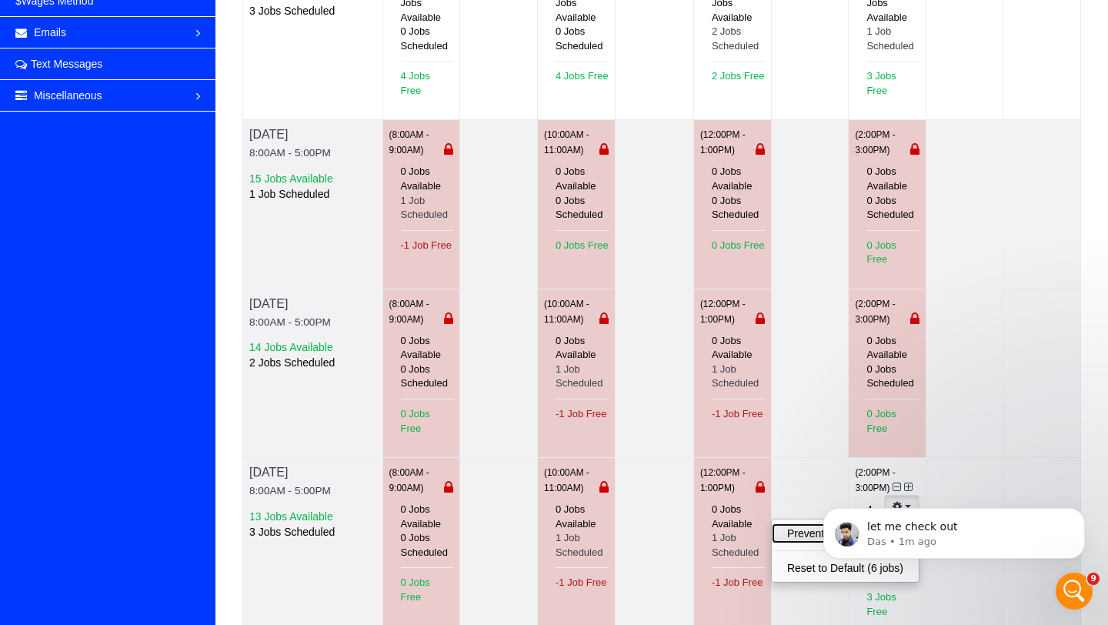
click at [823, 523] on link "Prevent New Bookings" at bounding box center [845, 533] width 147 height 20
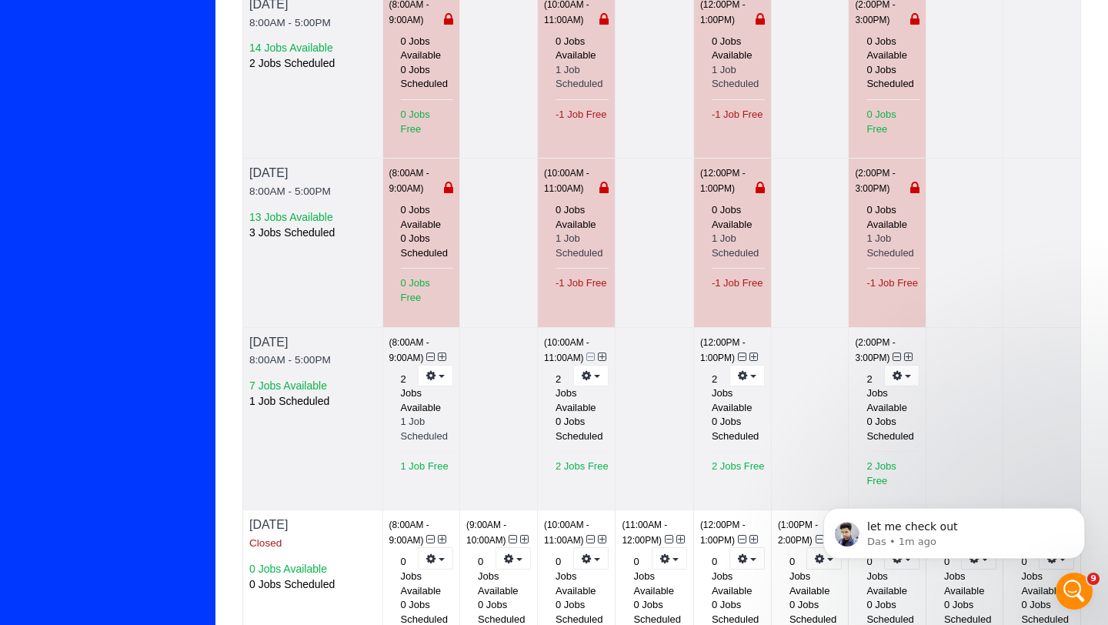
scroll to position [789, 0]
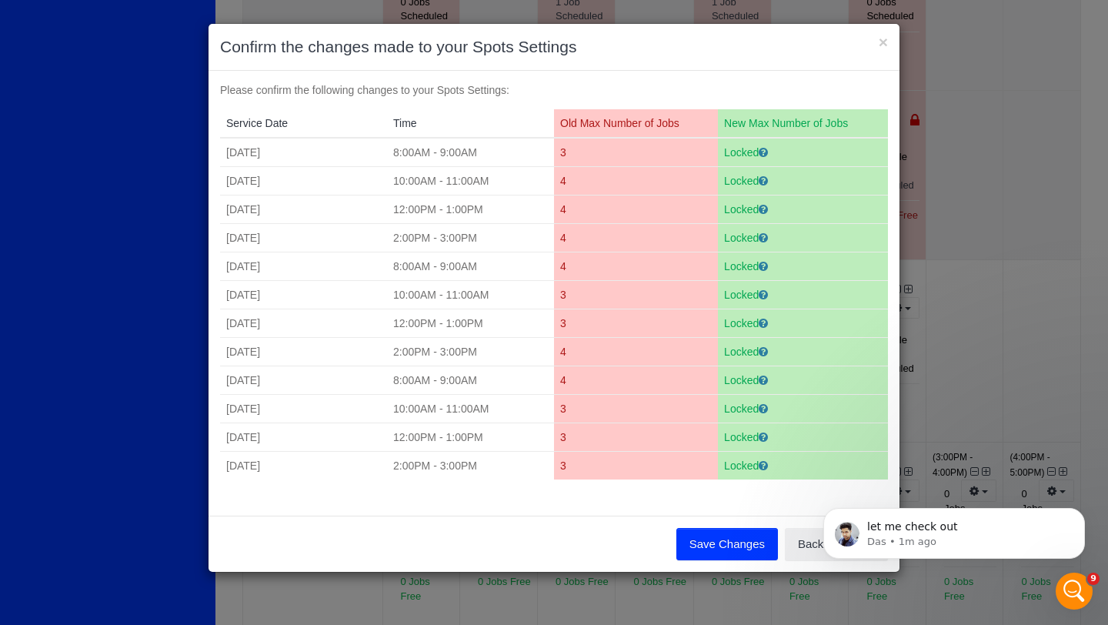
click at [702, 551] on button "Save Changes" at bounding box center [727, 544] width 102 height 32
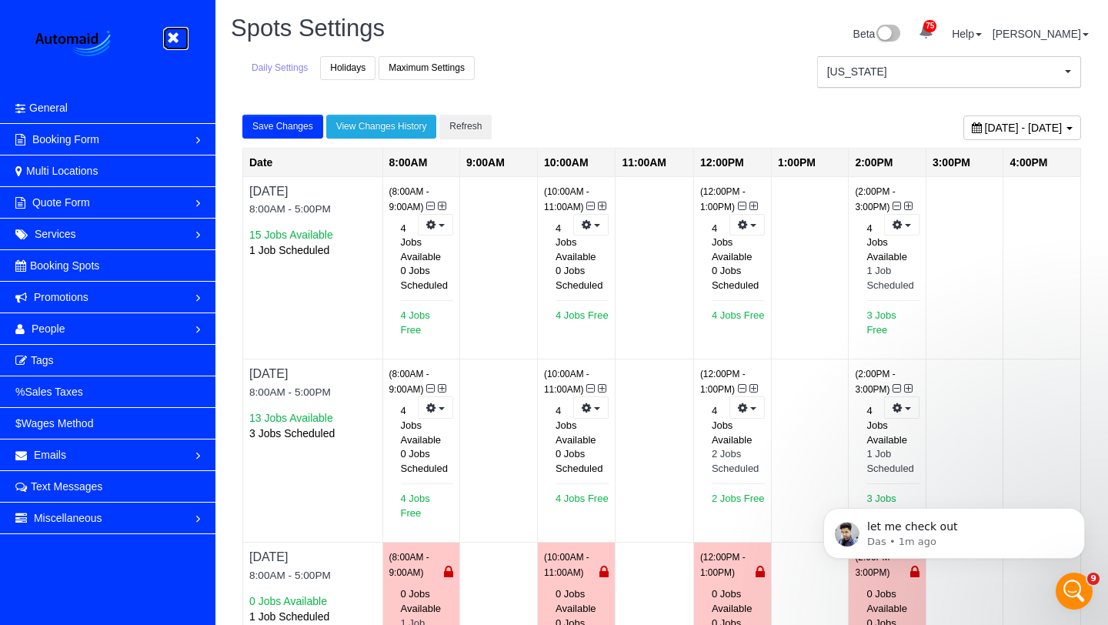
click at [172, 45] on icon at bounding box center [172, 37] width 19 height 19
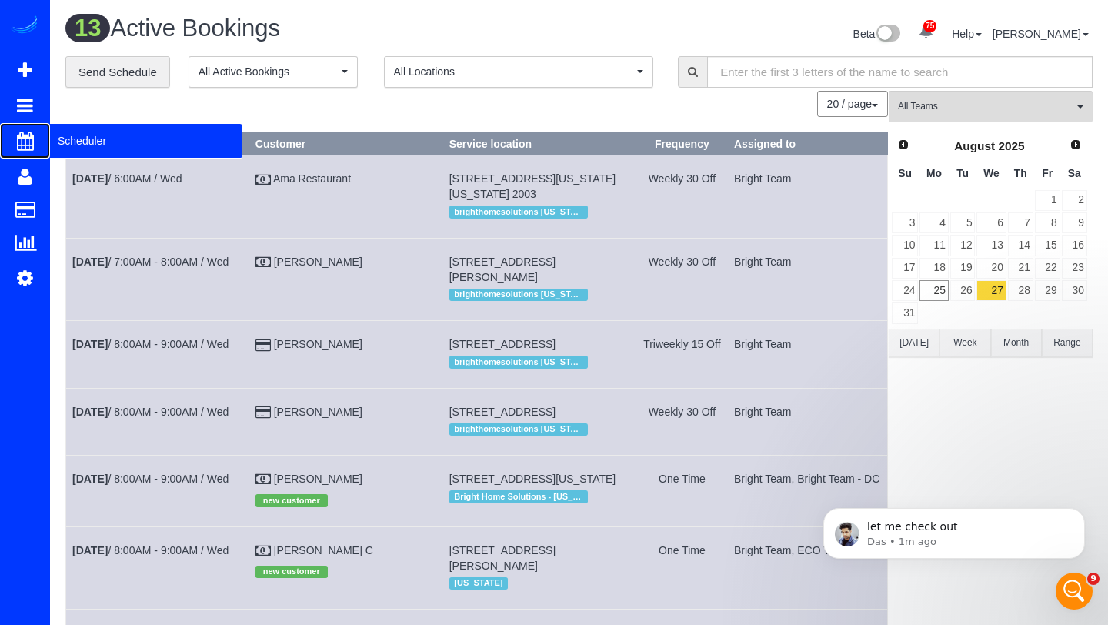
click at [88, 156] on span "Scheduler" at bounding box center [146, 140] width 192 height 35
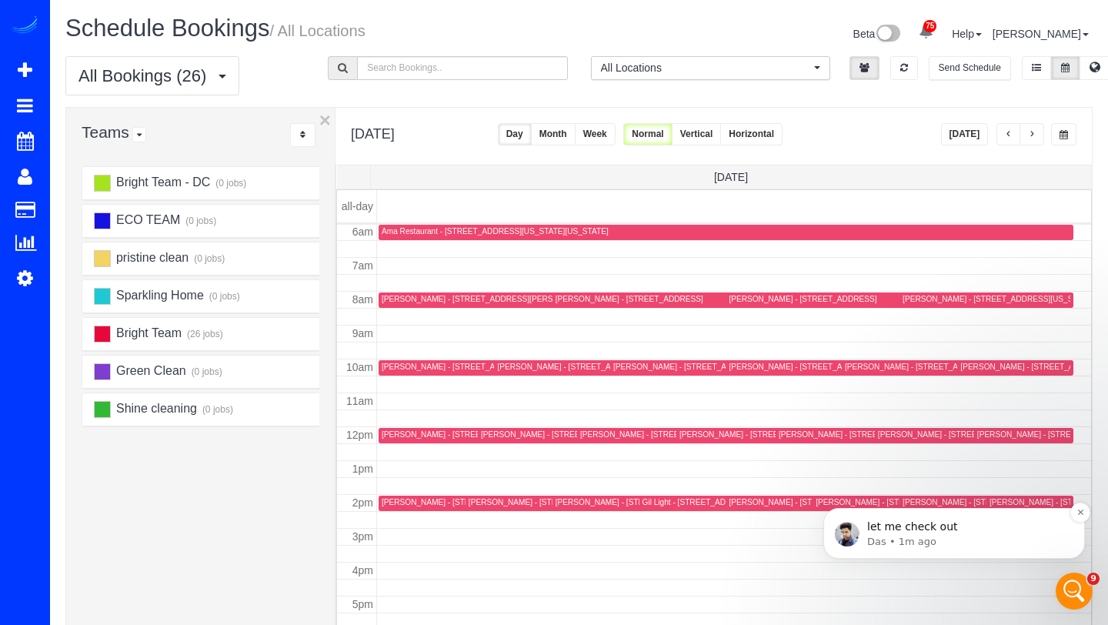
click at [966, 526] on p "let me check out" at bounding box center [966, 526] width 199 height 15
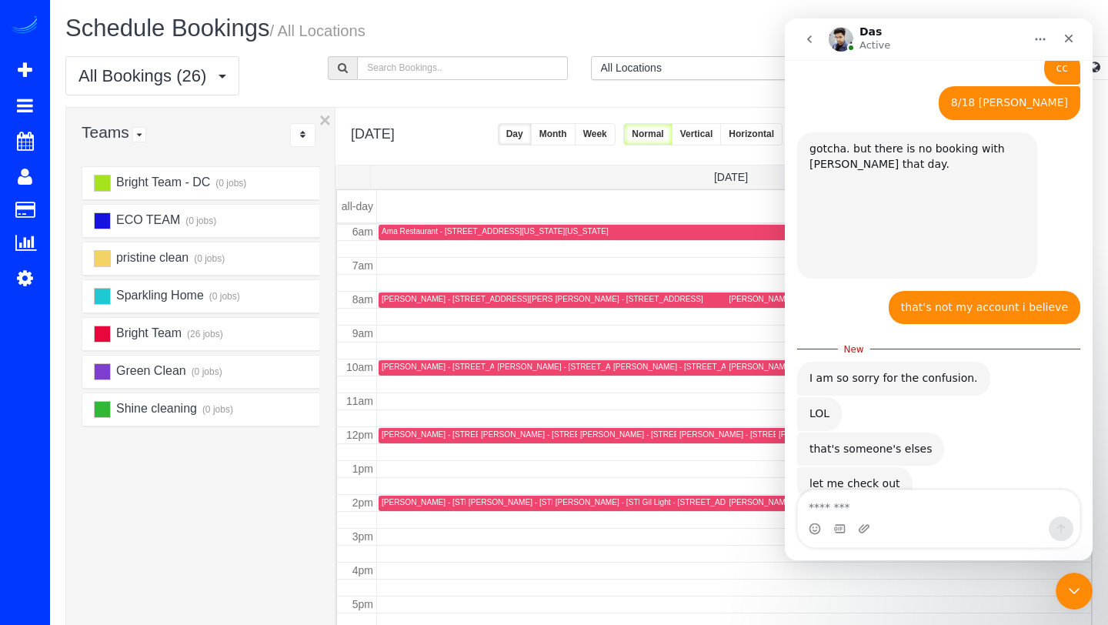
scroll to position [723, 0]
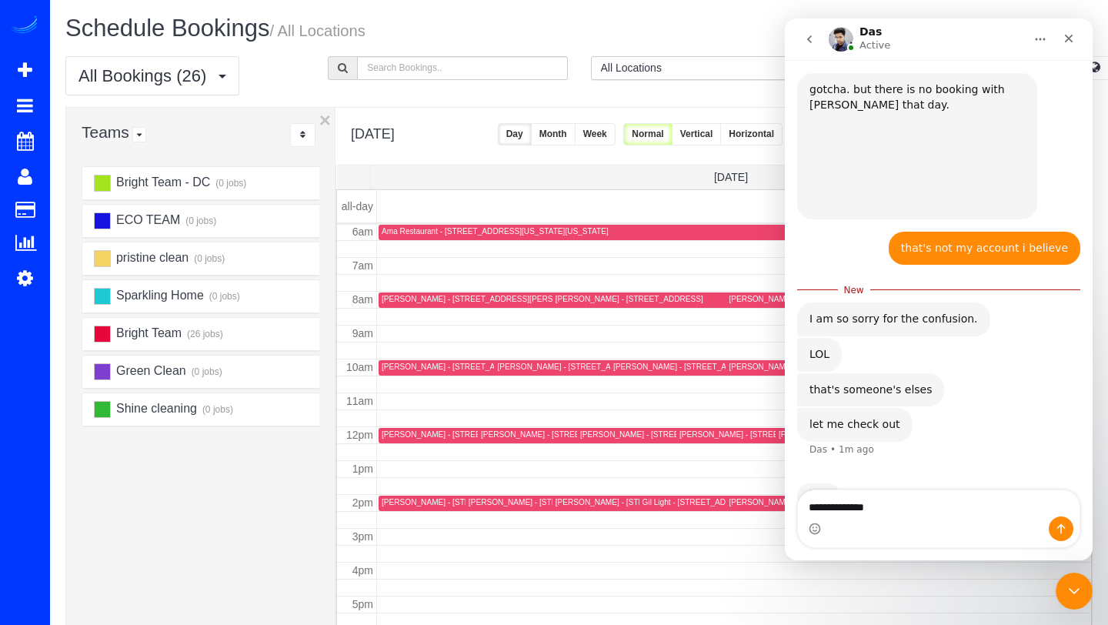
type textarea "**********"
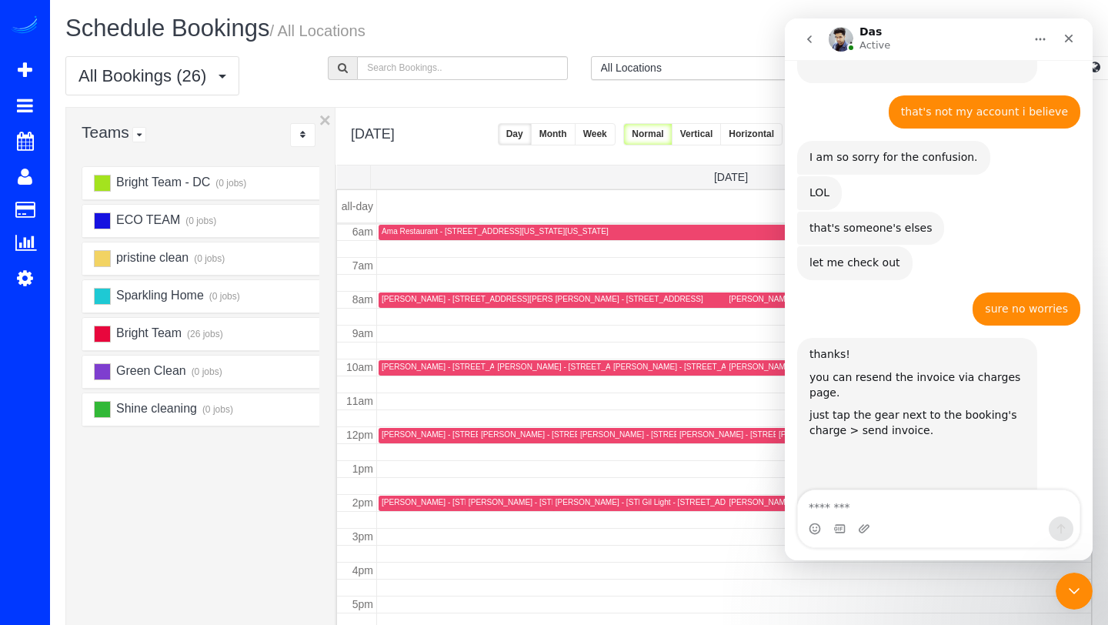
scroll to position [903, 0]
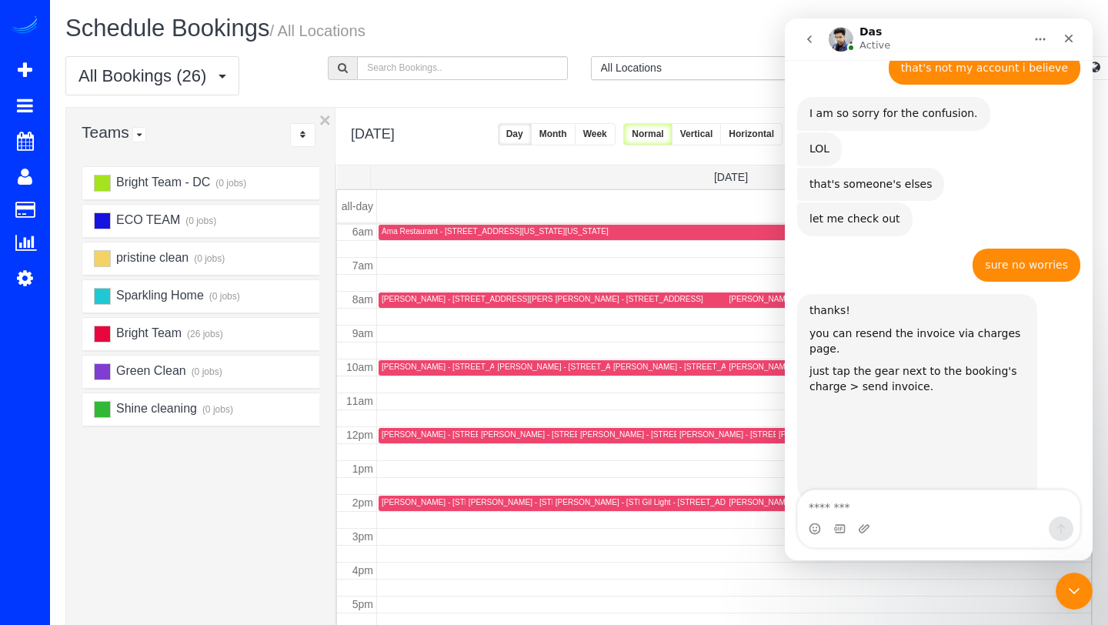
click at [879, 402] on img "Das says…" at bounding box center [912, 447] width 206 height 90
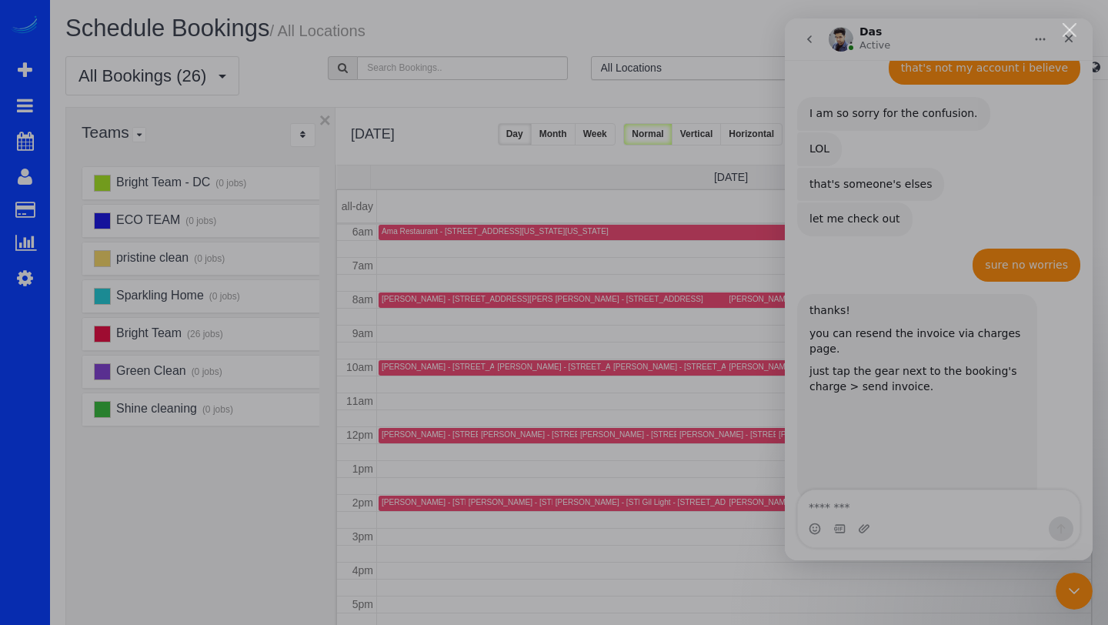
click at [665, 38] on div "Intercom messenger" at bounding box center [554, 312] width 1108 height 625
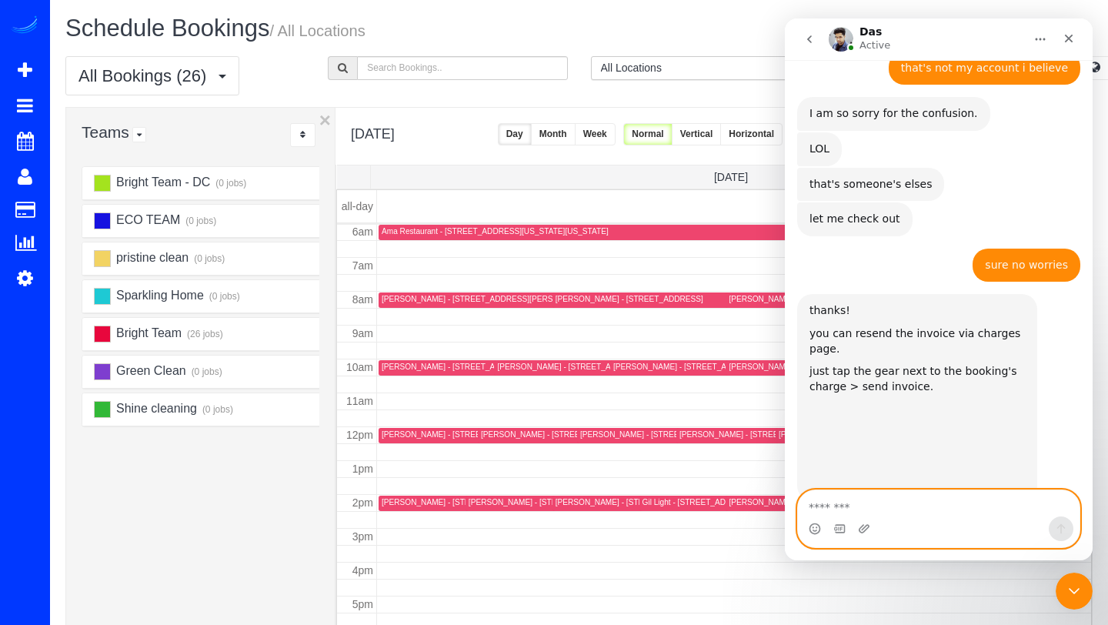
click at [853, 509] on textarea "Message…" at bounding box center [939, 503] width 282 height 26
type textarea "**********"
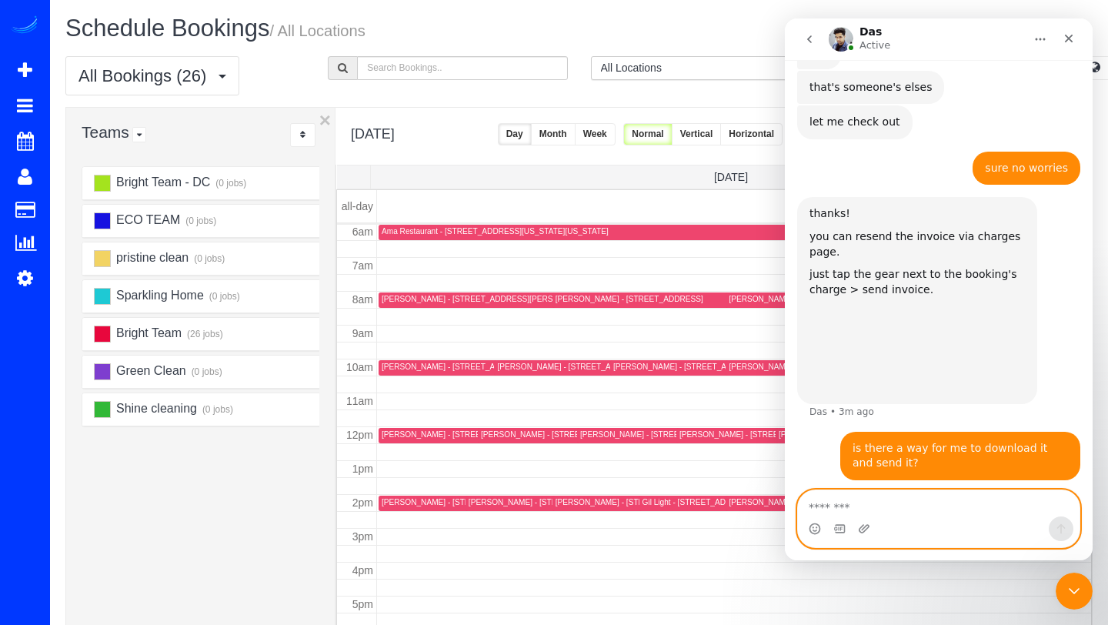
scroll to position [1023, 0]
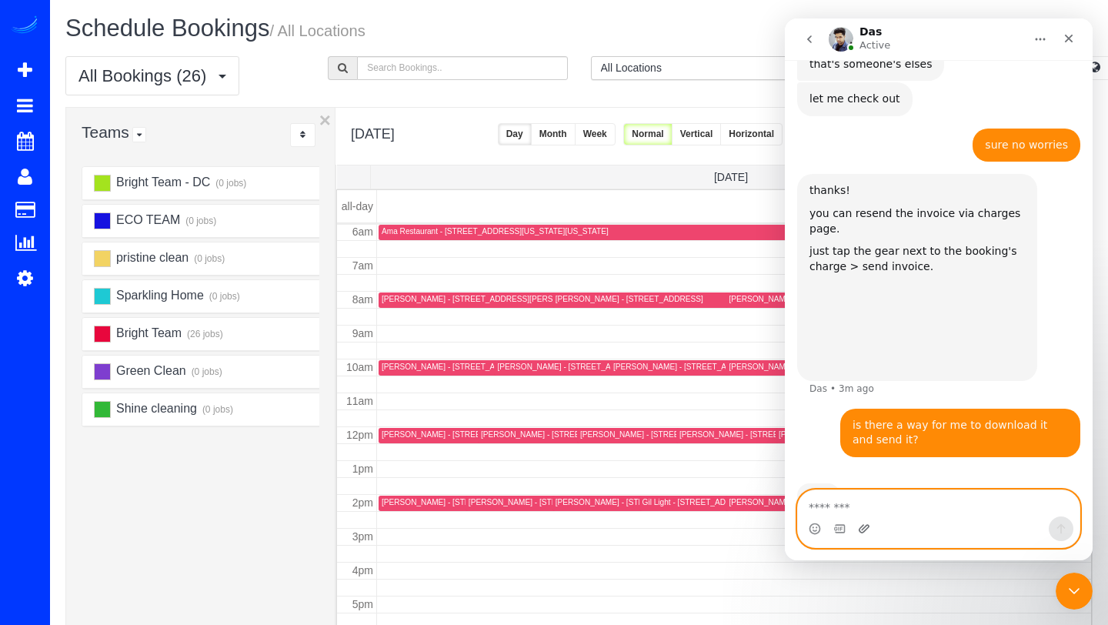
click at [863, 529] on icon "Upload attachment" at bounding box center [864, 528] width 11 height 8
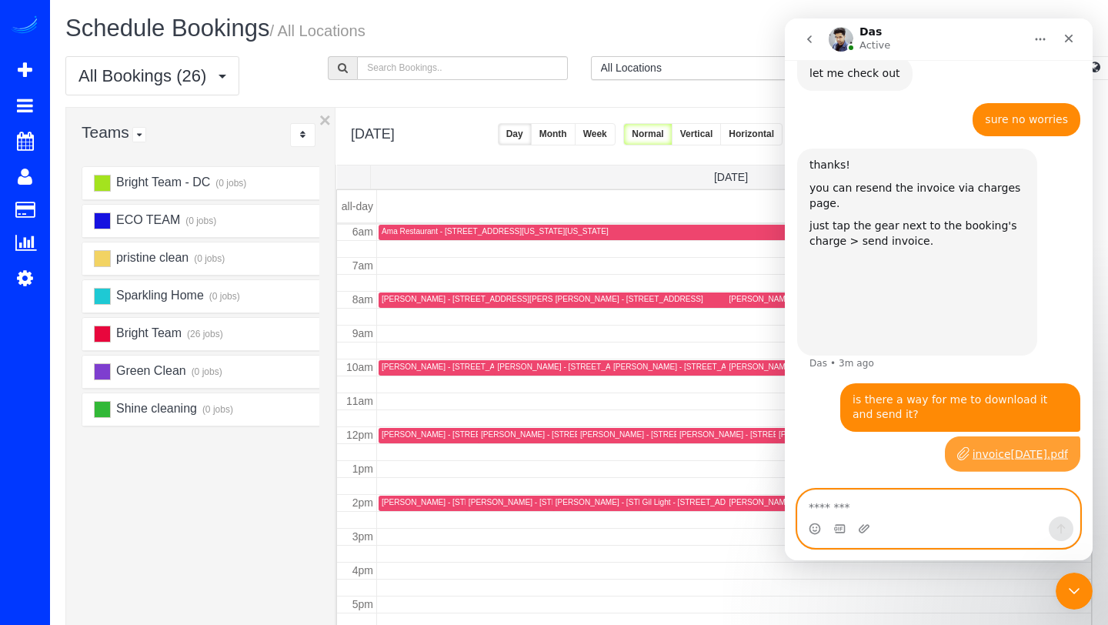
scroll to position [1060, 0]
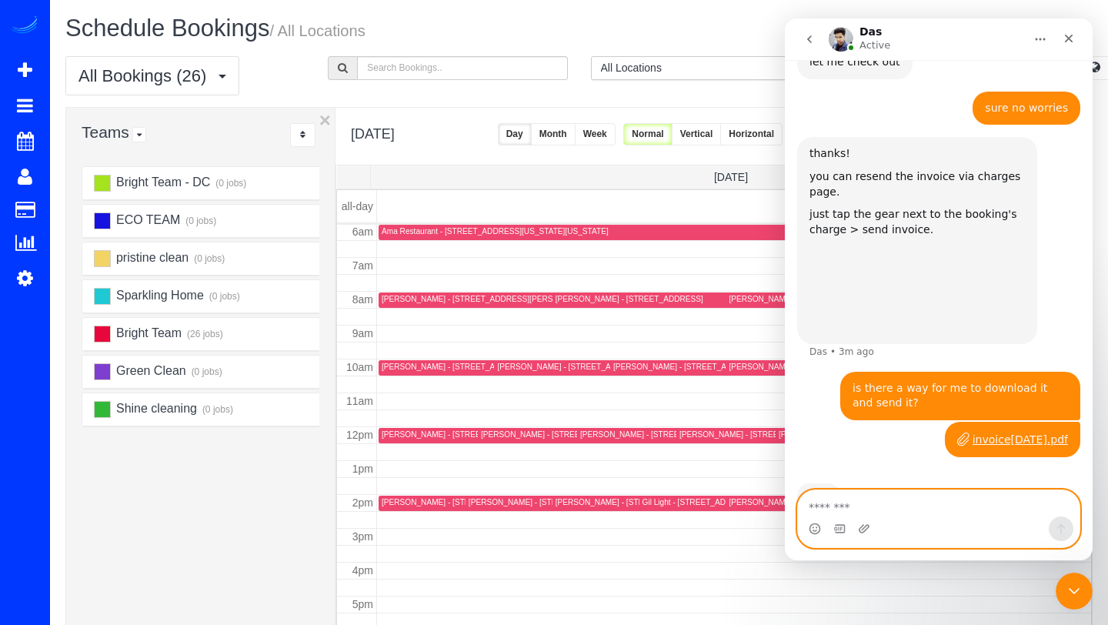
click at [860, 508] on textarea "Message…" at bounding box center [939, 503] width 282 height 26
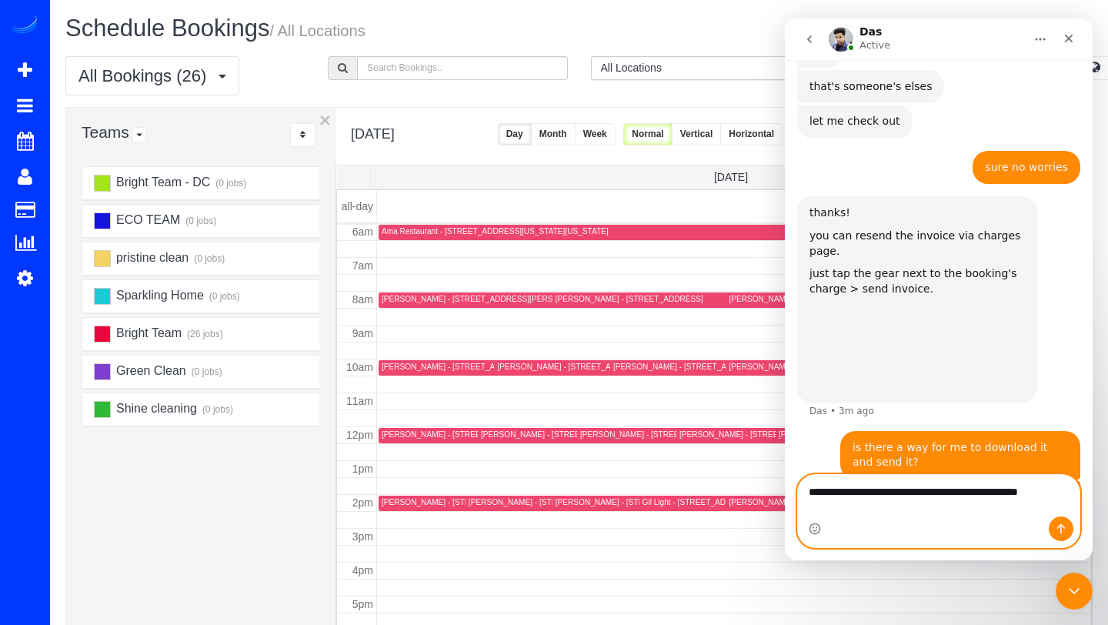
scroll to position [1016, 0]
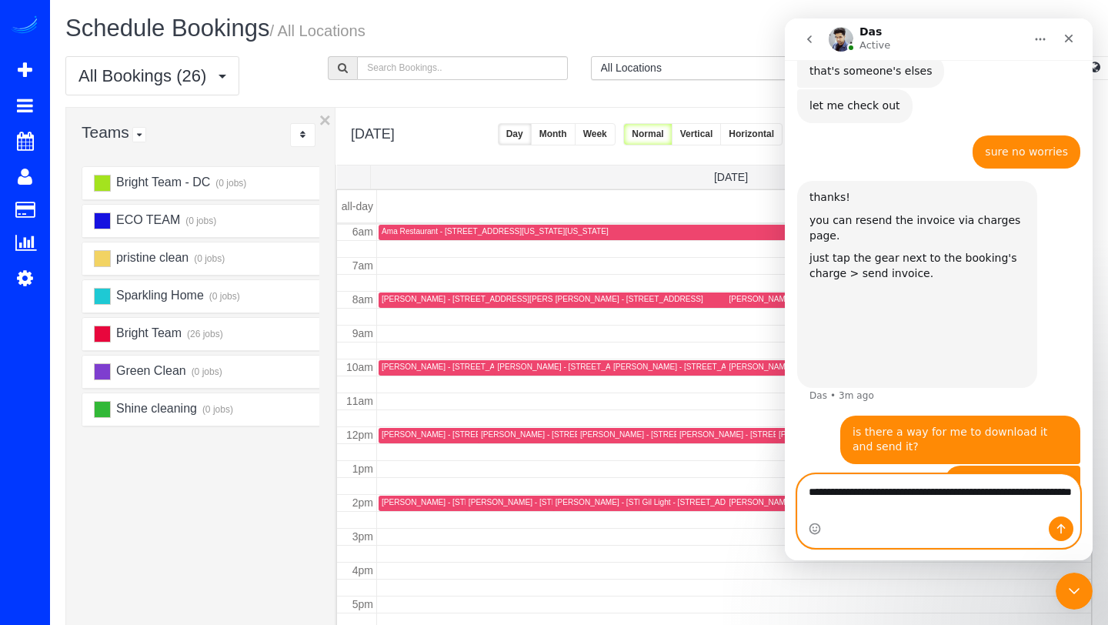
type textarea "**********"
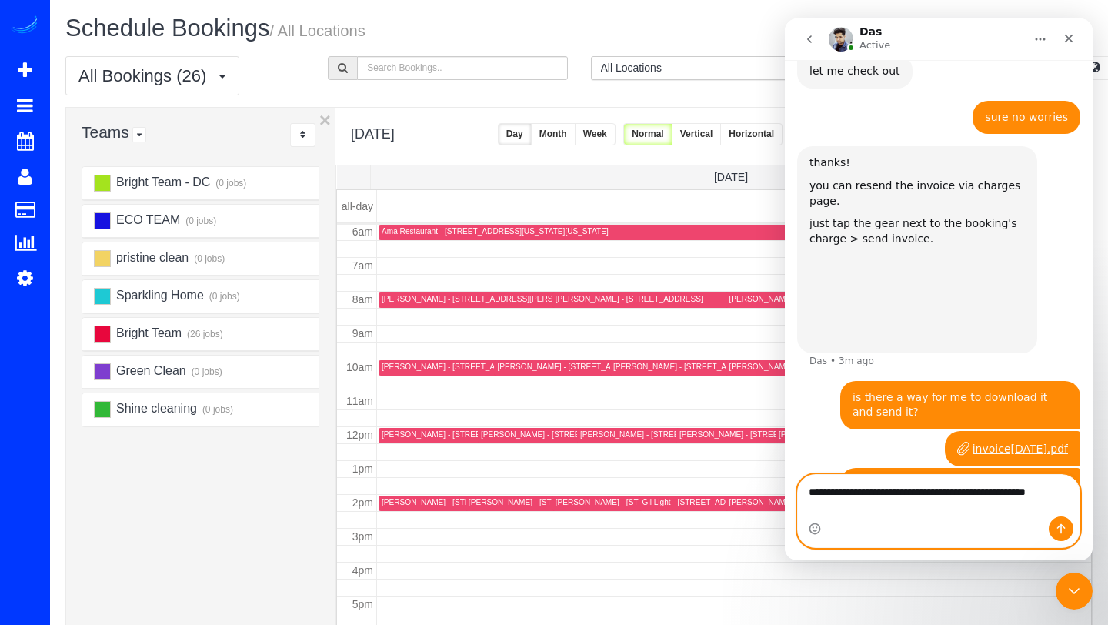
scroll to position [1067, 0]
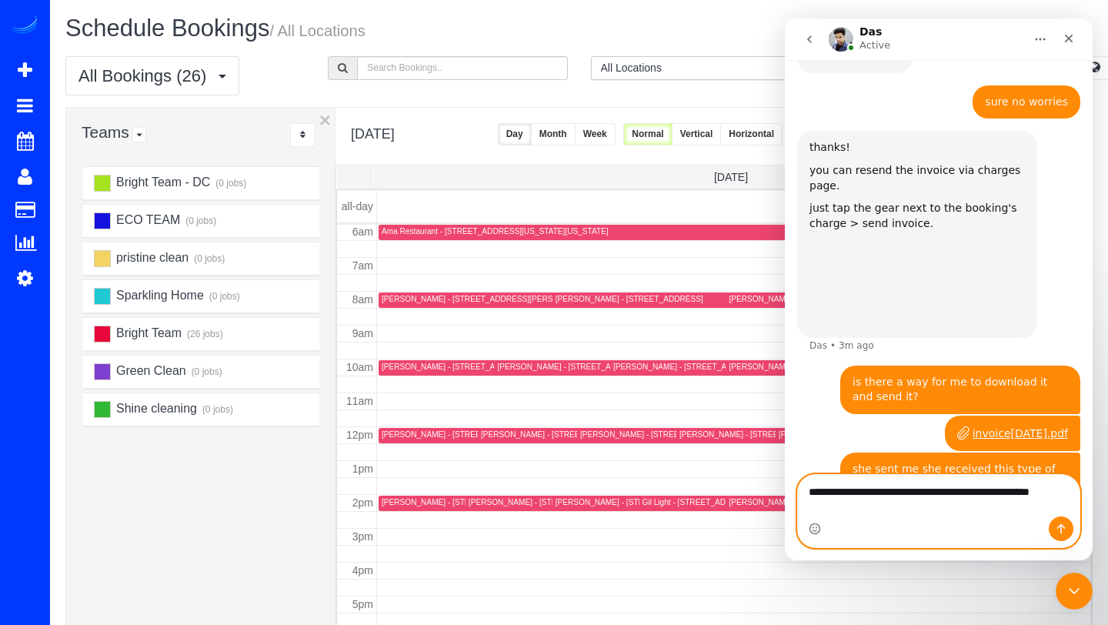
type textarea "**********"
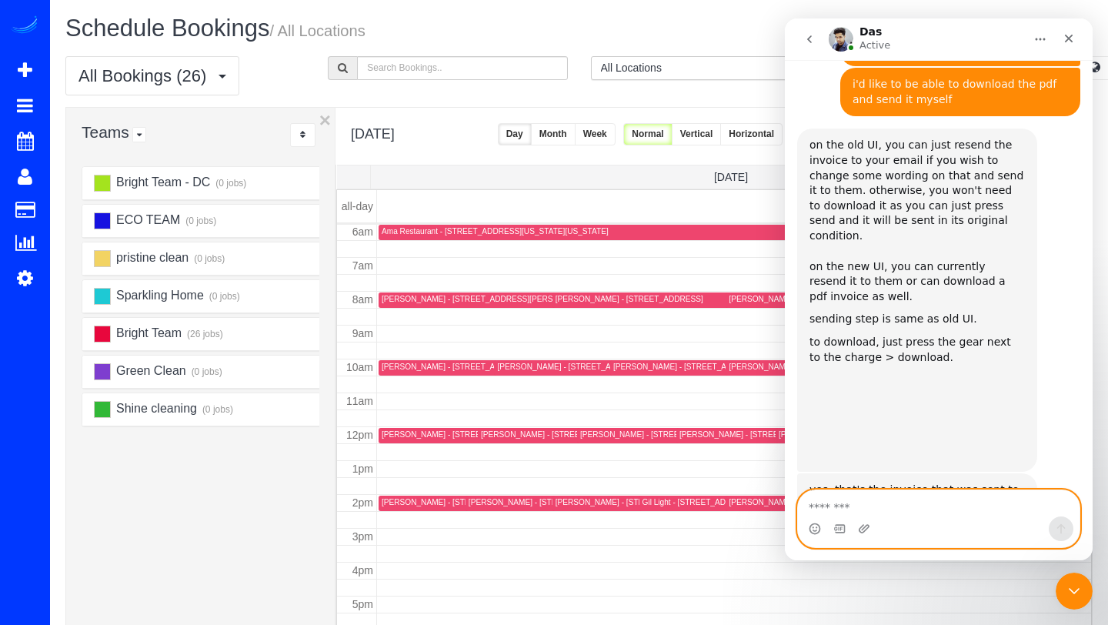
scroll to position [1491, 0]
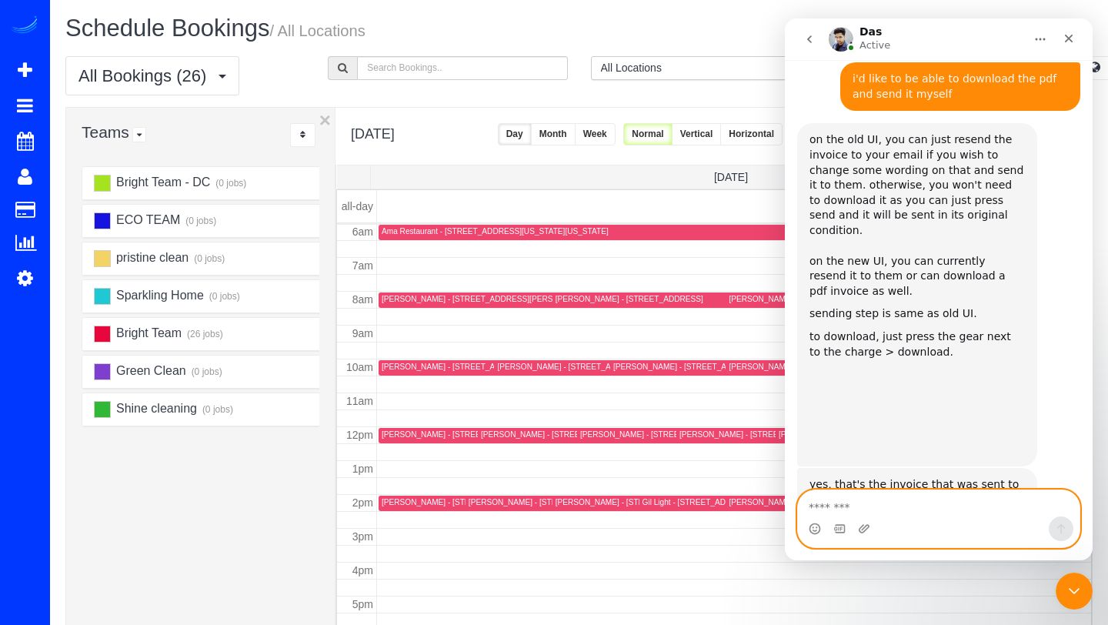
click at [872, 509] on textarea "Message…" at bounding box center [939, 503] width 282 height 26
type textarea "**********"
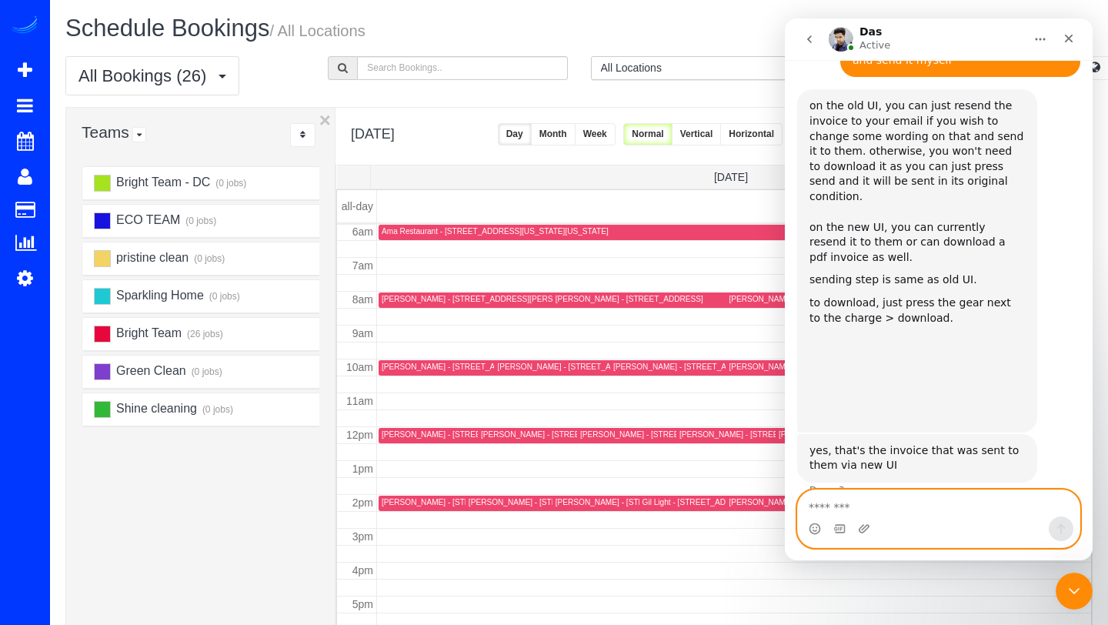
scroll to position [1537, 0]
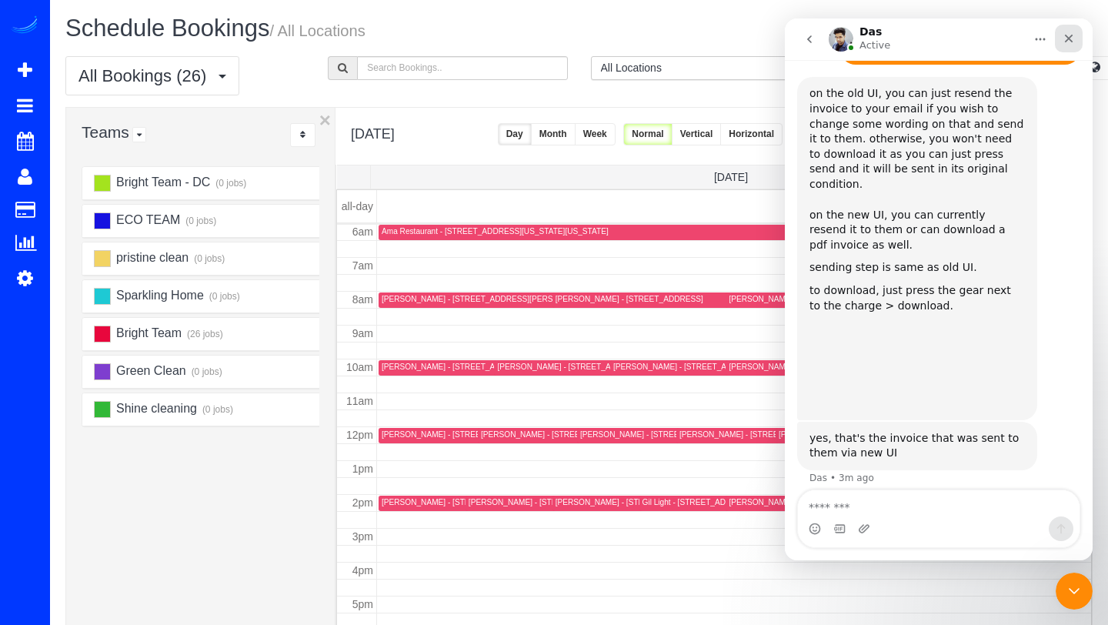
click at [1067, 41] on icon "Close" at bounding box center [1069, 39] width 8 height 8
